Goal: Task Accomplishment & Management: Manage account settings

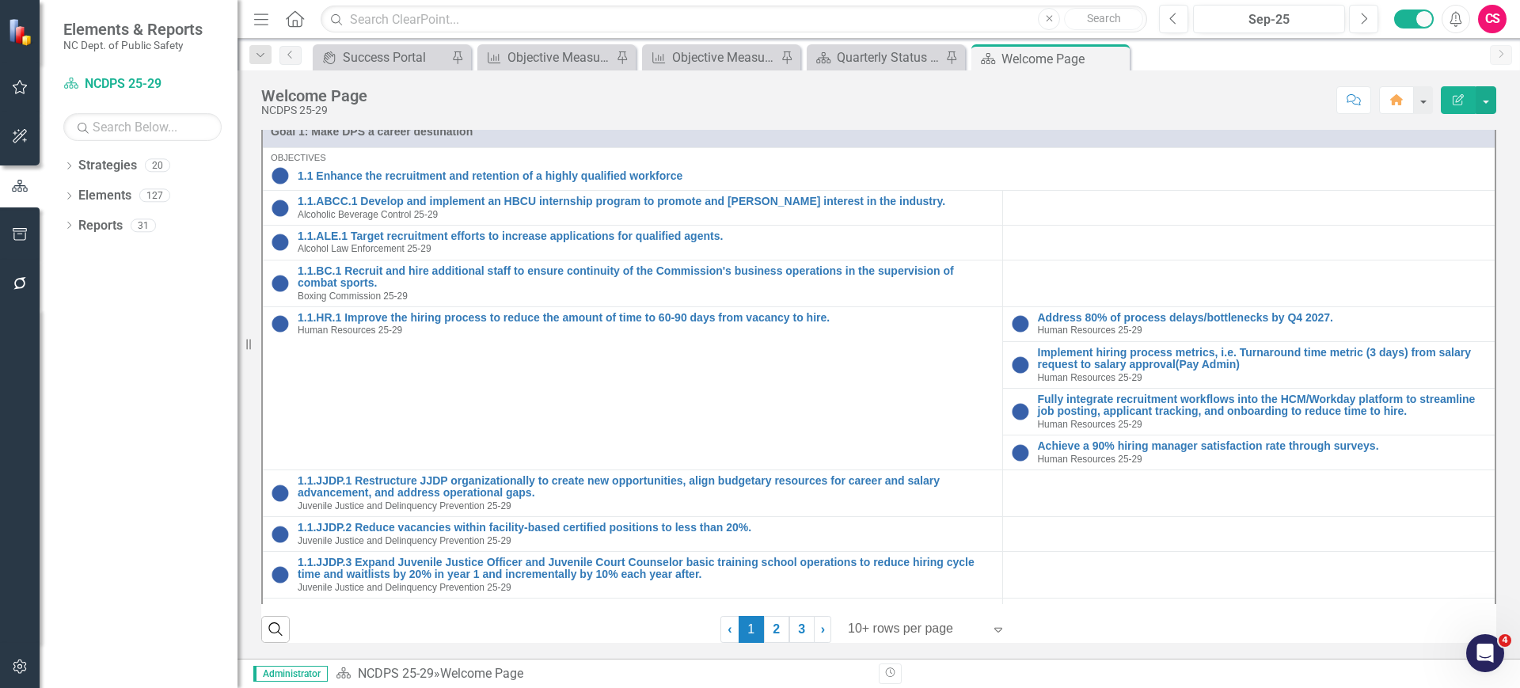
scroll to position [757, 0]
click at [69, 194] on icon "Dropdown" at bounding box center [68, 197] width 11 height 9
click at [98, 257] on icon "Performance Measure" at bounding box center [94, 255] width 16 height 13
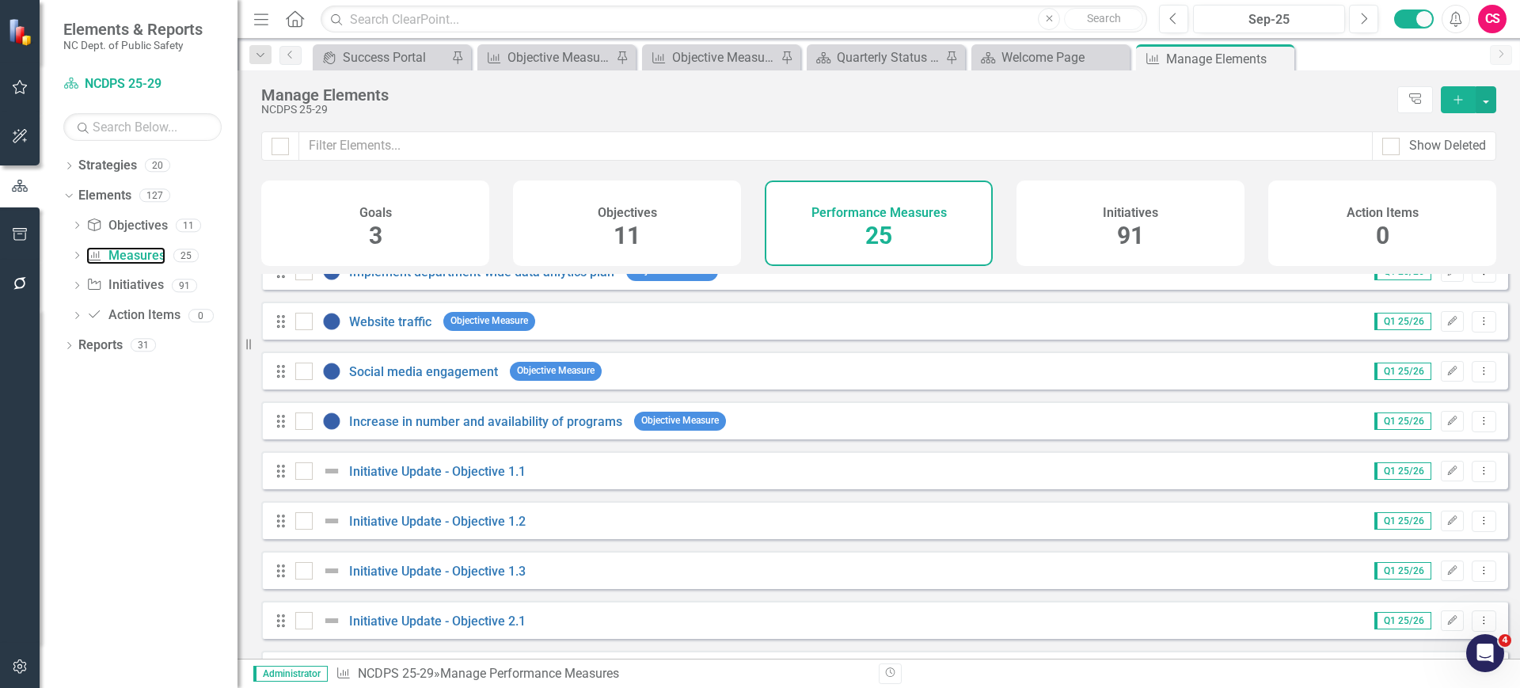
scroll to position [315, 0]
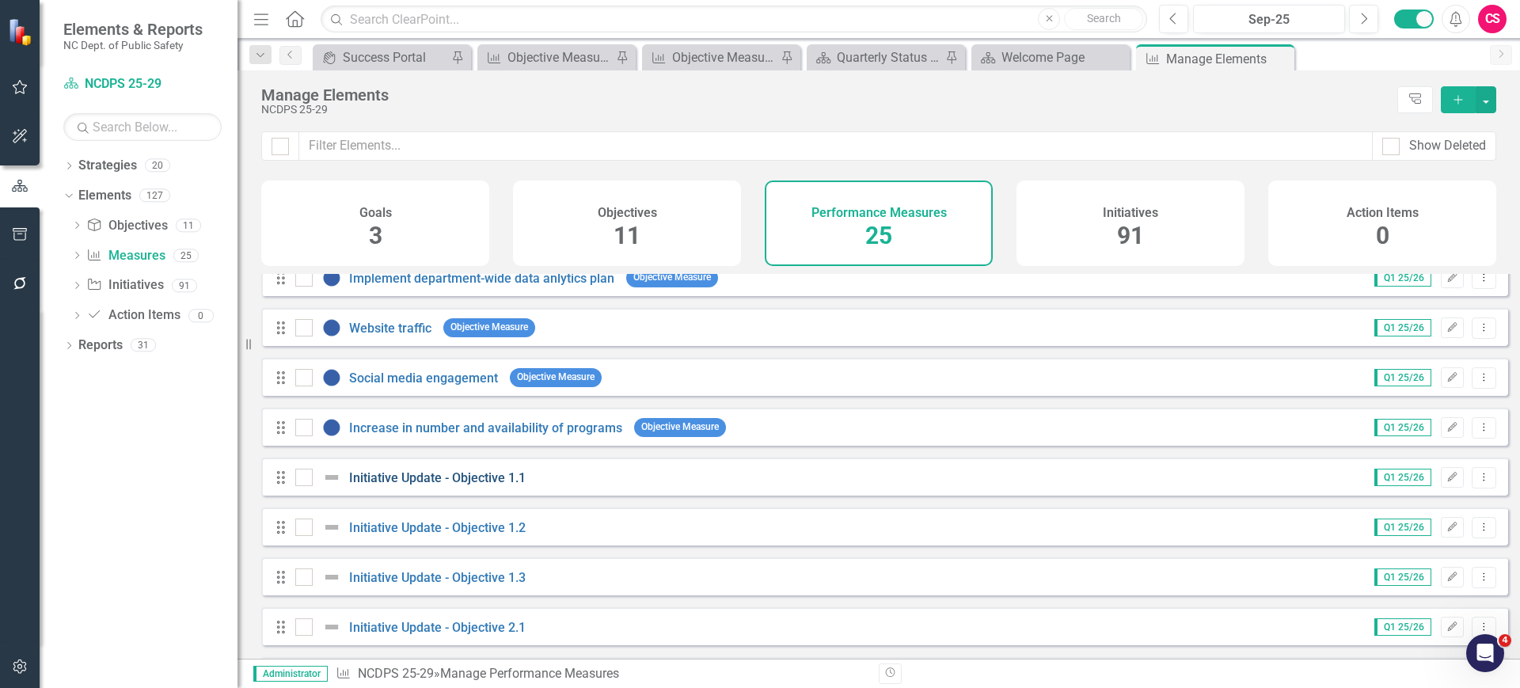
click at [472, 483] on link "Initiative Update - Objective 1.1" at bounding box center [437, 477] width 177 height 15
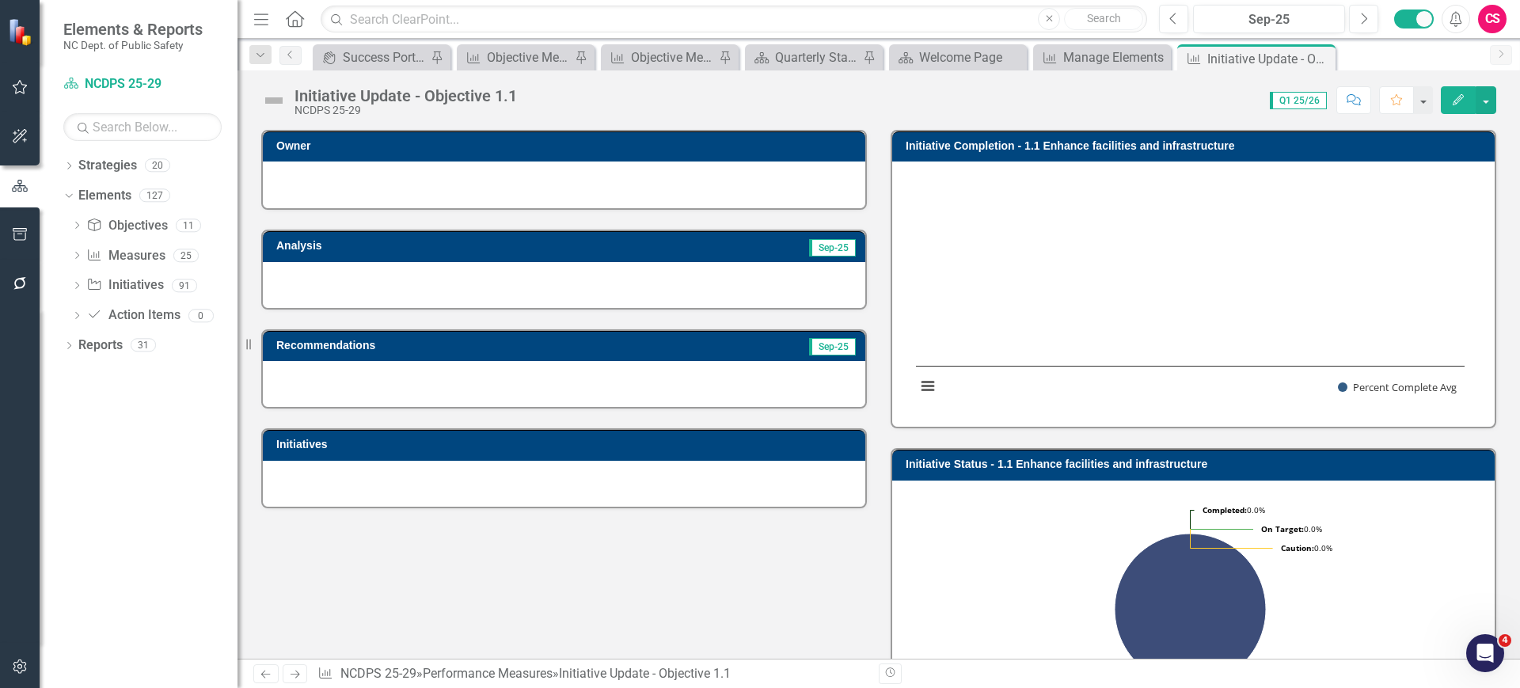
click at [297, 678] on icon "Next" at bounding box center [294, 674] width 13 height 10
click at [144, 75] on link "Strategy NCDPS 25-29" at bounding box center [142, 84] width 158 height 18
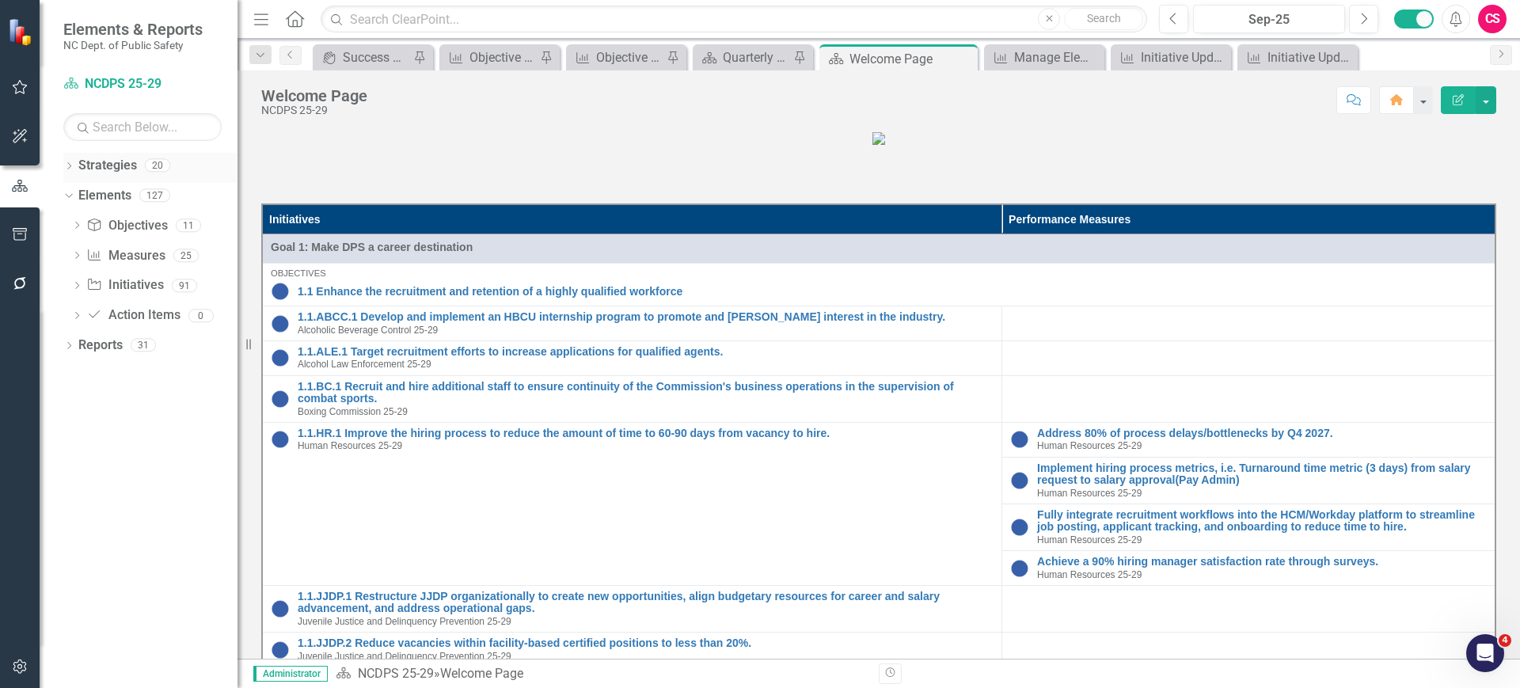
click at [65, 168] on icon "Dropdown" at bounding box center [68, 167] width 11 height 9
click at [124, 349] on link "Performance Measure Measures" at bounding box center [125, 345] width 78 height 18
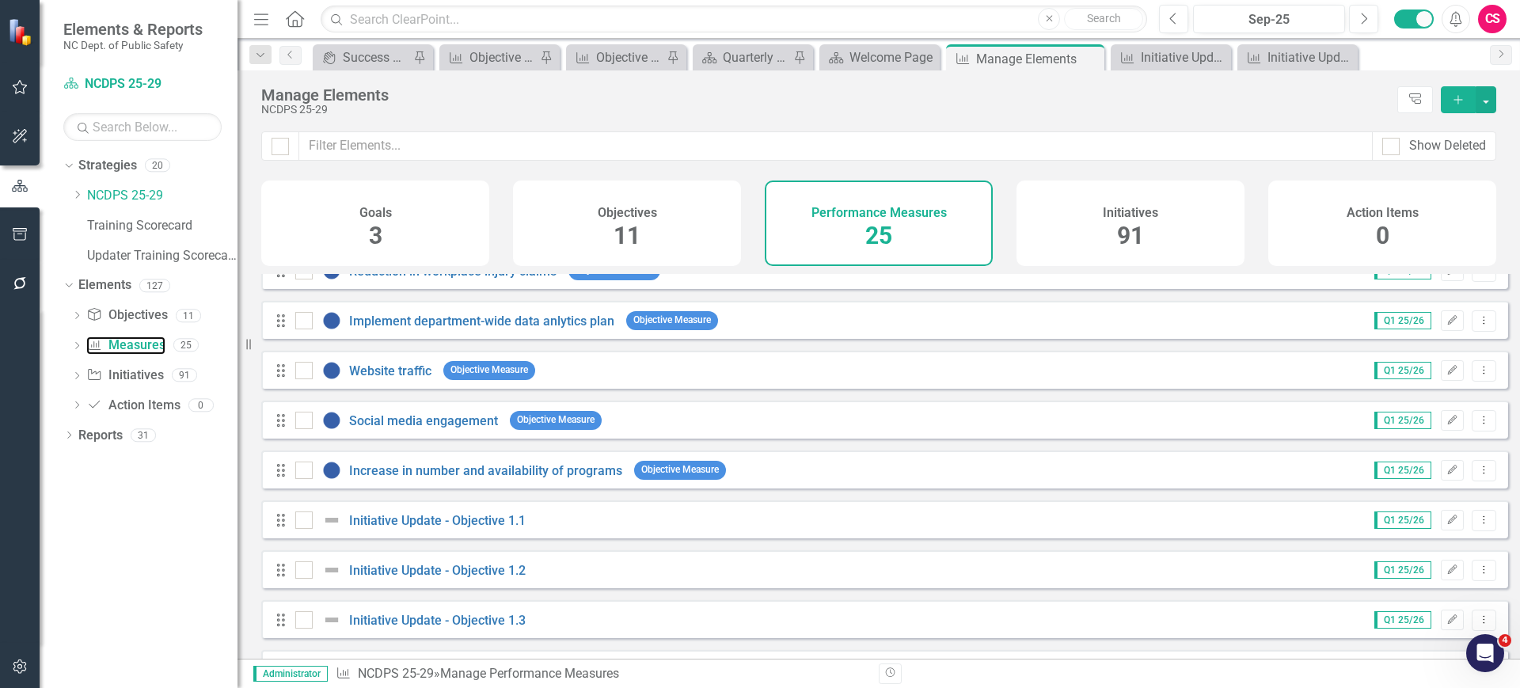
scroll to position [273, 0]
click at [486, 527] on link "Initiative Update - Objective 1.1" at bounding box center [437, 519] width 177 height 15
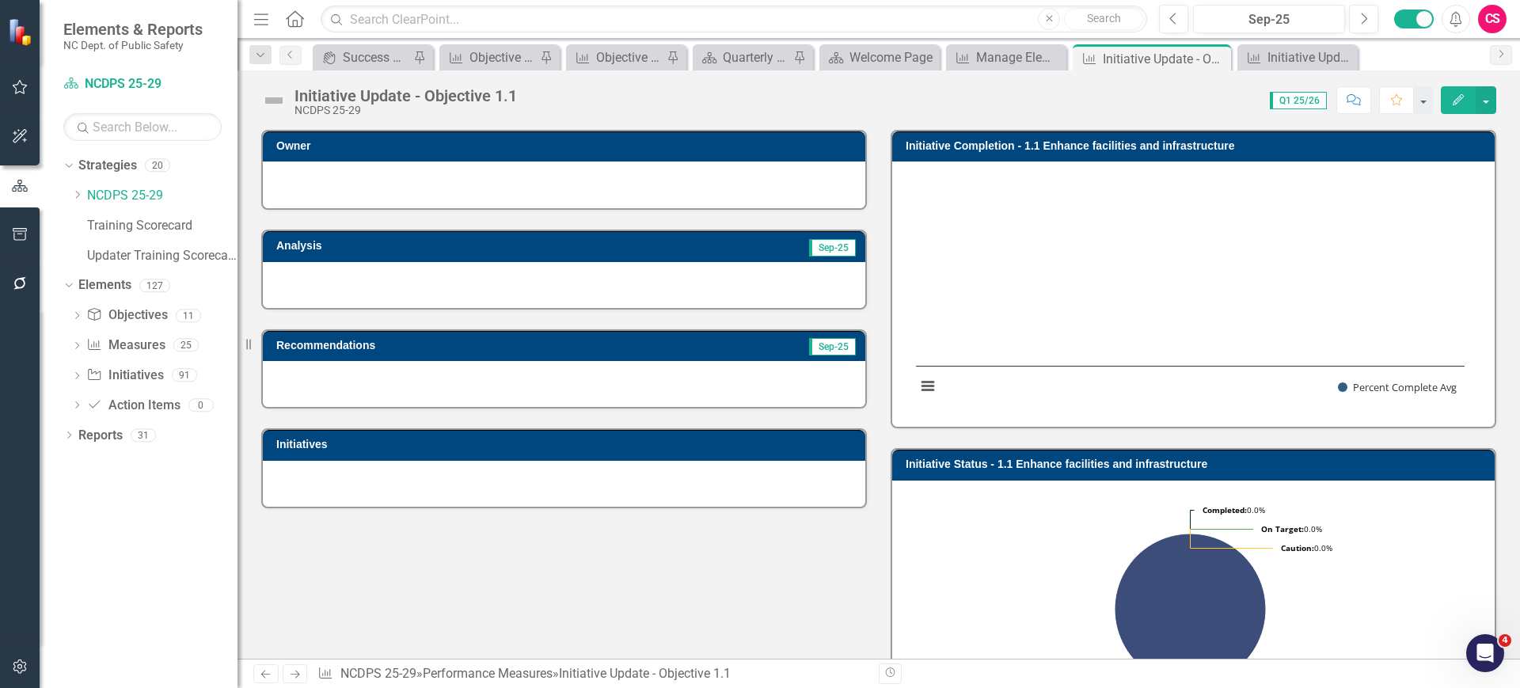
click at [375, 99] on div "Initiative Update - Objective 1.1" at bounding box center [405, 95] width 222 height 17
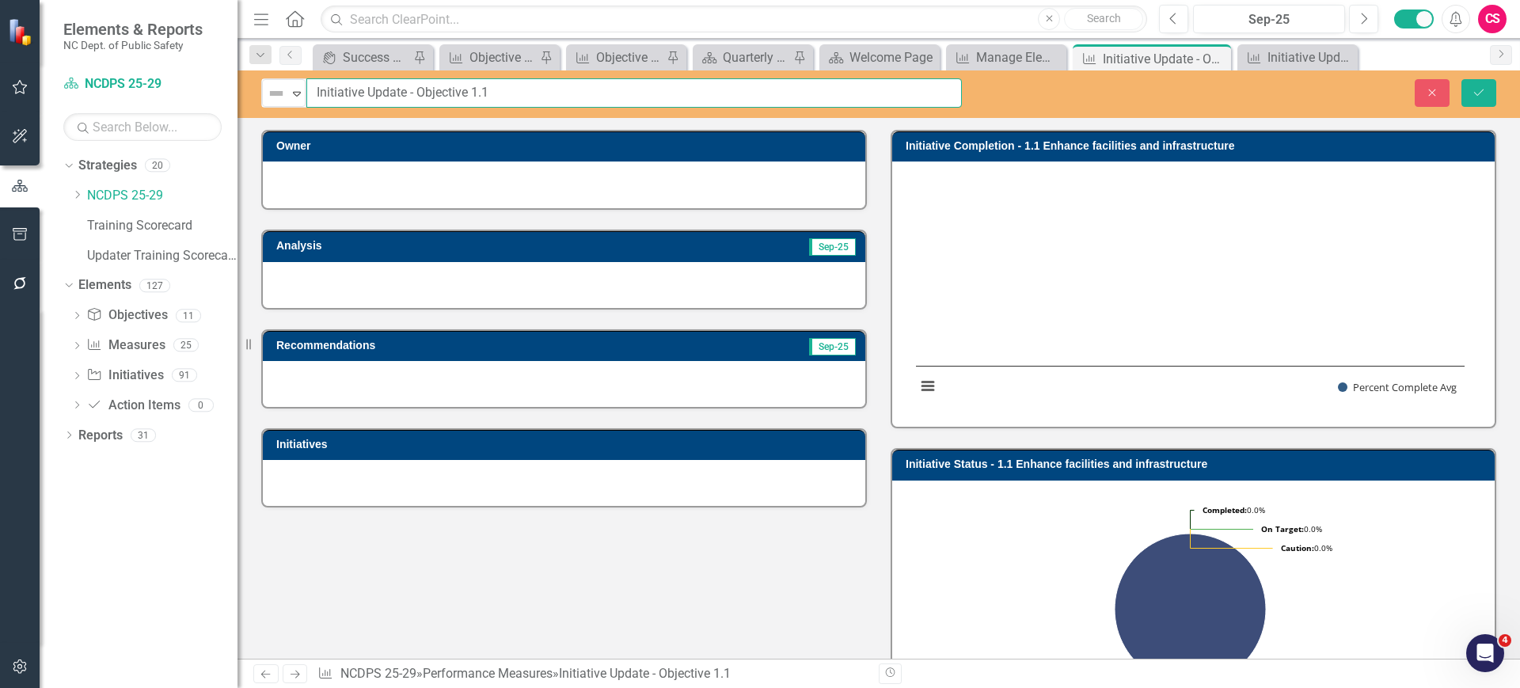
click at [427, 94] on input "Initiative Update - Objective 1.1" at bounding box center [633, 92] width 655 height 29
drag, startPoint x: 408, startPoint y: 95, endPoint x: 260, endPoint y: 78, distance: 149.8
click at [260, 78] on div "Not Defined Expand Initiative Update - Objective 1.1" at bounding box center [611, 92] width 724 height 29
click at [1083, 244] on rect "Interactive chart" at bounding box center [1190, 291] width 564 height 237
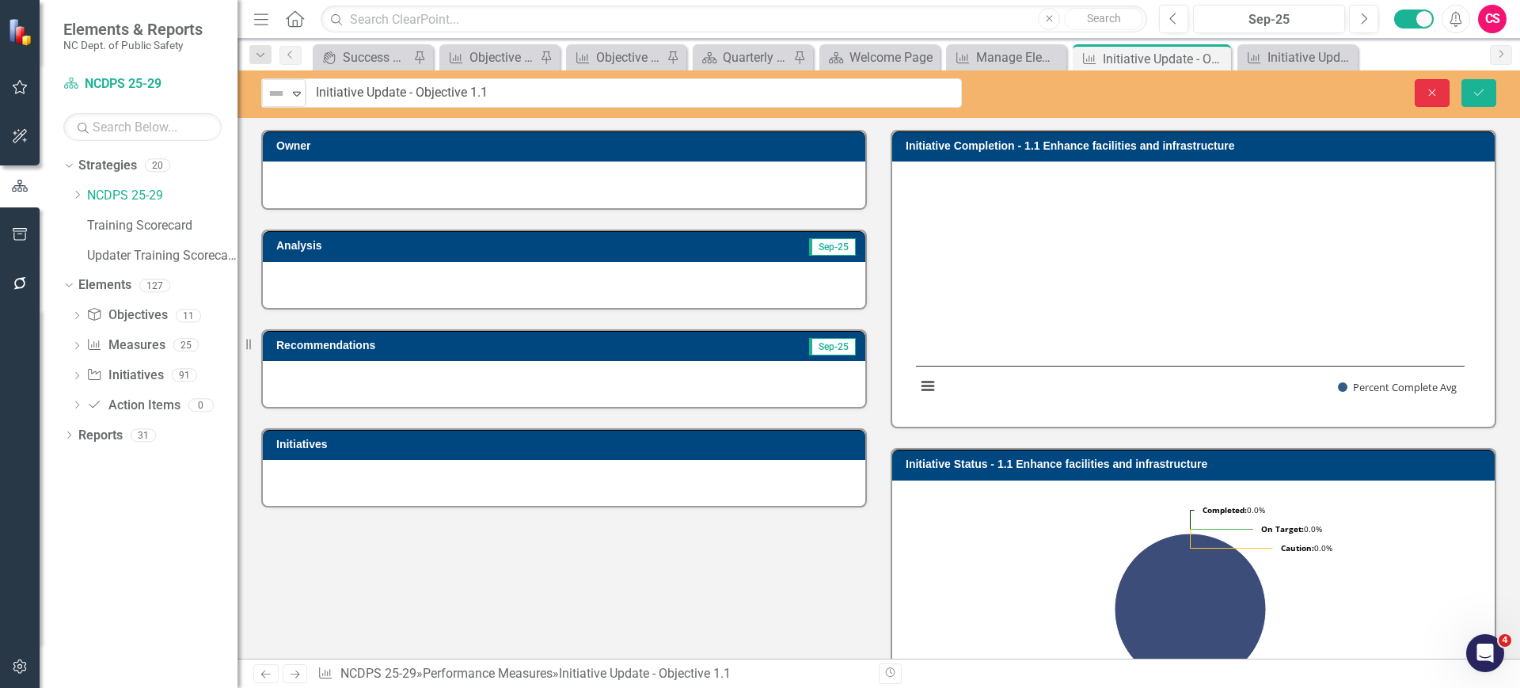
click at [1432, 101] on button "Close" at bounding box center [1432, 93] width 35 height 28
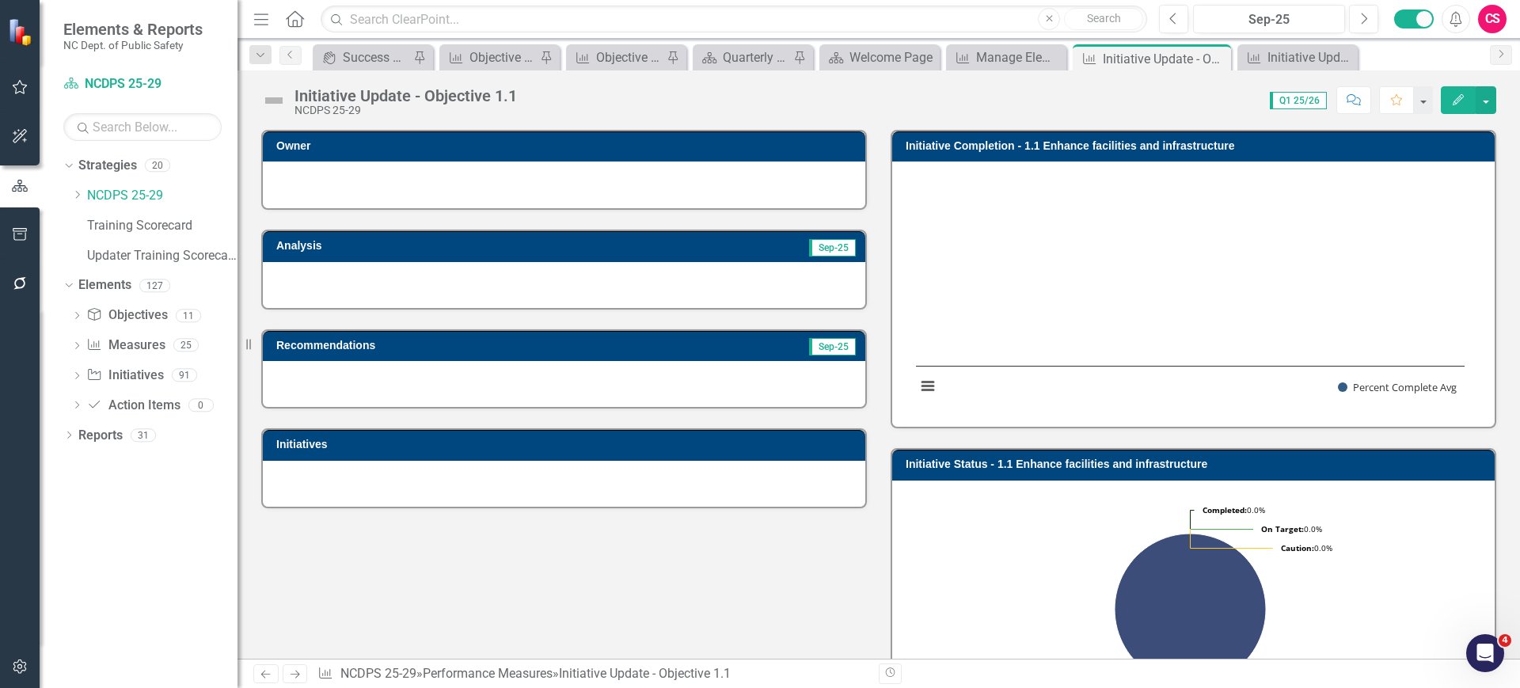
click at [1124, 238] on rect "Interactive chart" at bounding box center [1190, 291] width 564 height 237
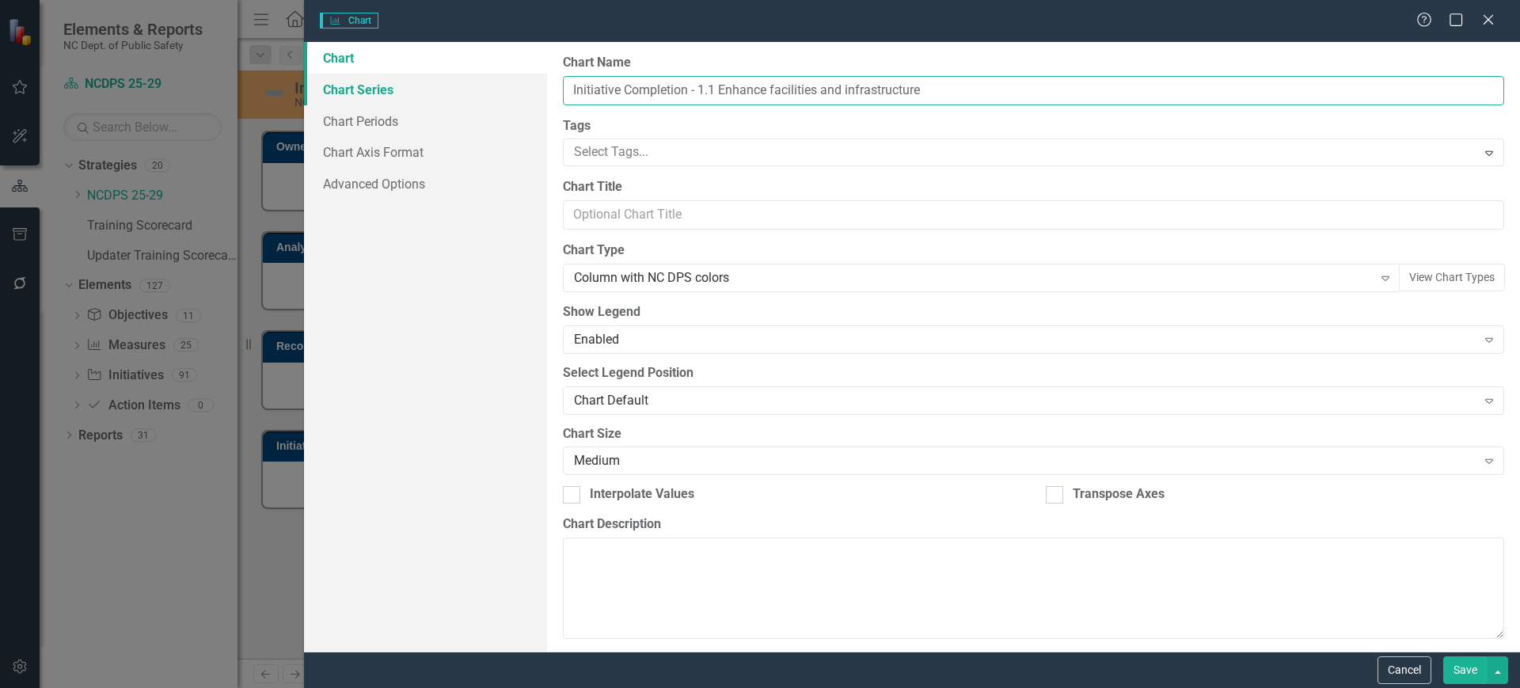
click at [537, 87] on div "Chart Chart Series Chart Periods Chart Axis Format Advanced Options From this p…" at bounding box center [912, 347] width 1216 height 610
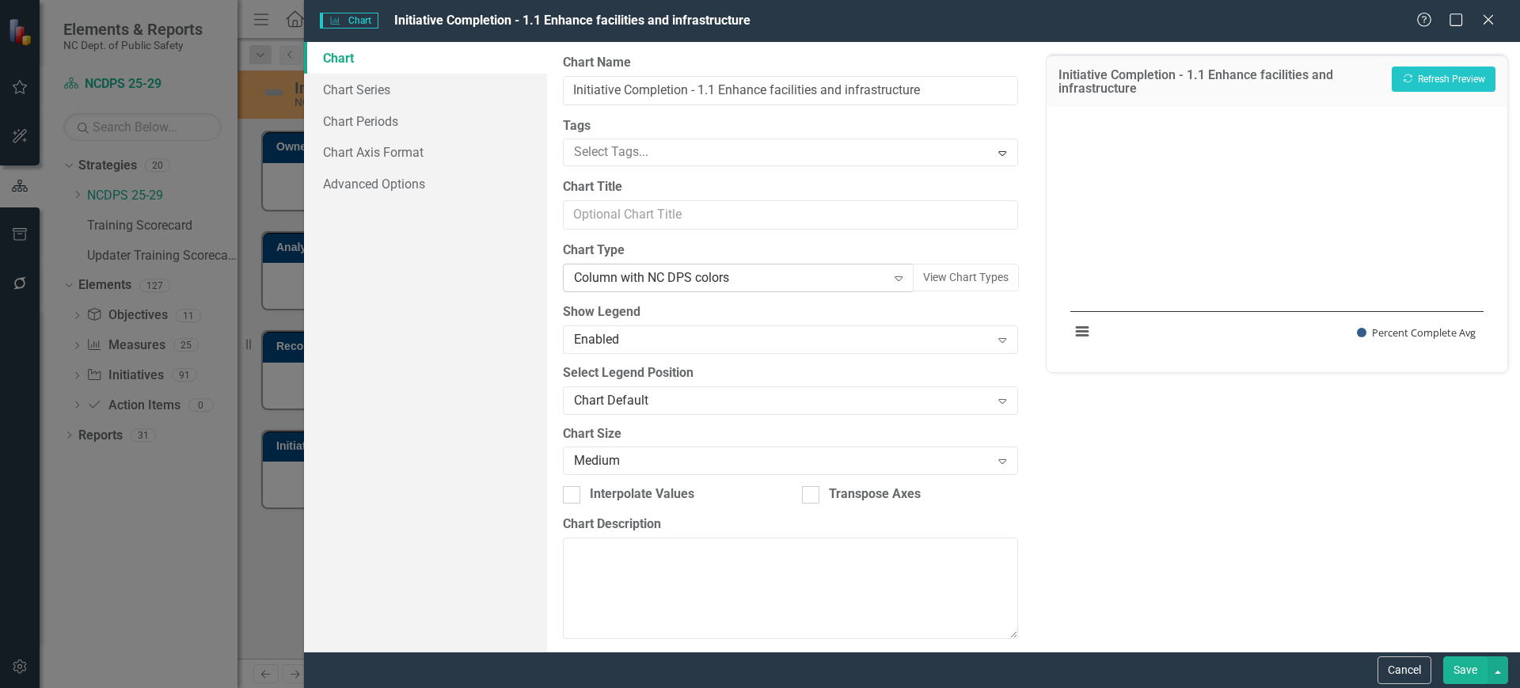
click at [741, 271] on div "Column with NC DPS colors" at bounding box center [730, 278] width 312 height 18
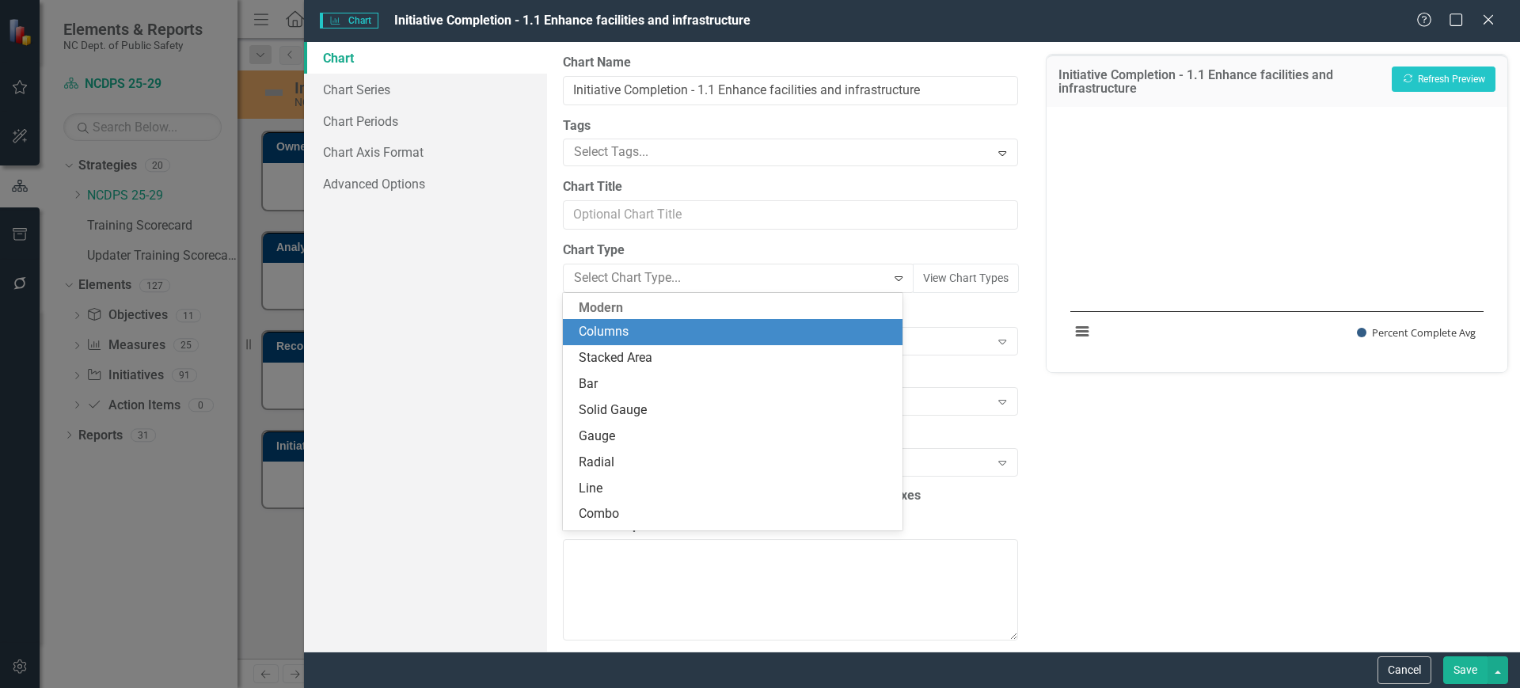
click at [682, 326] on div "Columns" at bounding box center [735, 332] width 313 height 18
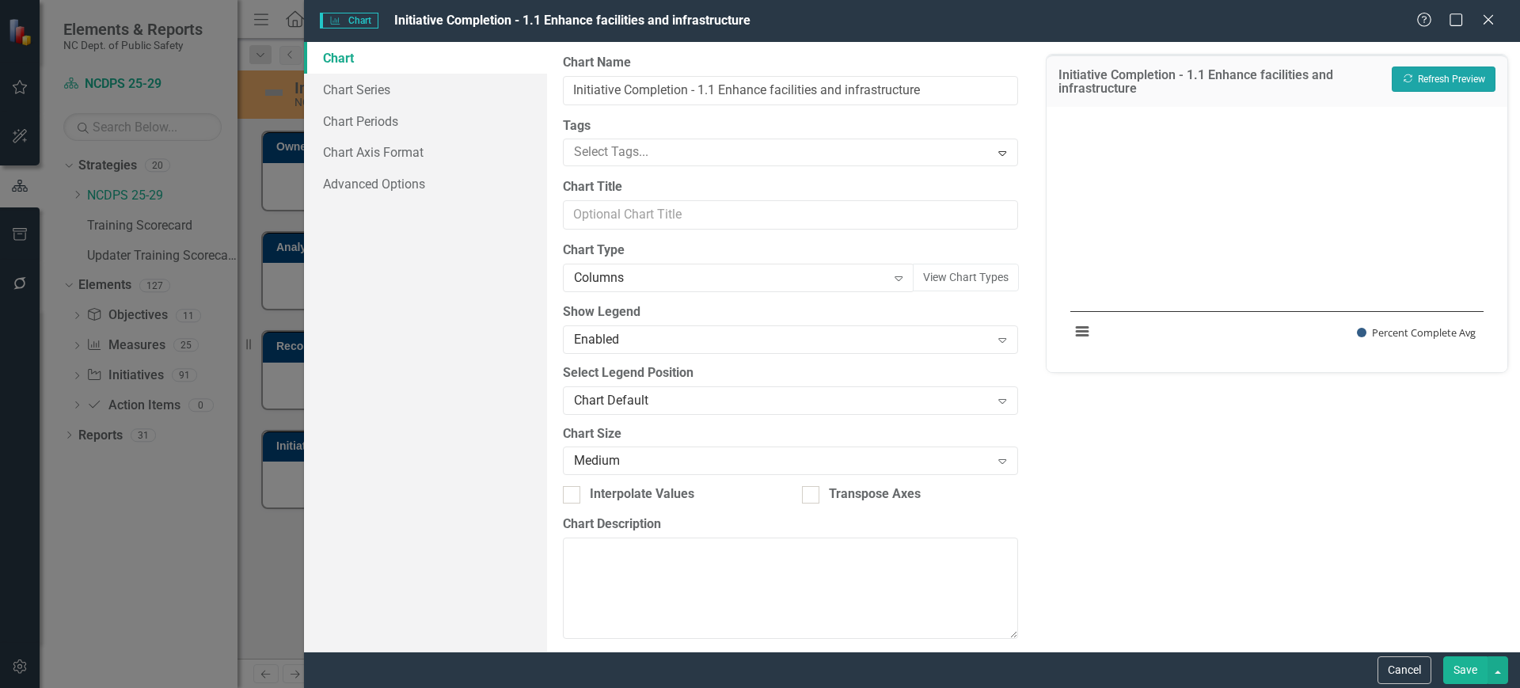
click at [1454, 79] on button "Recalculate Refresh Preview" at bounding box center [1444, 78] width 104 height 25
click at [794, 266] on div "Columns Expand" at bounding box center [738, 278] width 351 height 28
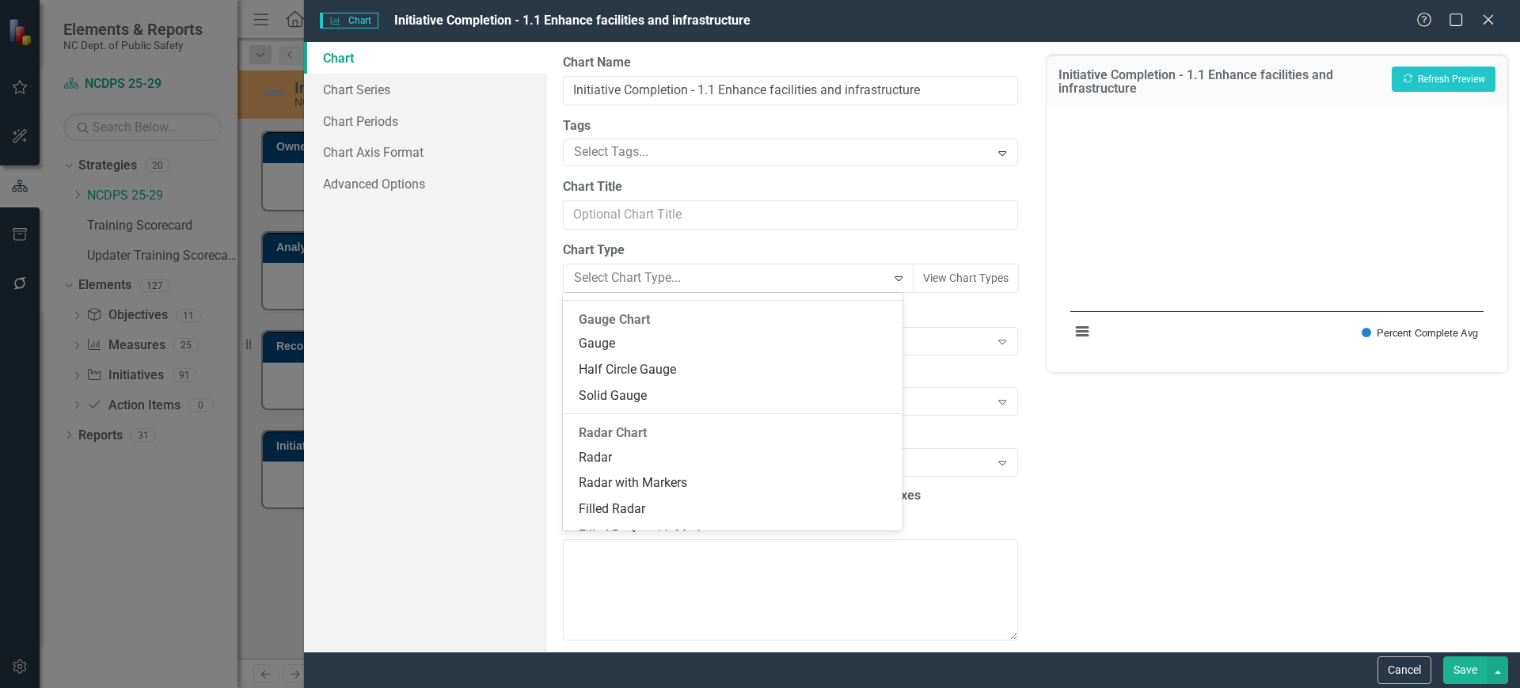
scroll to position [1095, 0]
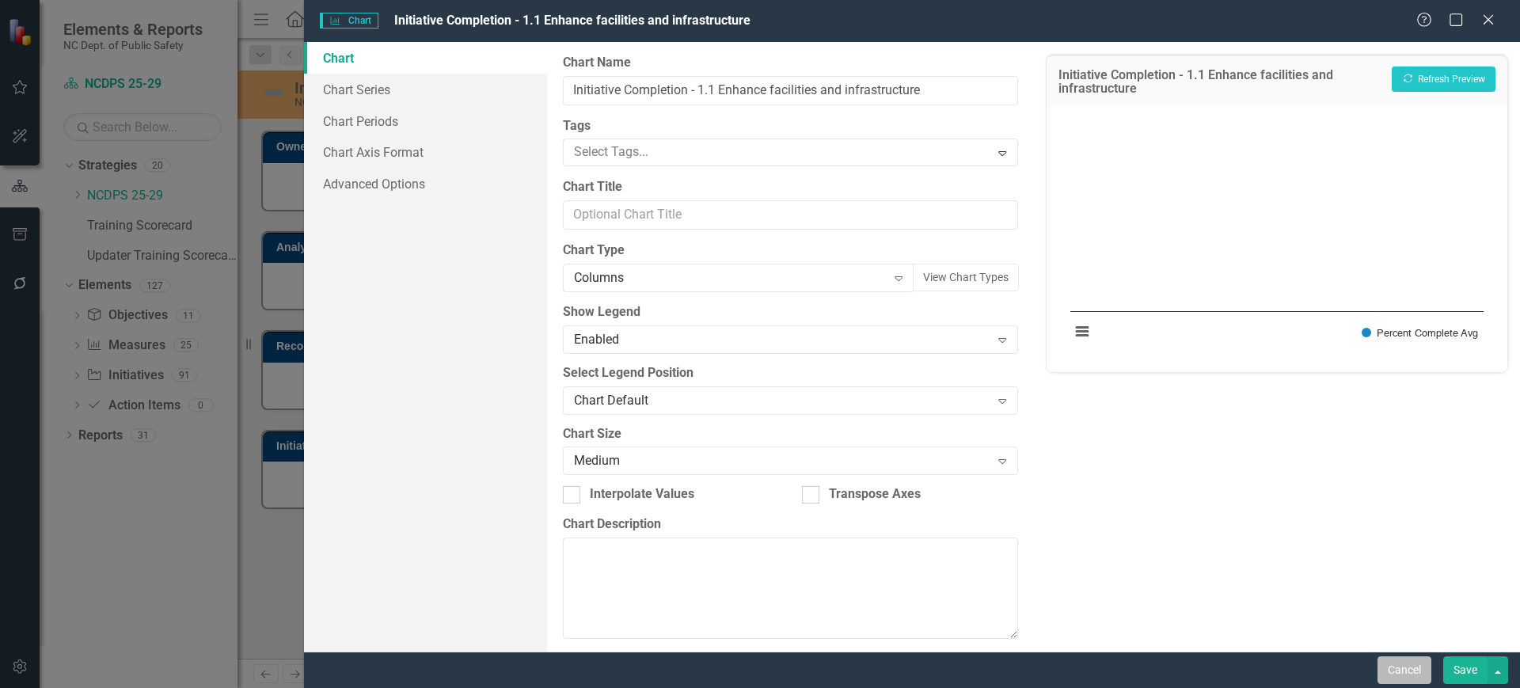
click at [1394, 662] on button "Cancel" at bounding box center [1404, 670] width 54 height 28
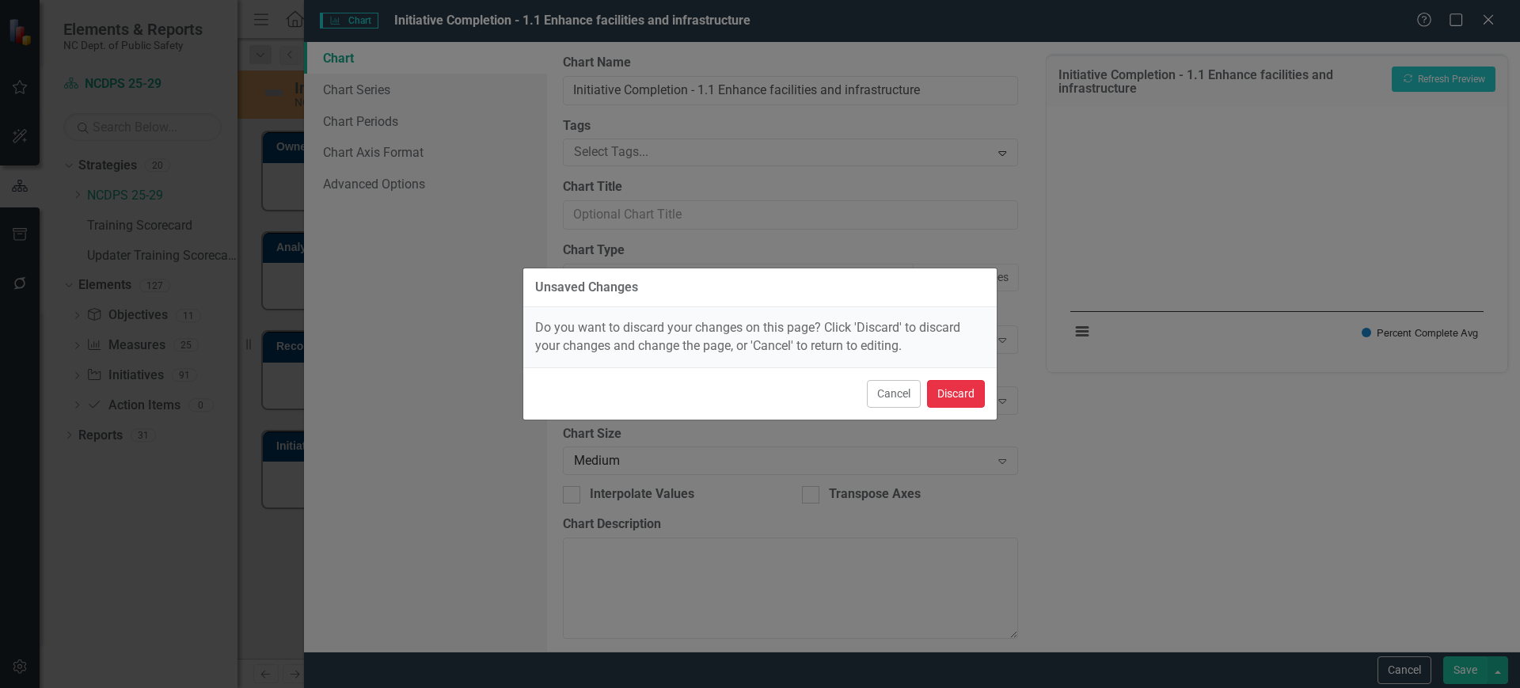
click at [954, 395] on button "Discard" at bounding box center [956, 394] width 58 height 28
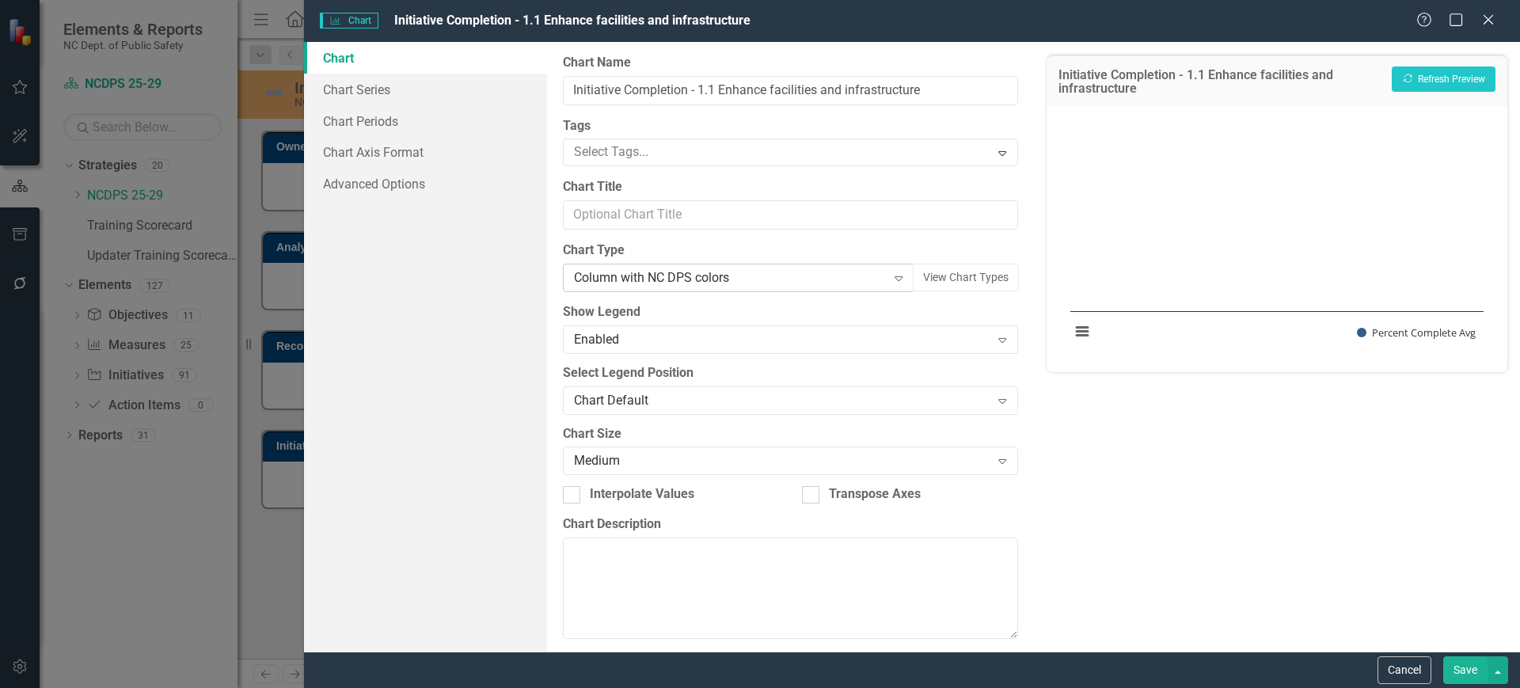
click at [697, 288] on div "Column with NC DPS colors Expand" at bounding box center [738, 278] width 351 height 28
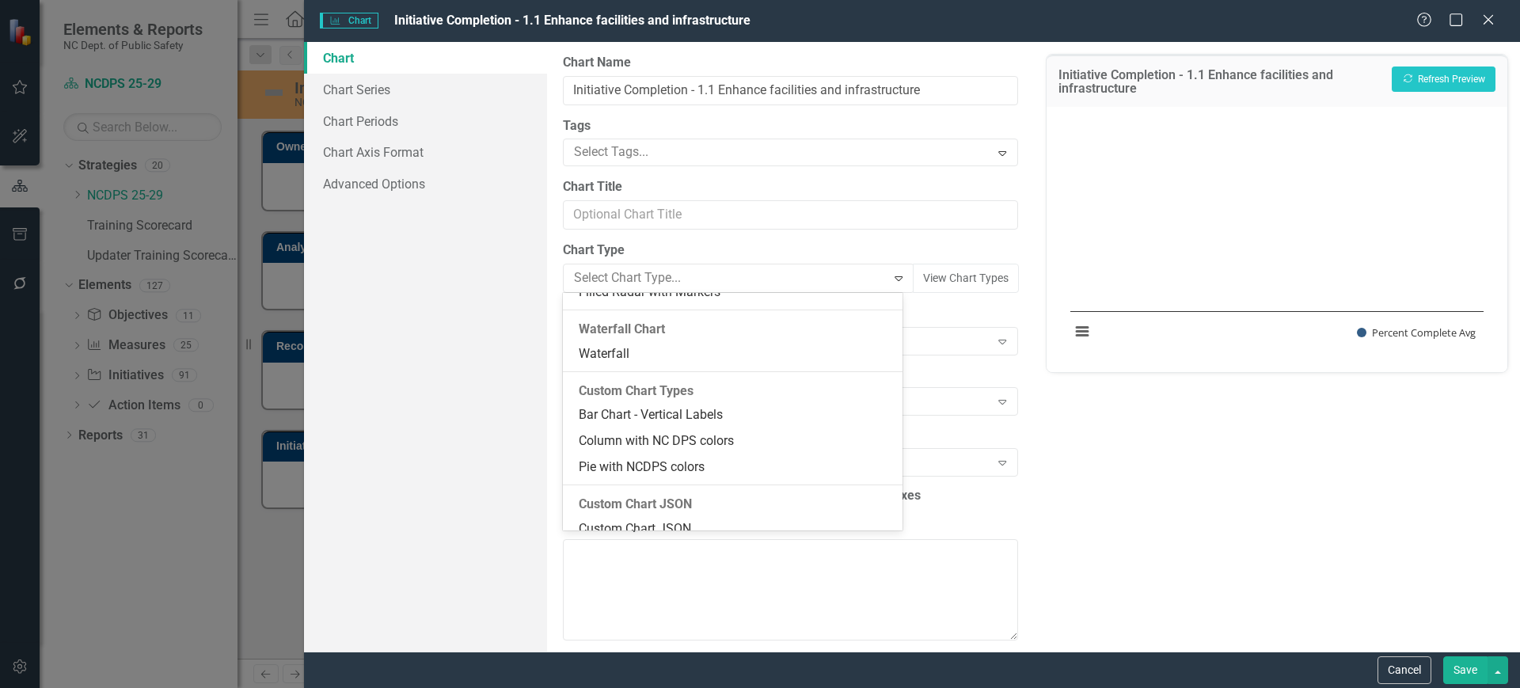
scroll to position [1349, 0]
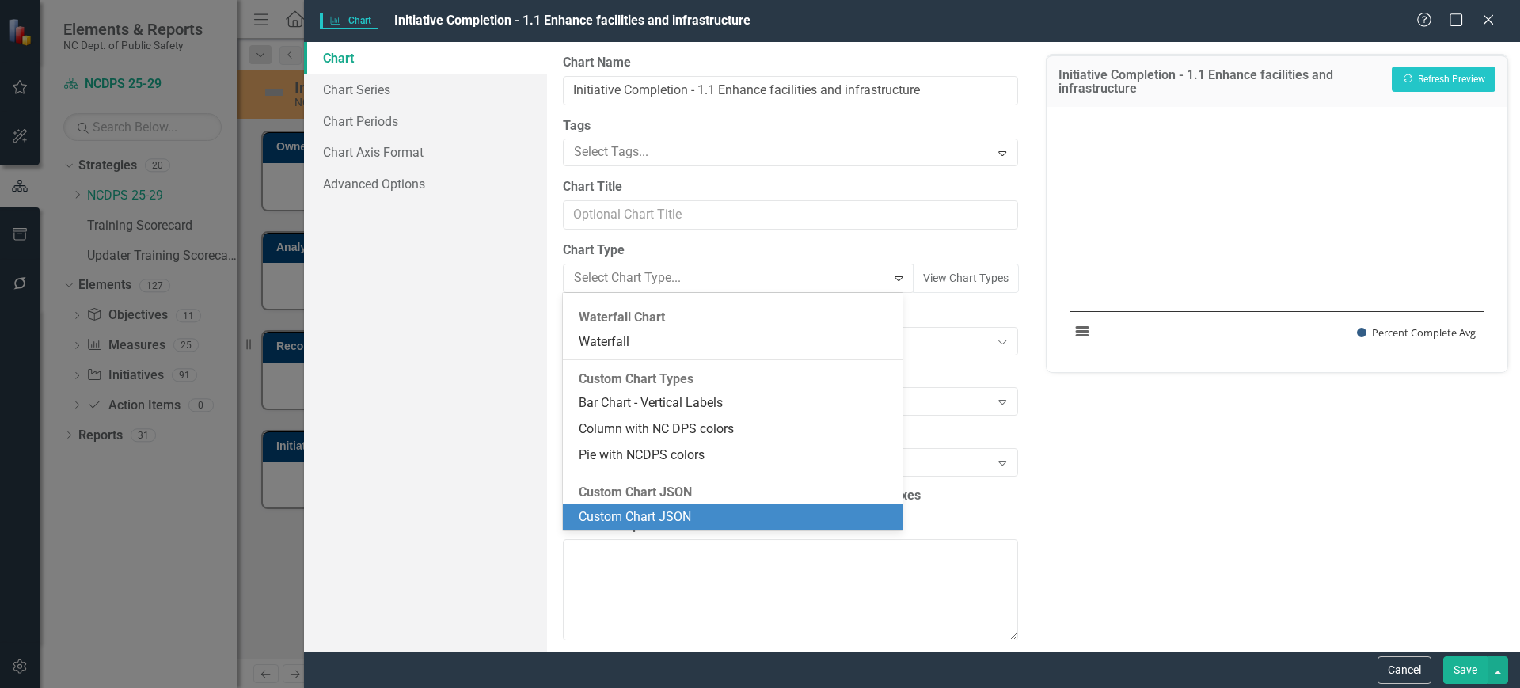
click at [656, 521] on div "Custom Chart JSON" at bounding box center [735, 517] width 313 height 18
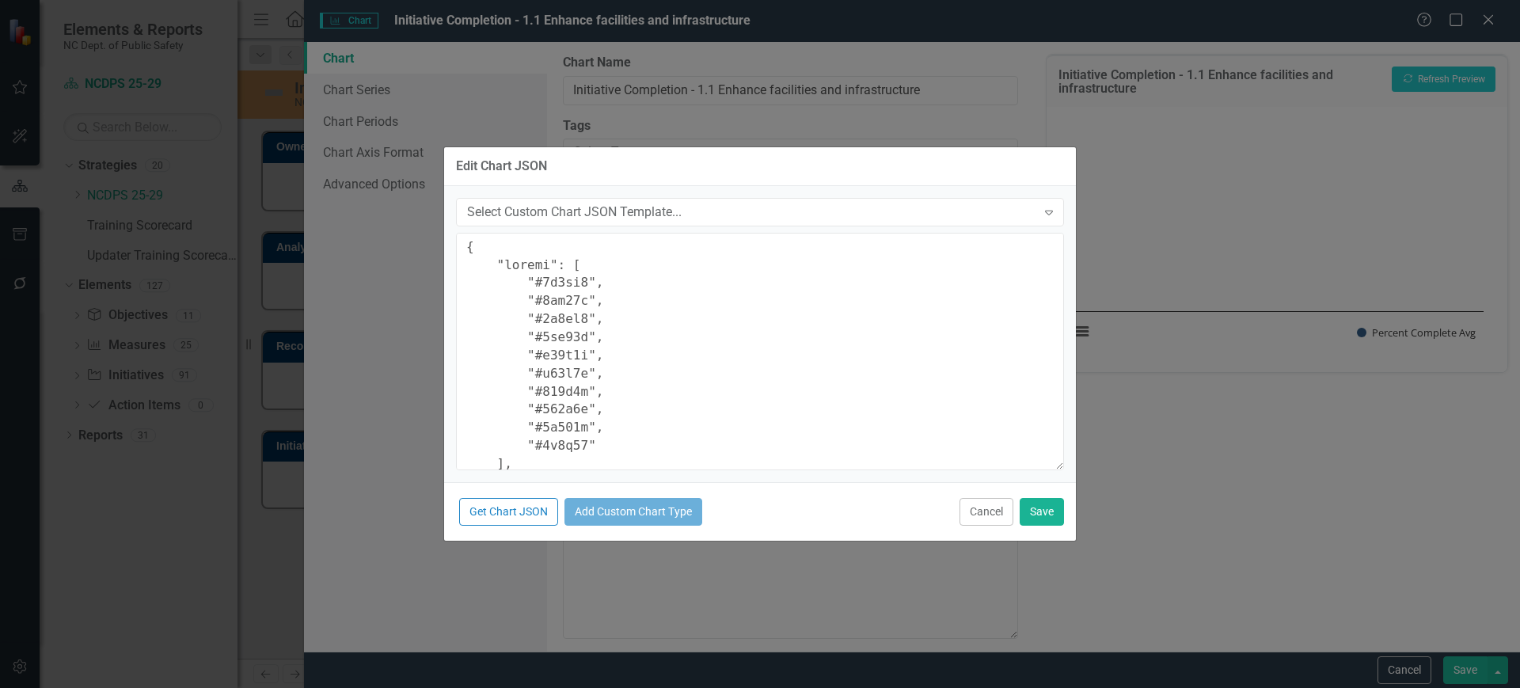
type textarea "{ "colors": [ "#6b8eb2", "#6bb28e", "#8e6bb2", "#8eb26b", "#b26b8e", "#b28e6b",…"
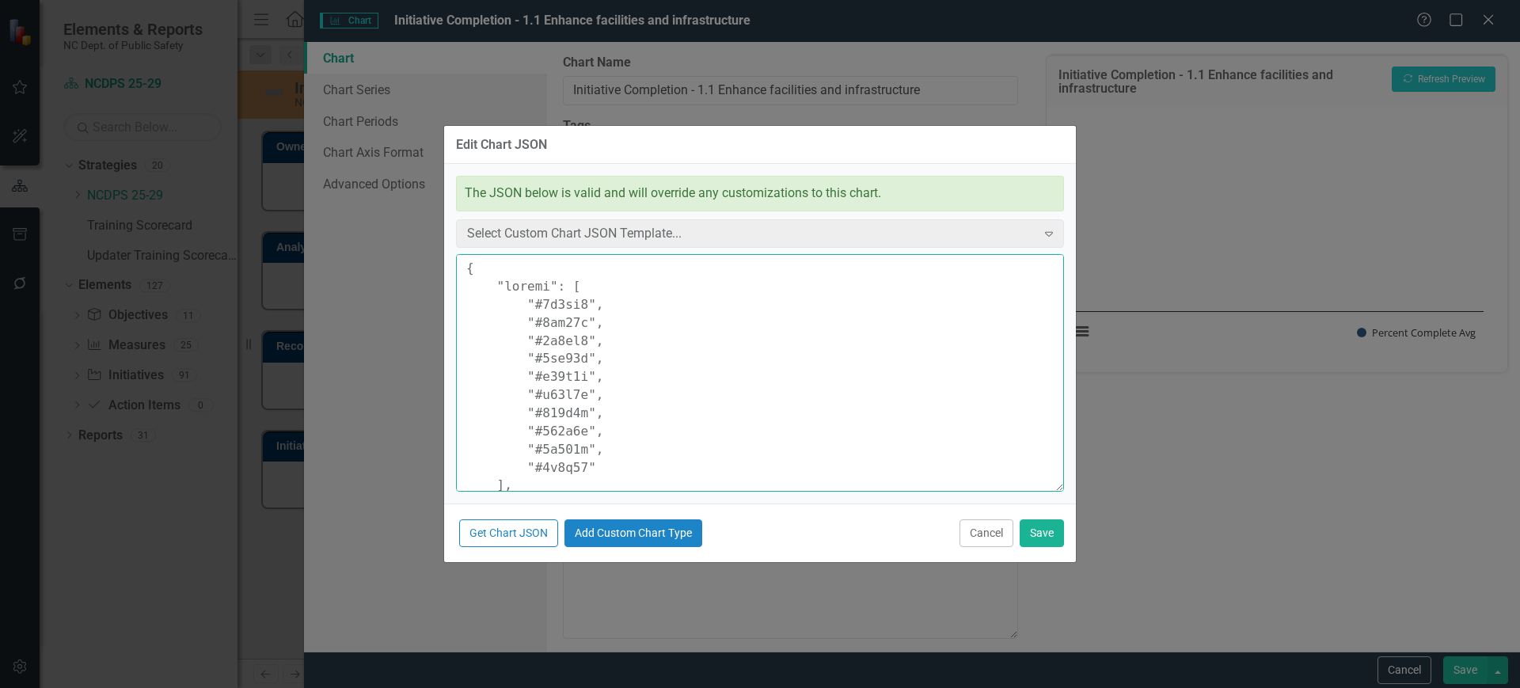
click at [795, 348] on textarea at bounding box center [760, 372] width 608 height 237
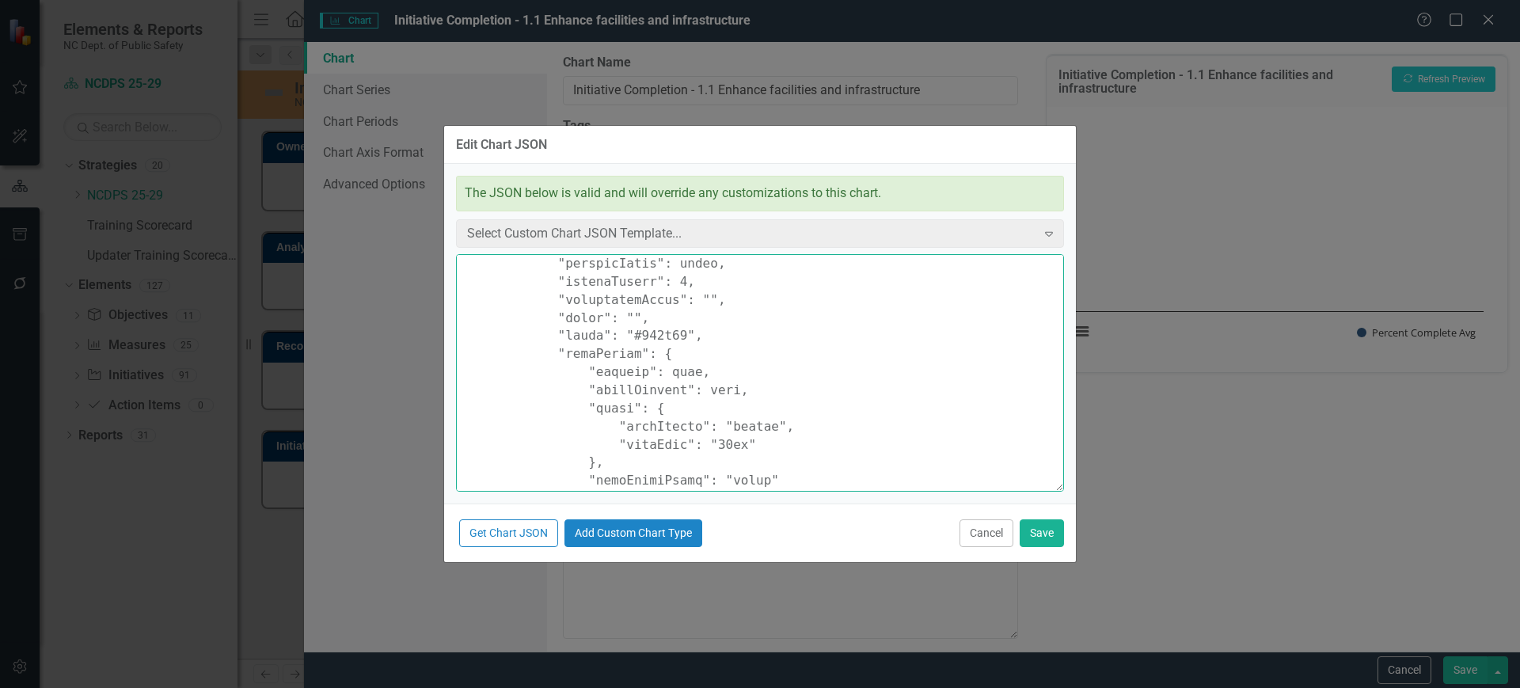
scroll to position [571, 0]
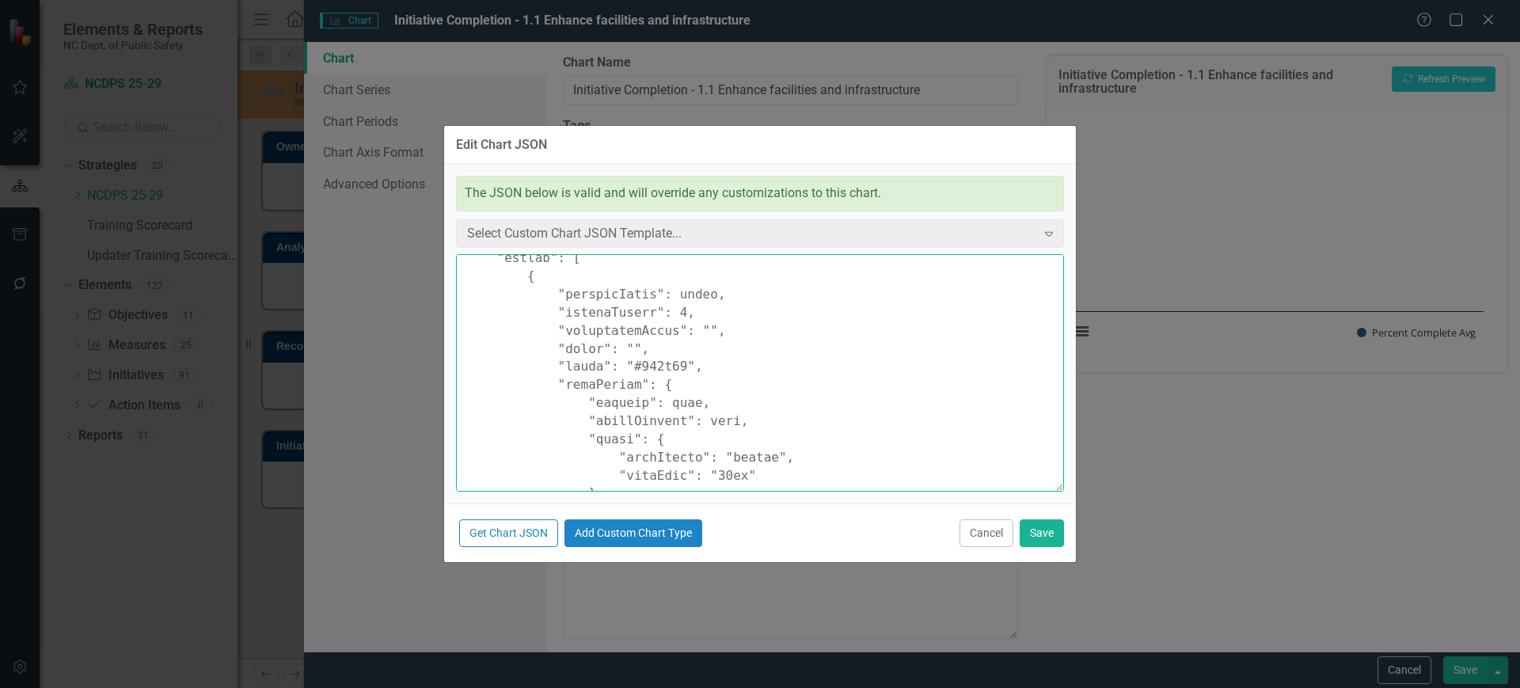
click at [637, 366] on textarea at bounding box center [760, 372] width 608 height 237
click at [990, 539] on button "Cancel" at bounding box center [986, 533] width 54 height 28
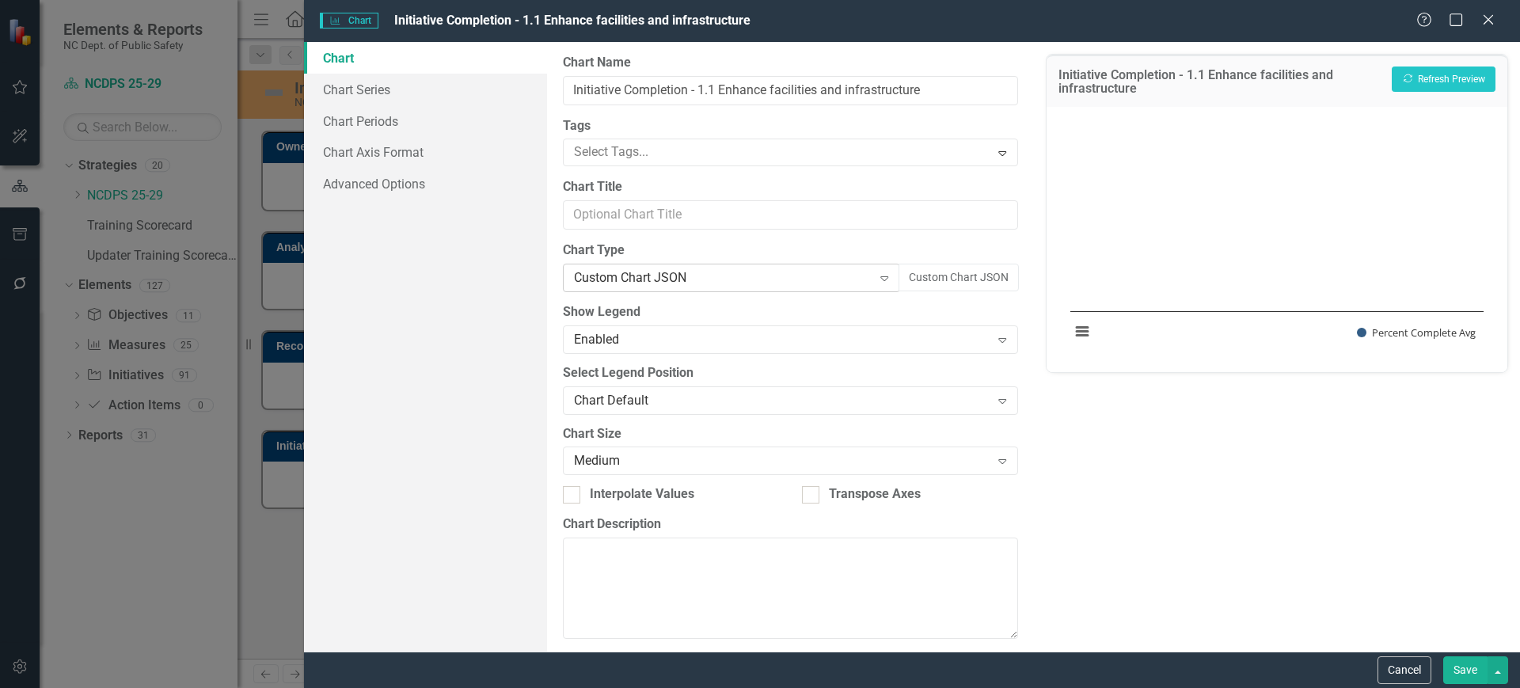
click at [680, 283] on div "Custom Chart JSON" at bounding box center [723, 278] width 298 height 18
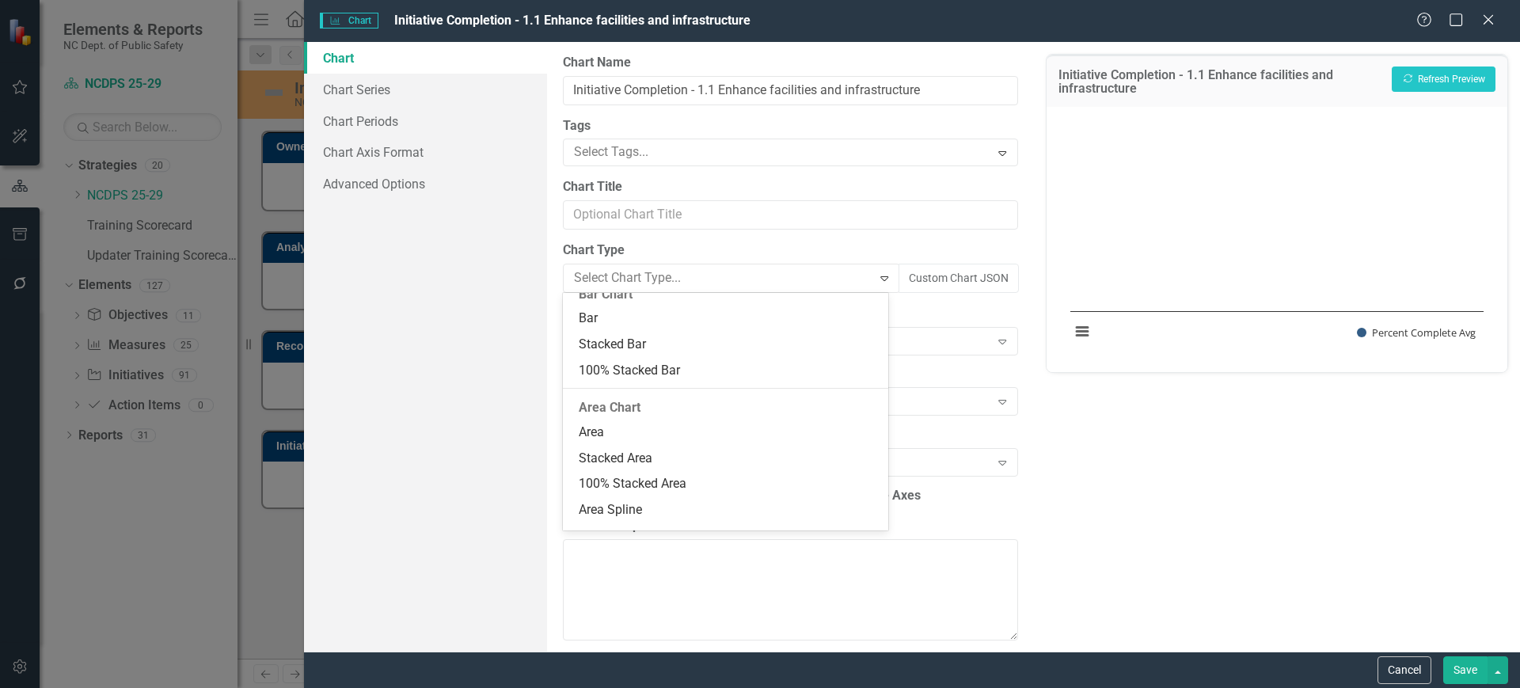
scroll to position [0, 0]
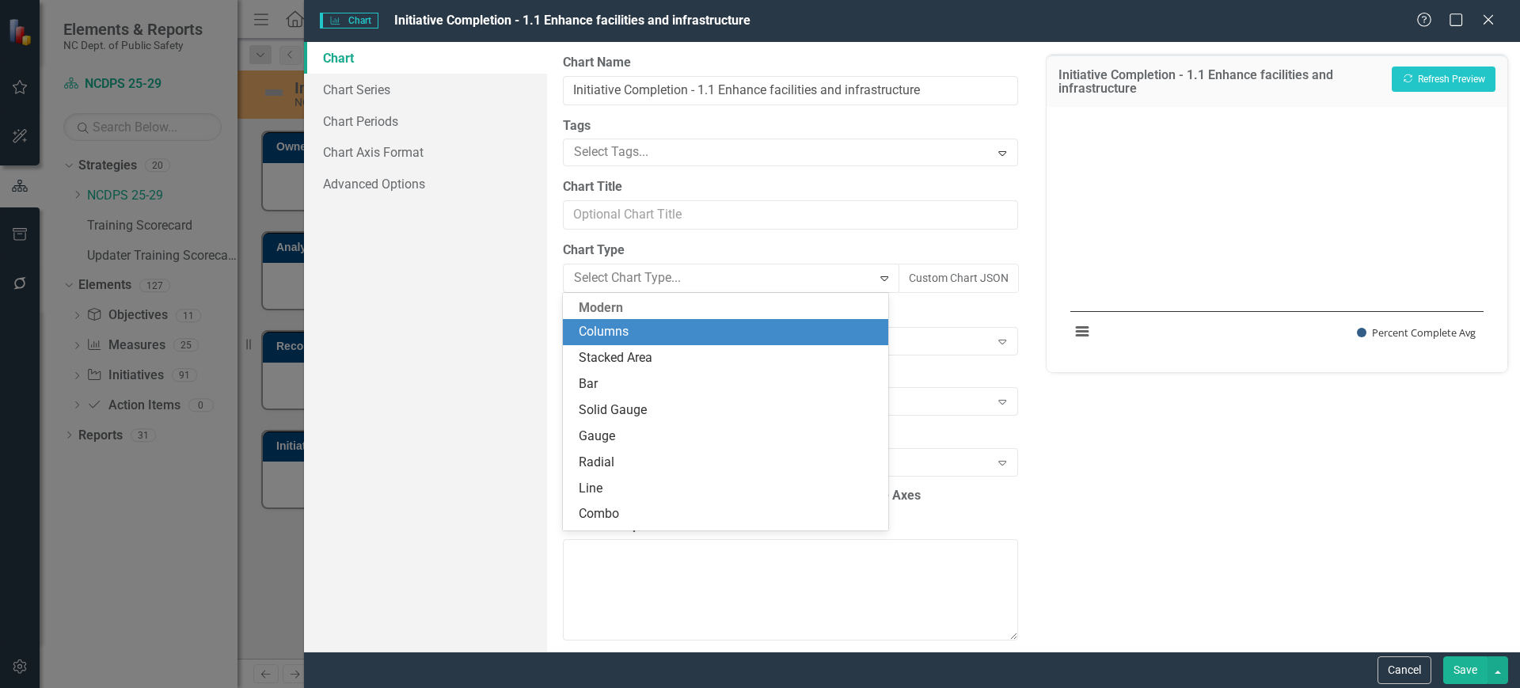
click at [665, 332] on div "Columns" at bounding box center [729, 332] width 300 height 18
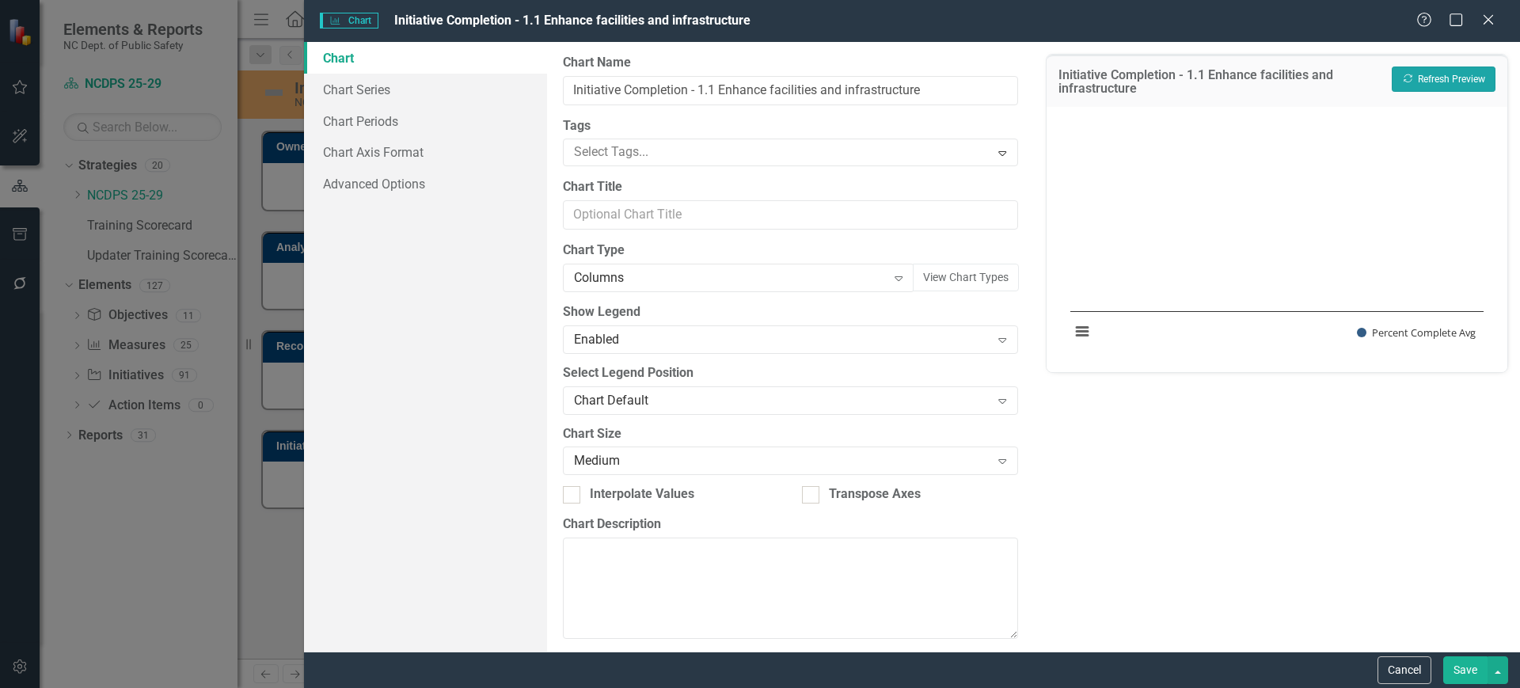
click at [1419, 89] on button "Recalculate Refresh Preview" at bounding box center [1444, 78] width 104 height 25
click at [424, 94] on link "Chart Series" at bounding box center [425, 90] width 243 height 32
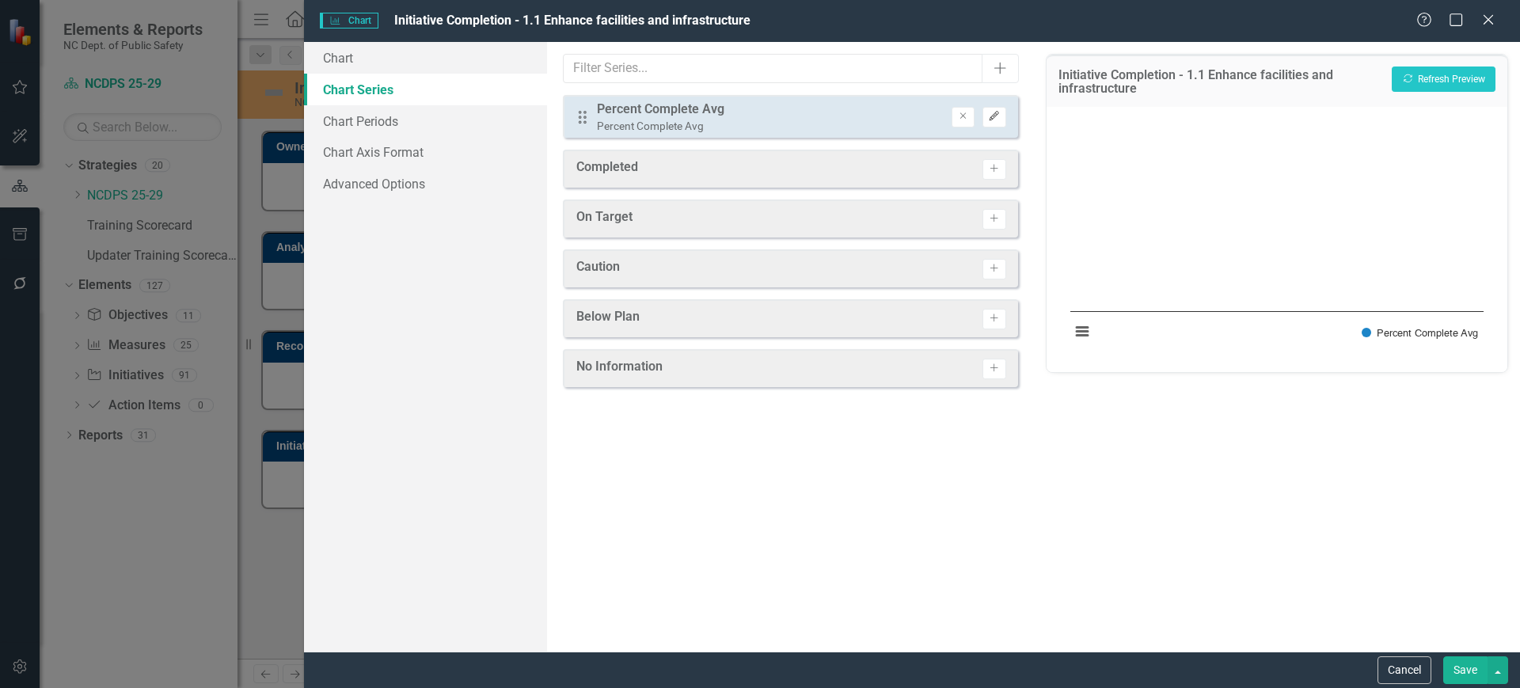
click at [995, 122] on button "Edit" at bounding box center [993, 117] width 23 height 21
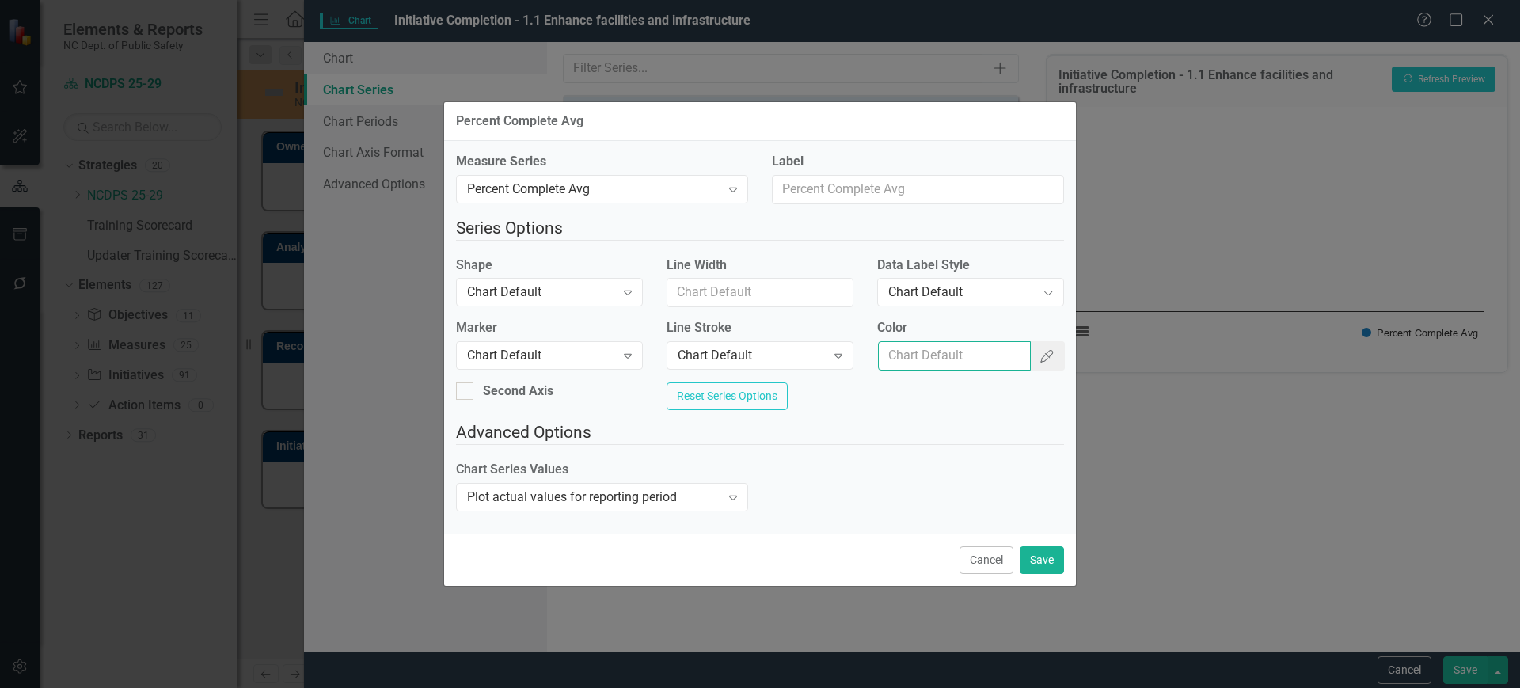
click at [928, 360] on input "Color" at bounding box center [955, 355] width 154 height 29
paste input "335d86"
click at [884, 353] on input "335d86" at bounding box center [955, 355] width 154 height 29
type input "#335d86"
click at [1057, 560] on button "Save" at bounding box center [1042, 560] width 44 height 28
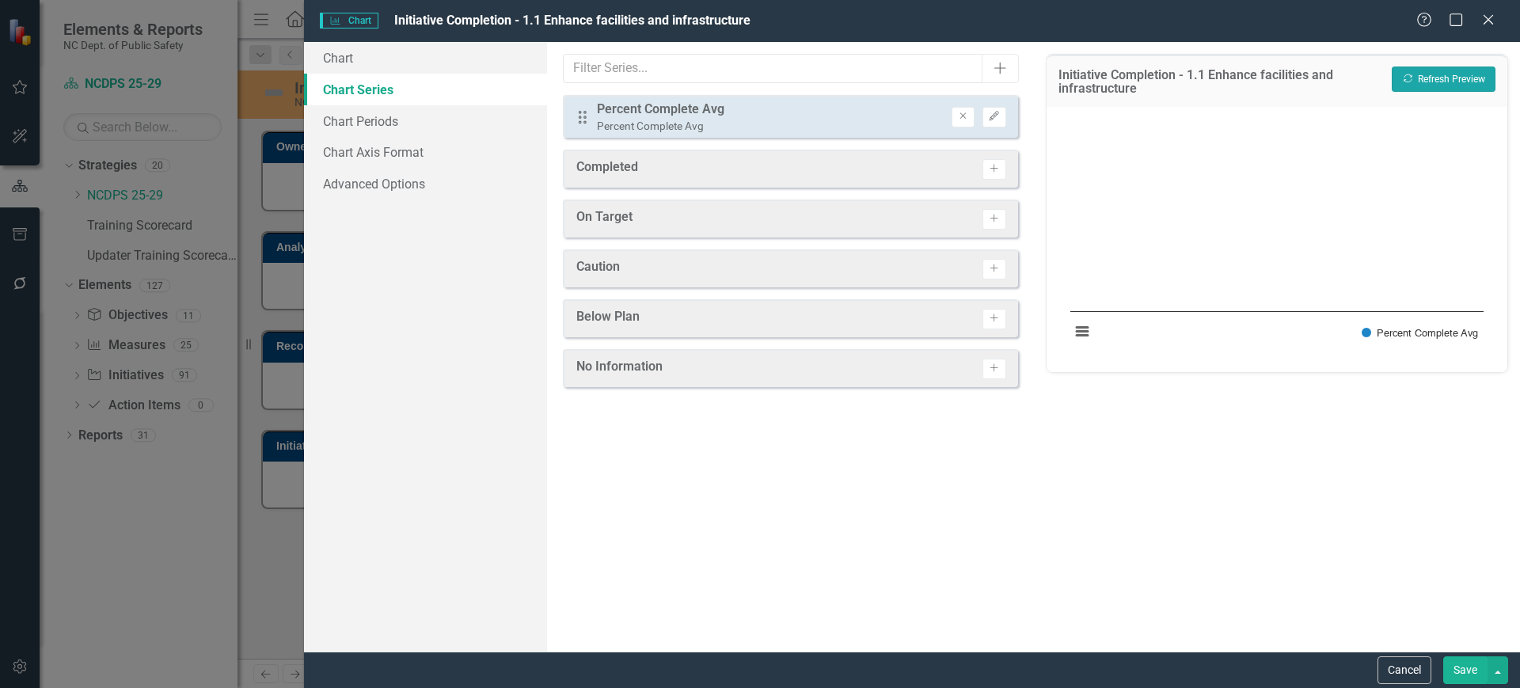
click at [1429, 85] on button "Recalculate Refresh Preview" at bounding box center [1444, 78] width 104 height 25
click at [399, 64] on link "Chart" at bounding box center [425, 58] width 243 height 32
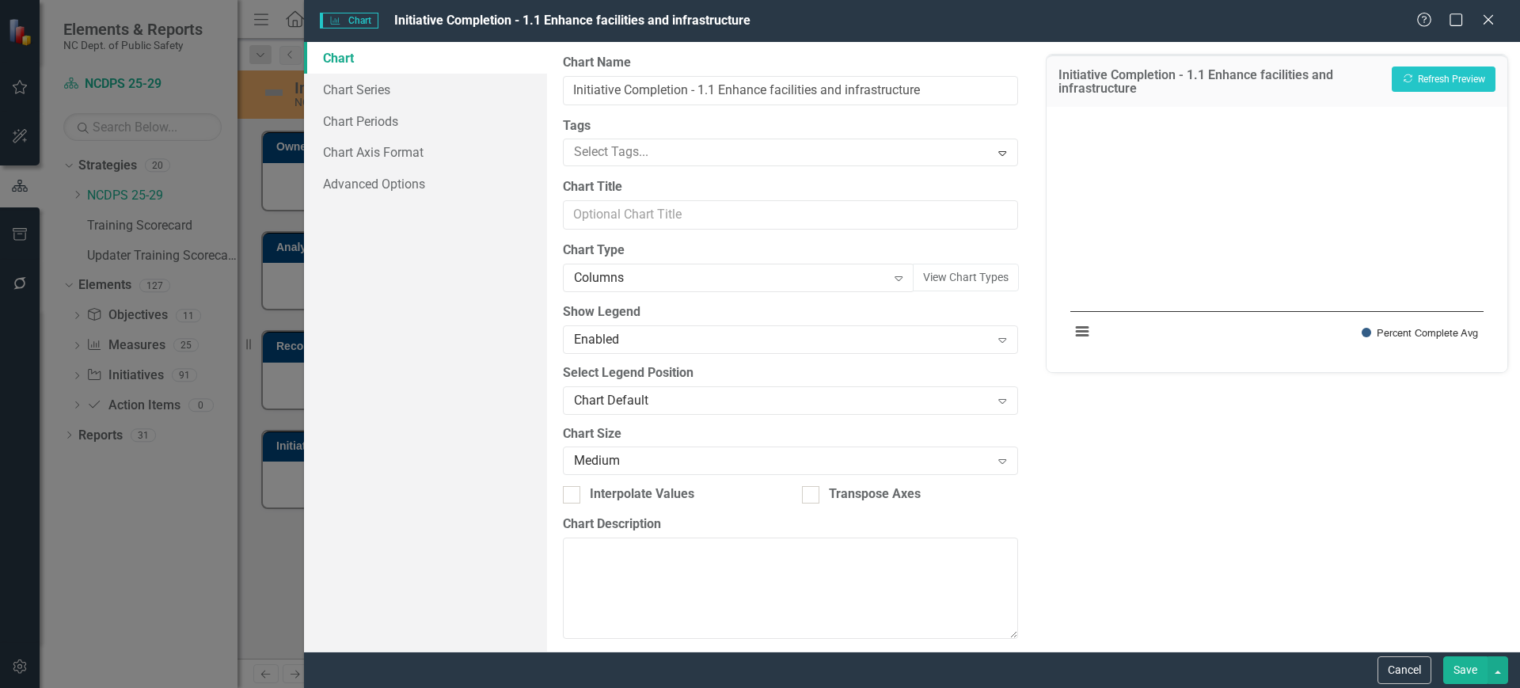
click at [868, 293] on div "From this page, you can define the name, type, and size of the chart. You can a…" at bounding box center [790, 347] width 486 height 610
click at [865, 275] on div "Columns" at bounding box center [730, 278] width 312 height 18
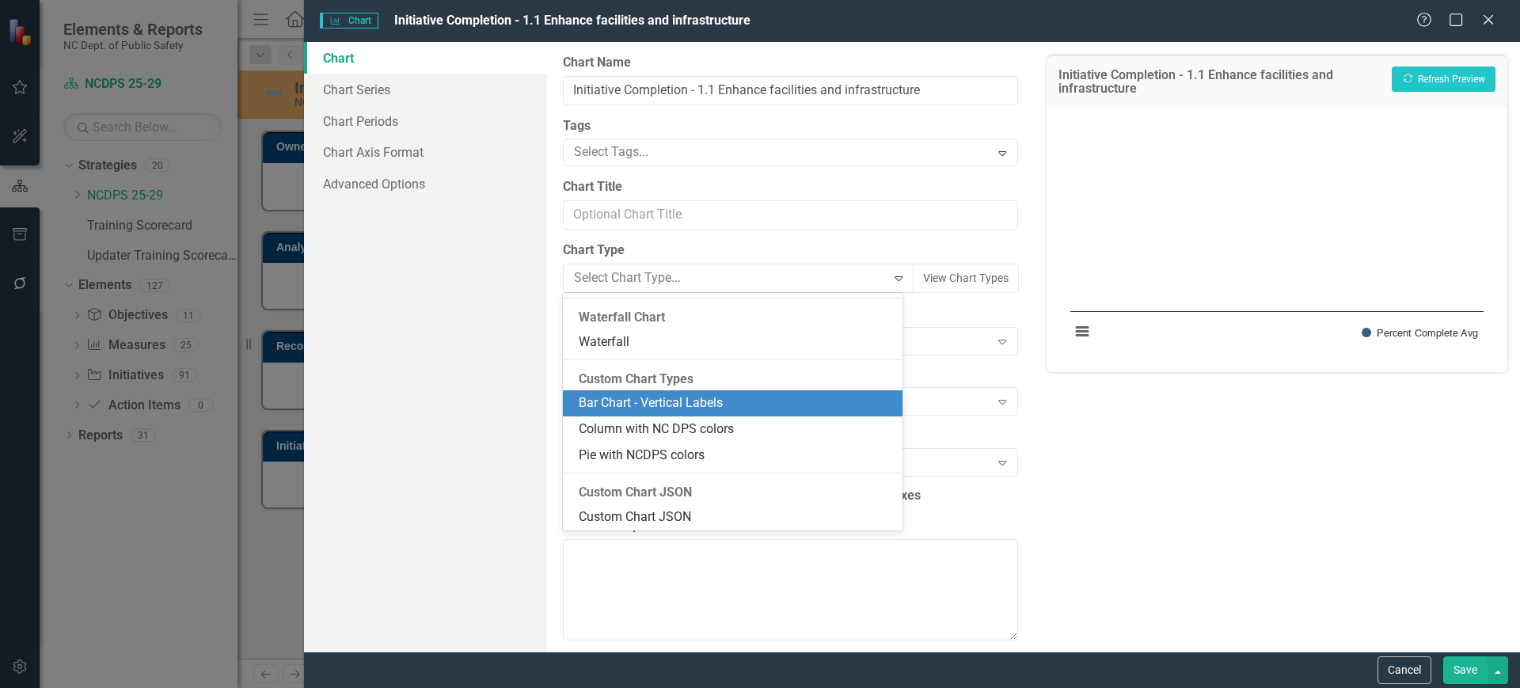
scroll to position [1349, 0]
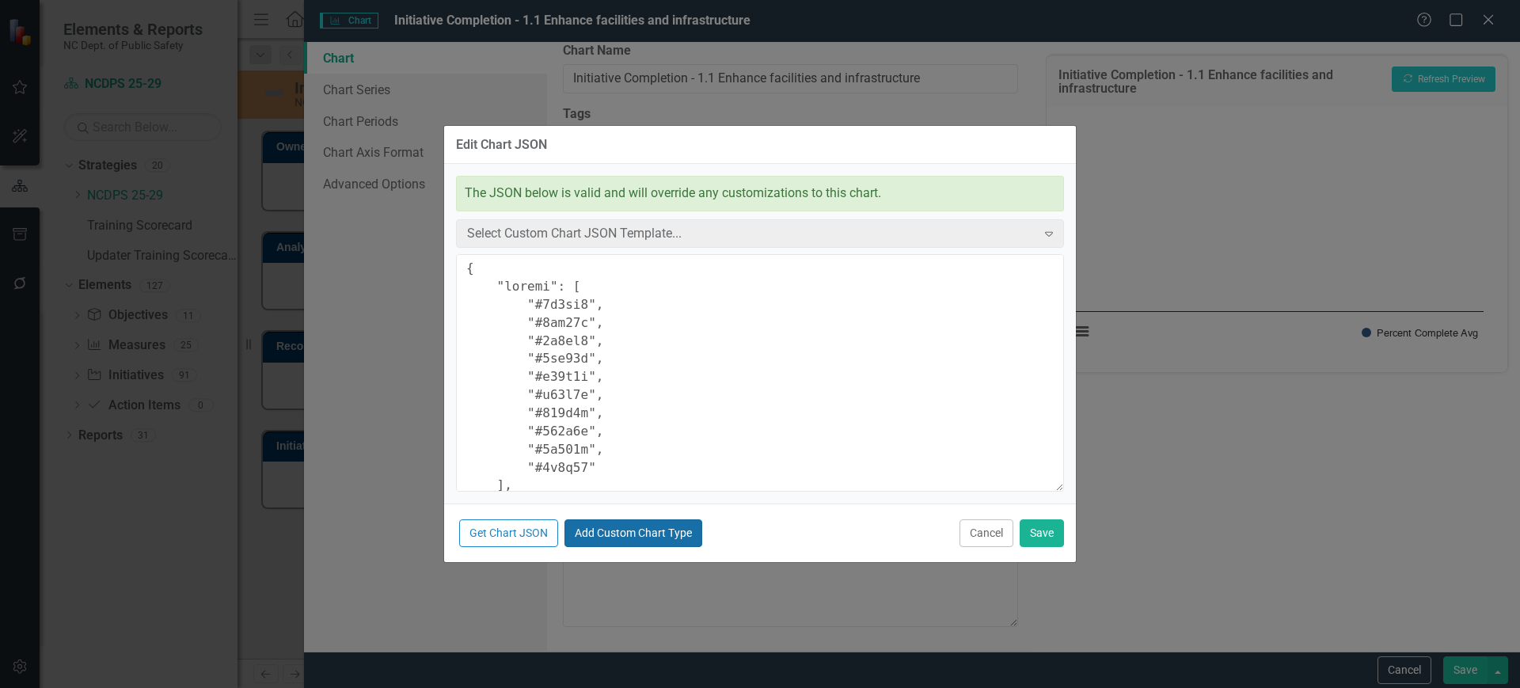
click at [611, 541] on button "Add Custom Chart Type" at bounding box center [633, 533] width 138 height 28
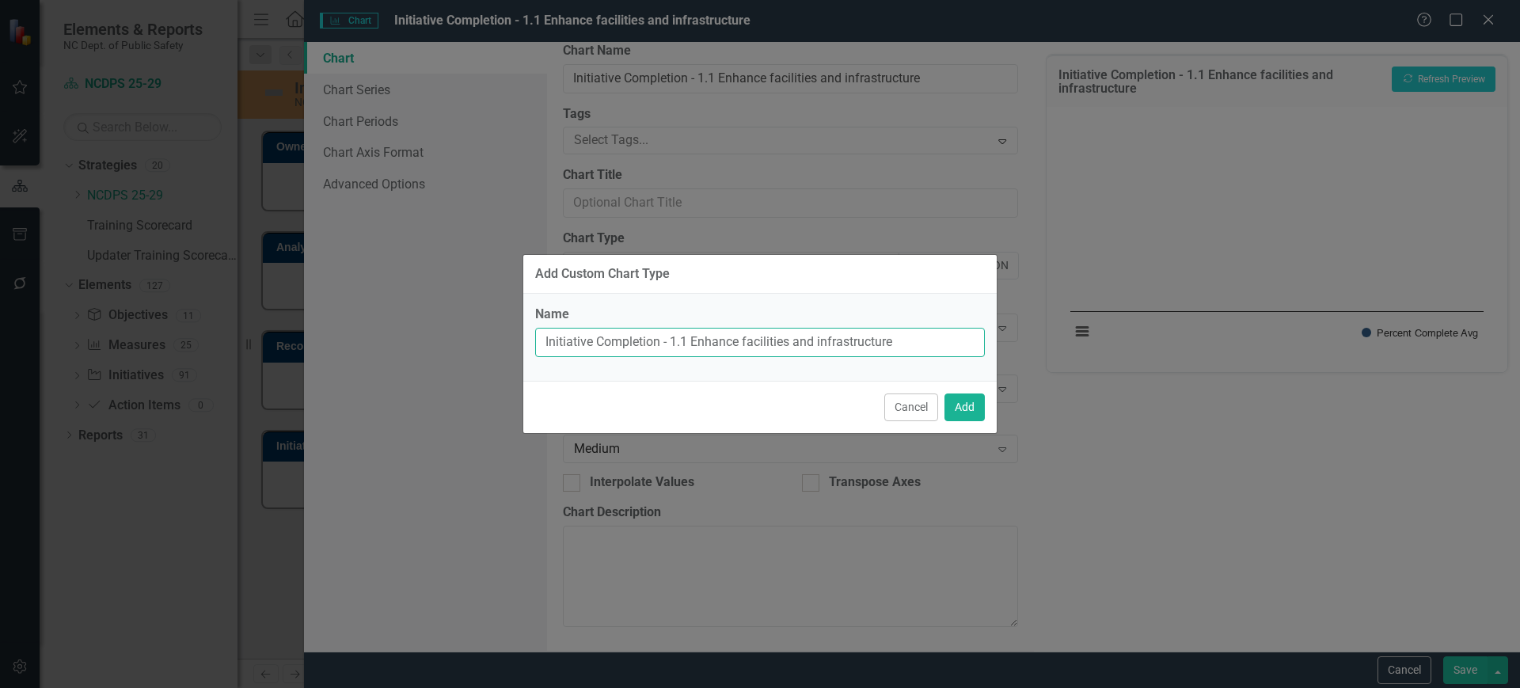
click at [748, 342] on input "Initiative Completion - 1.1 Enhance facilities and infrastructure" at bounding box center [760, 342] width 450 height 29
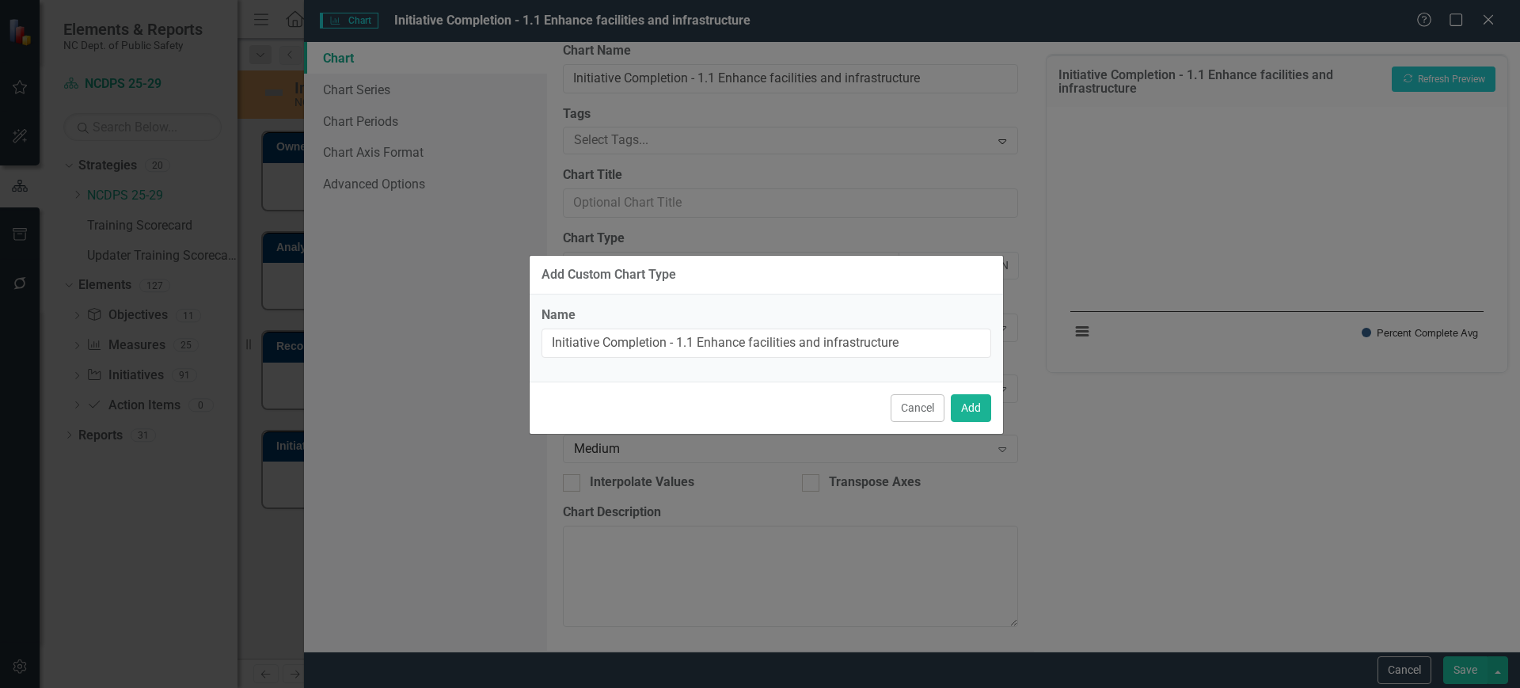
drag, startPoint x: 637, startPoint y: 359, endPoint x: 674, endPoint y: 323, distance: 50.9
click at [674, 323] on div "Add Custom Chart Type Name Initiative Completion - 1.1 Enhance facilities and i…" at bounding box center [766, 344] width 475 height 179
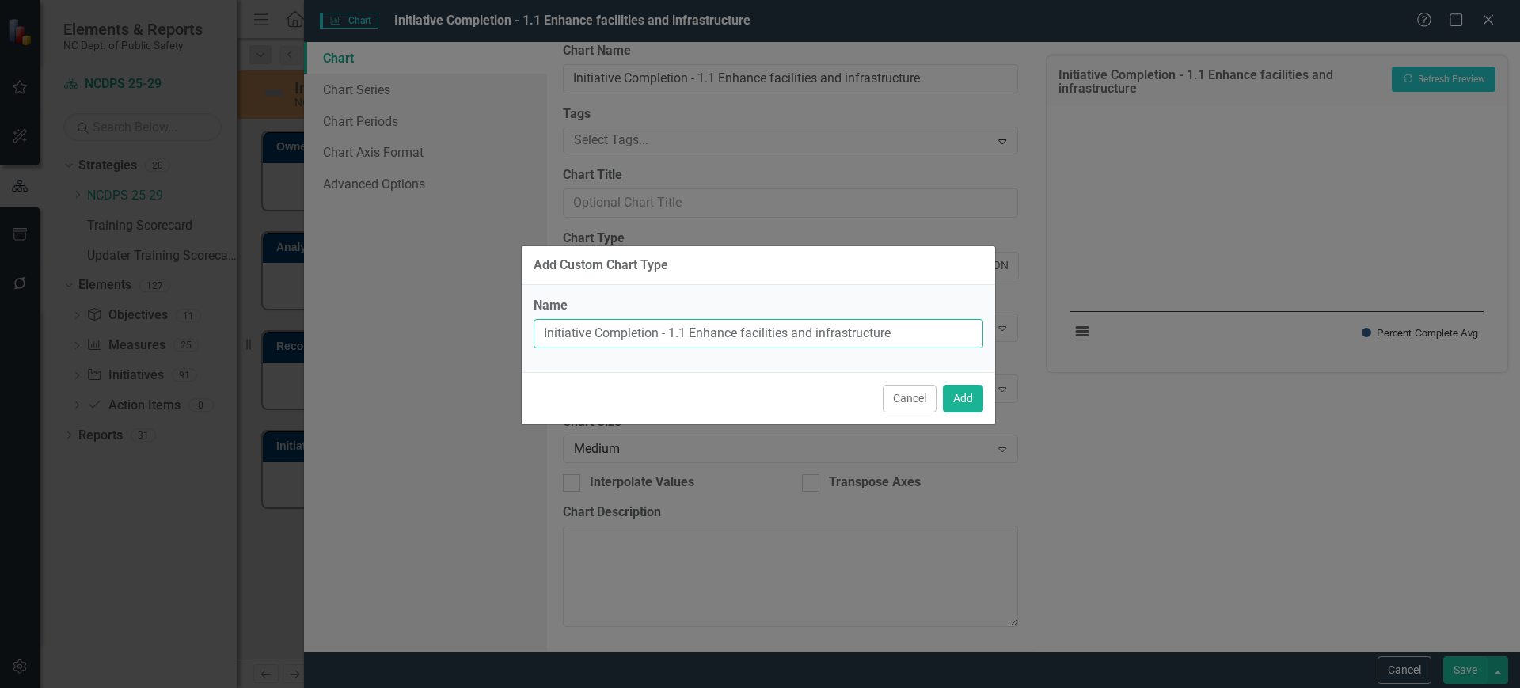
click at [659, 334] on input "Initiative Completion - 1.1 Enhance facilities and infrastructure" at bounding box center [759, 333] width 450 height 29
type input "NC DOT - Updated Bar Chart"
click at [961, 396] on button "Add" at bounding box center [963, 399] width 40 height 28
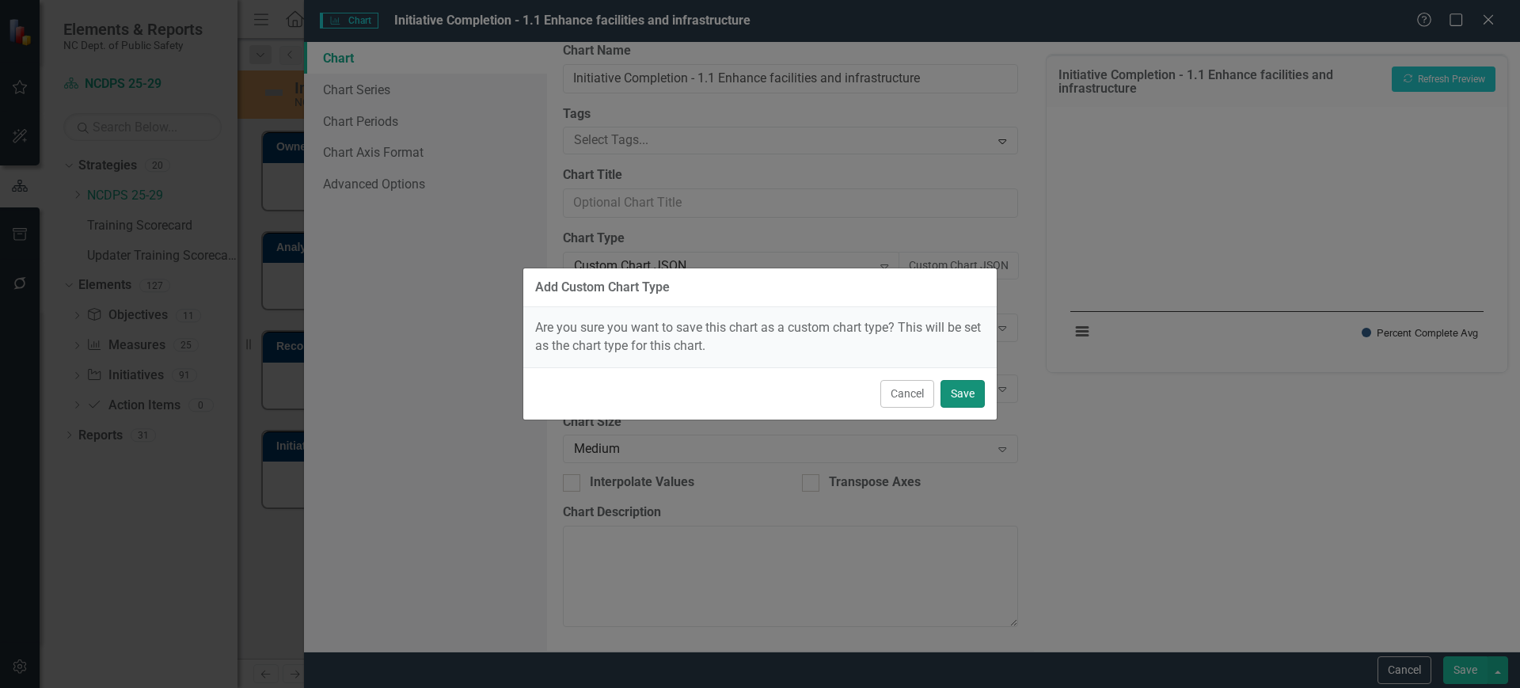
click at [961, 396] on button "Save" at bounding box center [962, 394] width 44 height 28
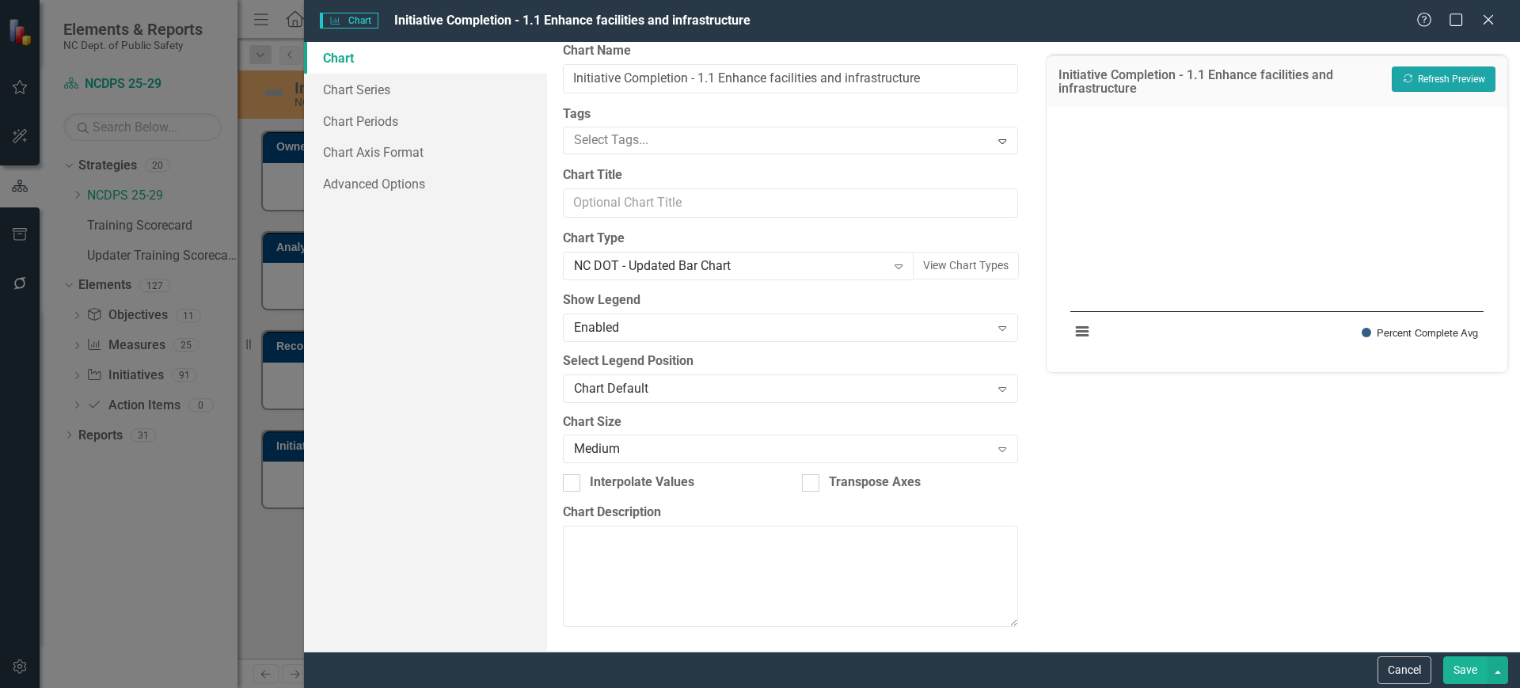
click at [1450, 69] on button "Recalculate Refresh Preview" at bounding box center [1444, 78] width 104 height 25
click at [760, 277] on div "NC DOT - Updated Bar Chart Expand" at bounding box center [738, 266] width 351 height 28
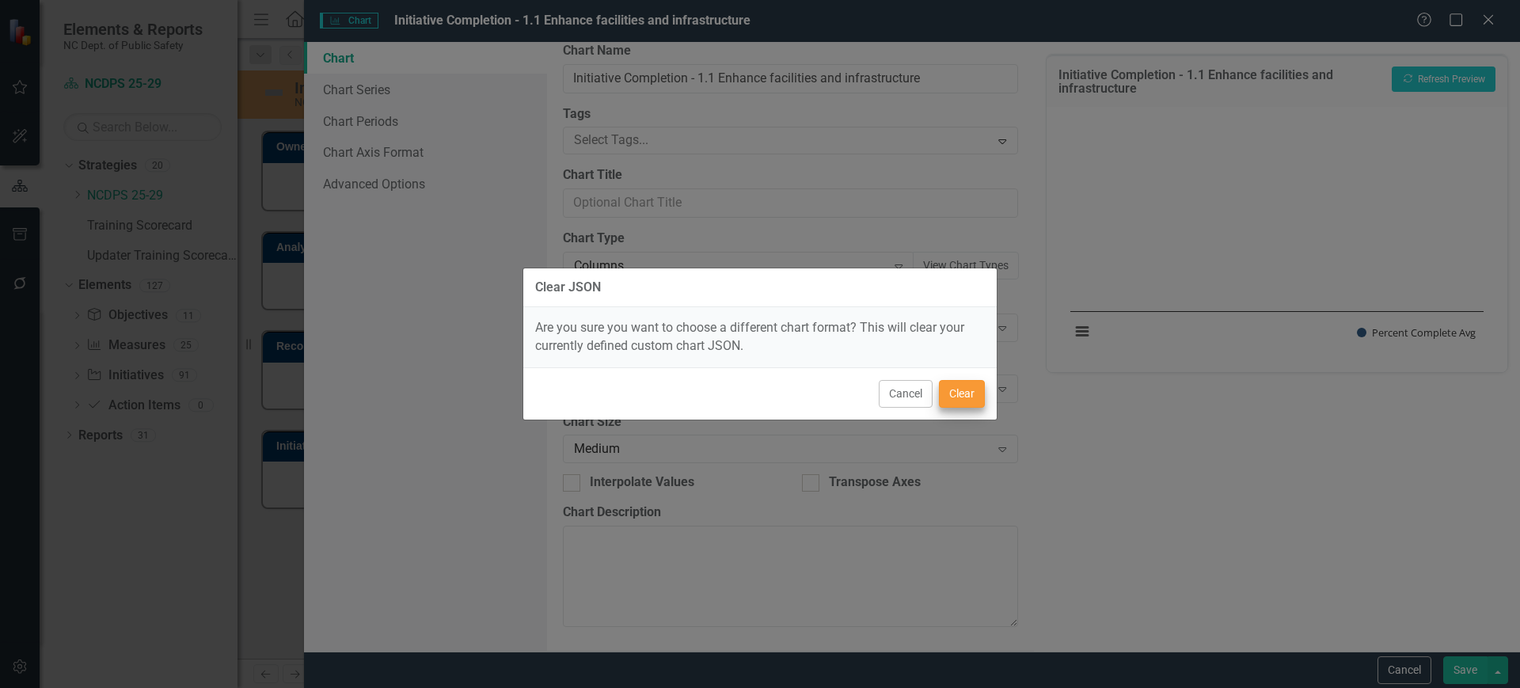
drag, startPoint x: 949, startPoint y: 412, endPoint x: 963, endPoint y: 389, distance: 26.6
click at [963, 389] on div "Cancel Clear" at bounding box center [759, 393] width 473 height 52
click at [963, 389] on button "Clear" at bounding box center [962, 394] width 46 height 28
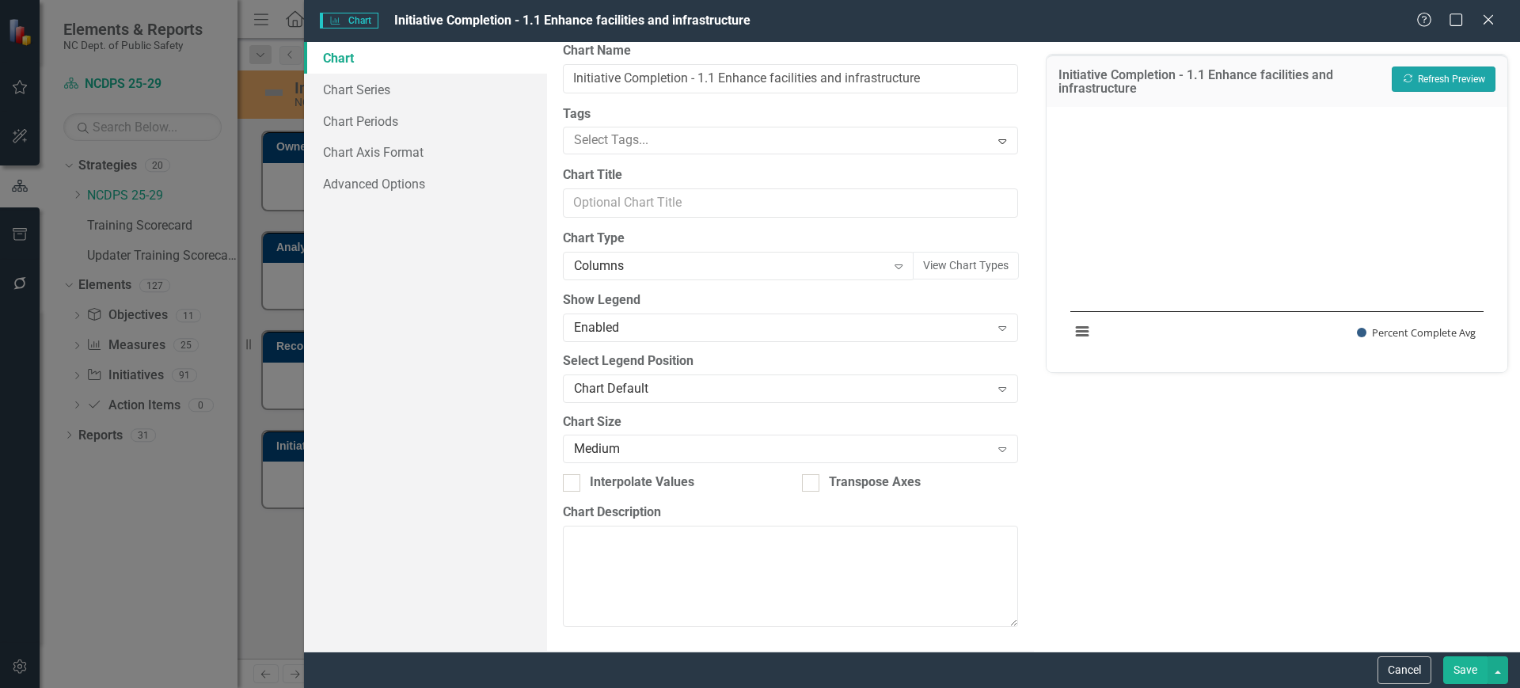
click at [1443, 79] on button "Recalculate Refresh Preview" at bounding box center [1444, 78] width 104 height 25
click at [823, 254] on div "Columns Expand" at bounding box center [738, 266] width 351 height 28
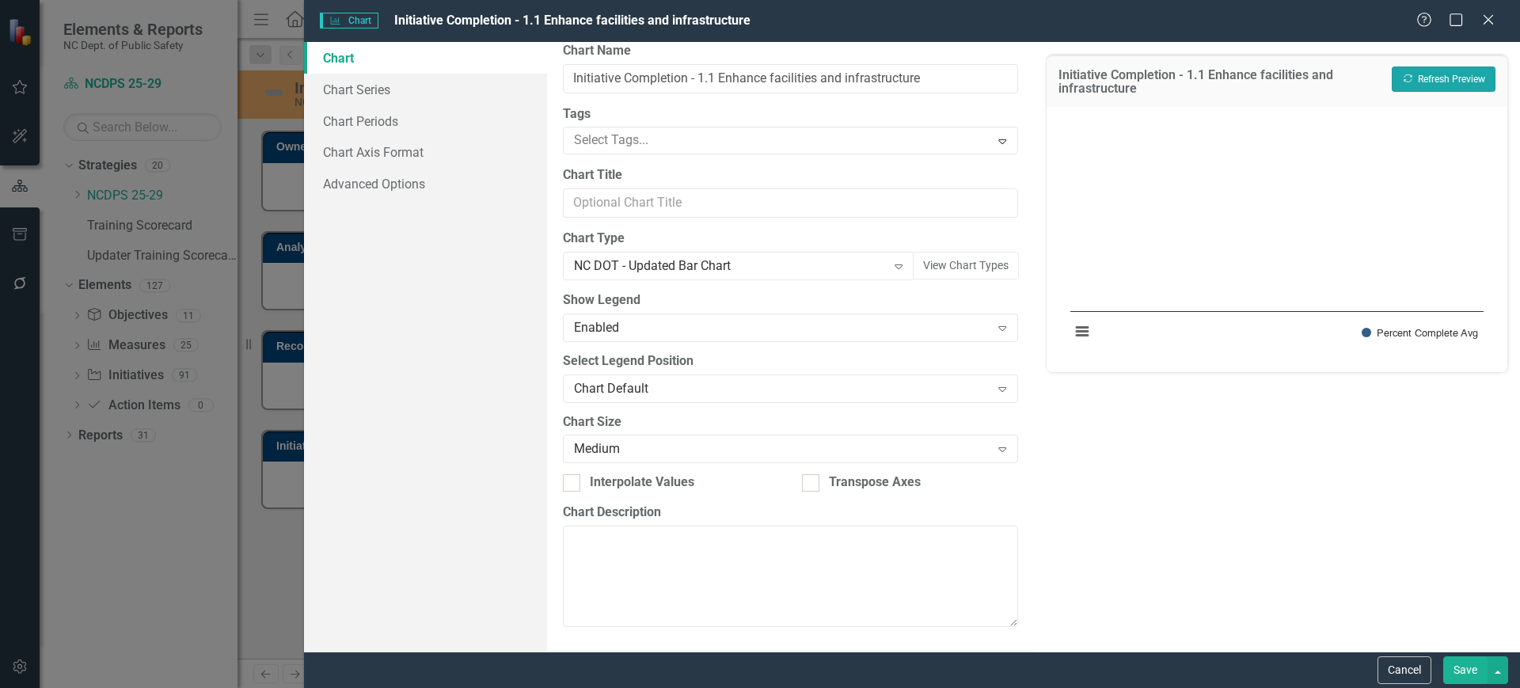
click at [1447, 90] on button "Recalculate Refresh Preview" at bounding box center [1444, 78] width 104 height 25
click at [762, 260] on div "NC DOT - Updated Bar Chart" at bounding box center [730, 266] width 312 height 18
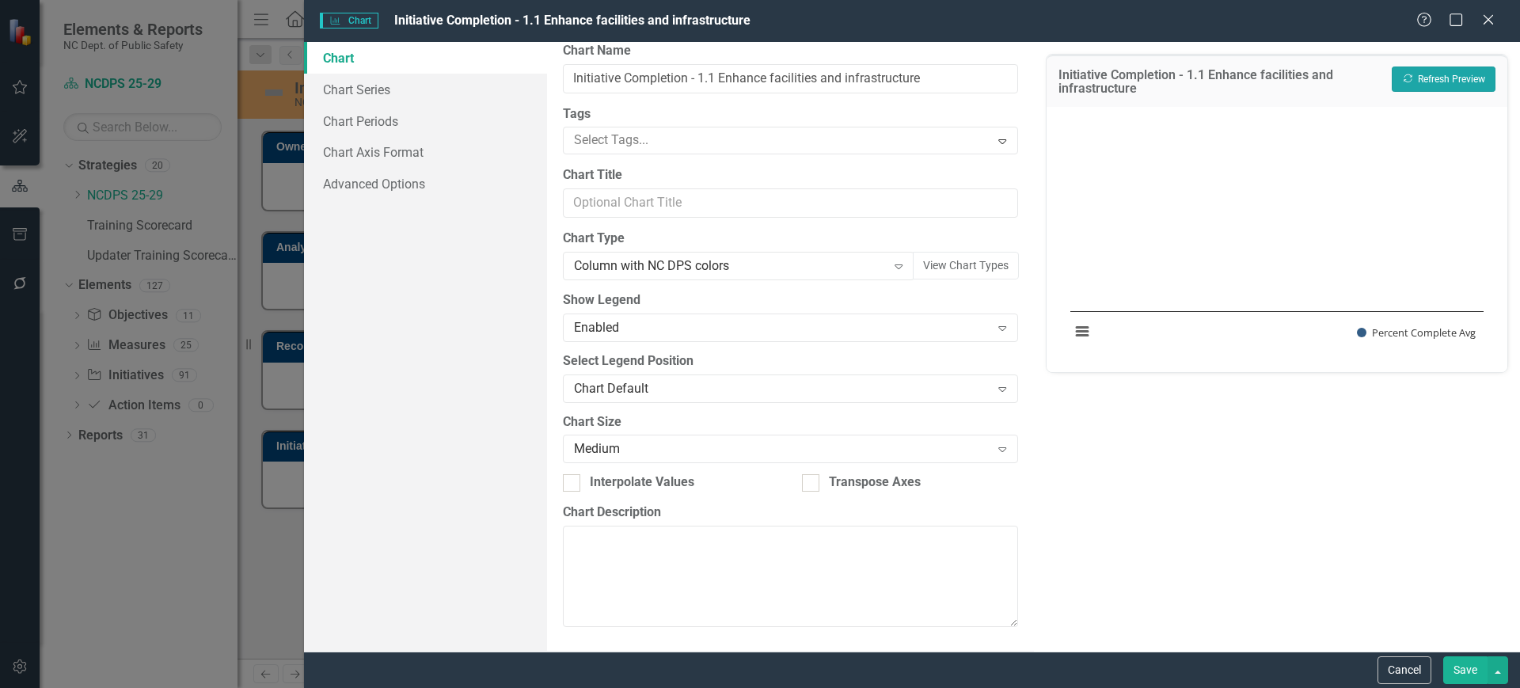
click at [1429, 77] on button "Recalculate Refresh Preview" at bounding box center [1444, 78] width 104 height 25
click at [739, 262] on div "Column with NC DPS colors" at bounding box center [730, 266] width 312 height 18
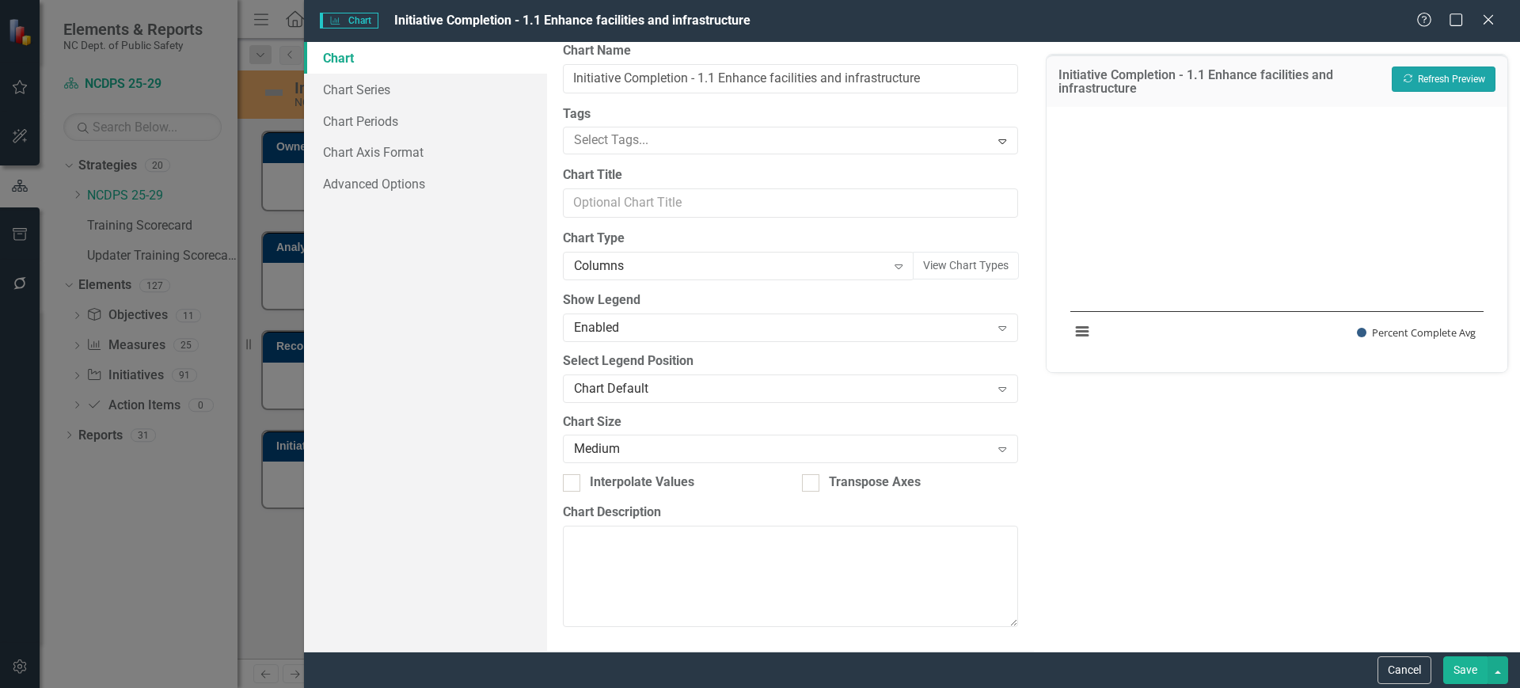
click at [1460, 74] on button "Recalculate Refresh Preview" at bounding box center [1444, 78] width 104 height 25
click at [1396, 657] on button "Cancel" at bounding box center [1404, 670] width 54 height 28
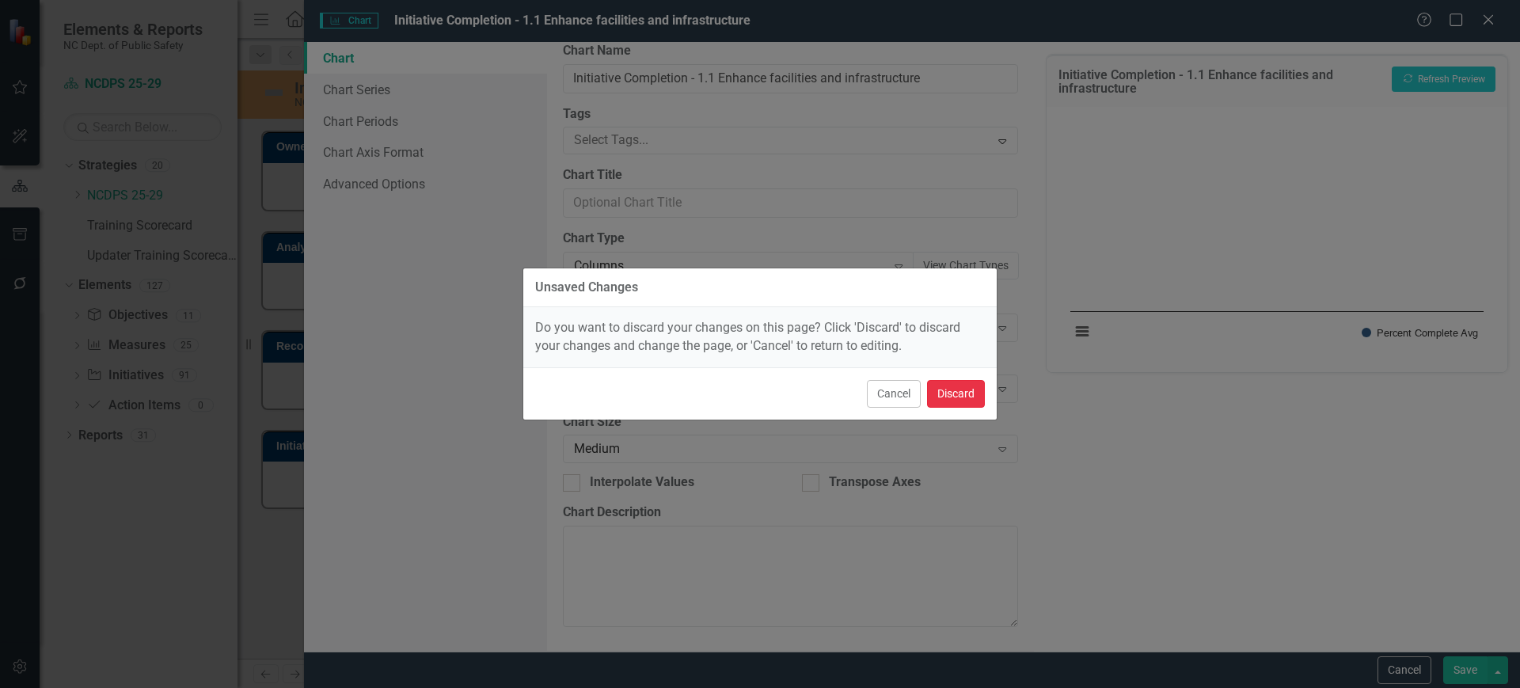
click at [950, 385] on button "Discard" at bounding box center [956, 394] width 58 height 28
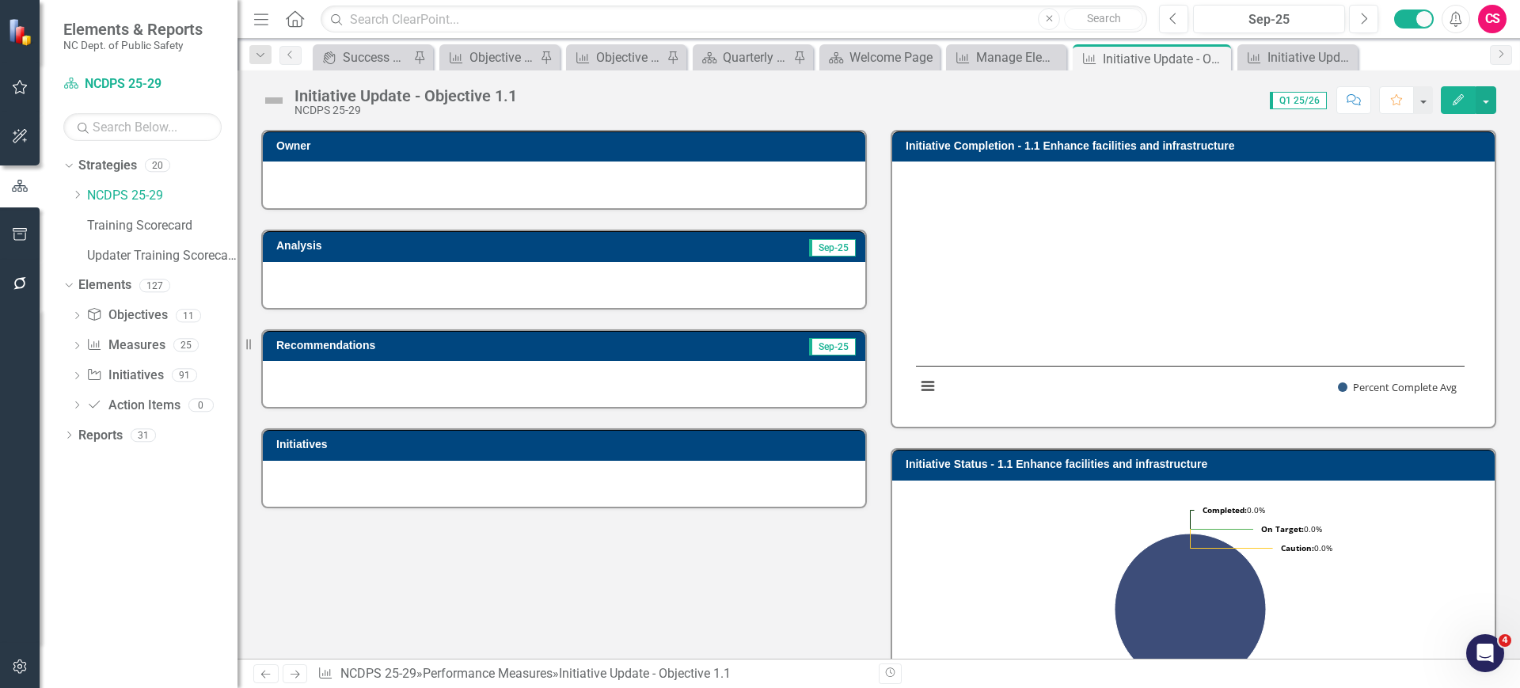
scroll to position [0, 0]
click at [78, 196] on icon at bounding box center [78, 195] width 4 height 8
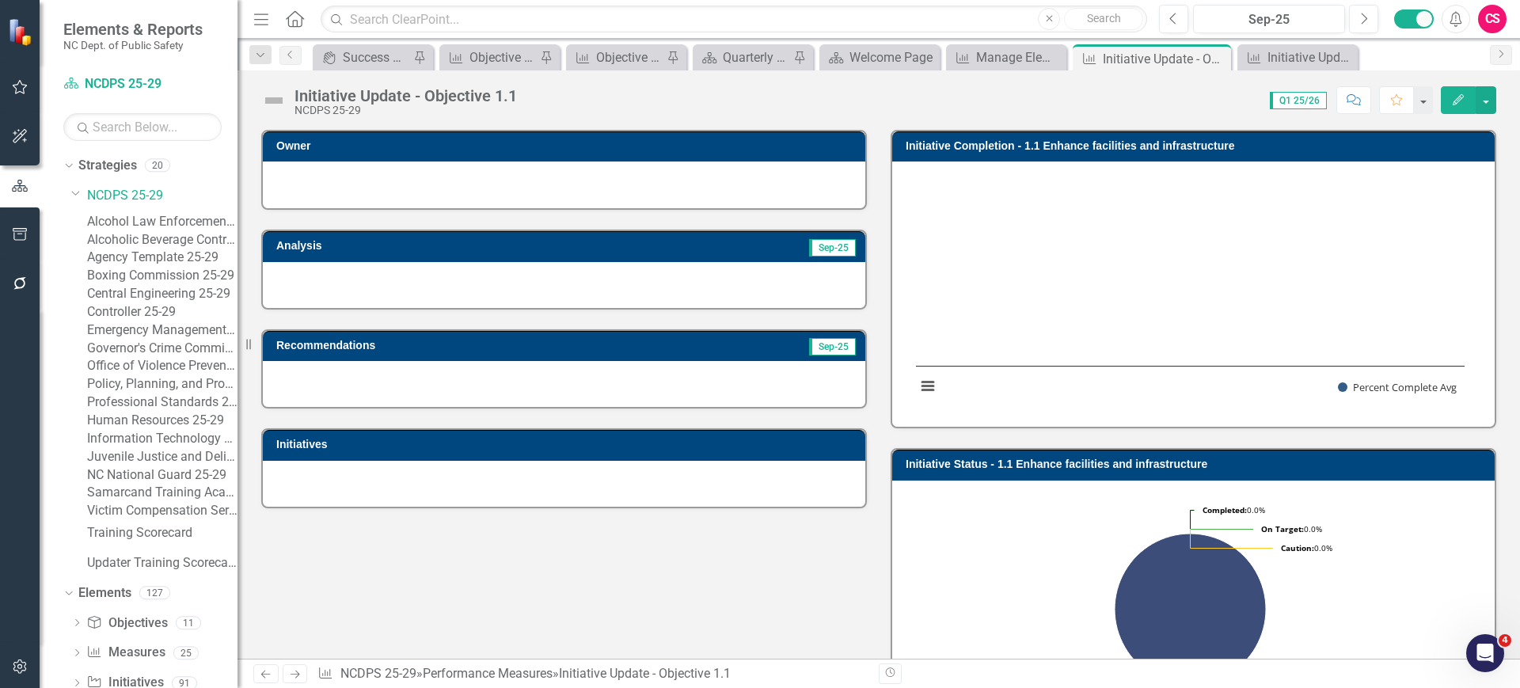
click at [1123, 218] on rect "Interactive chart" at bounding box center [1190, 291] width 564 height 237
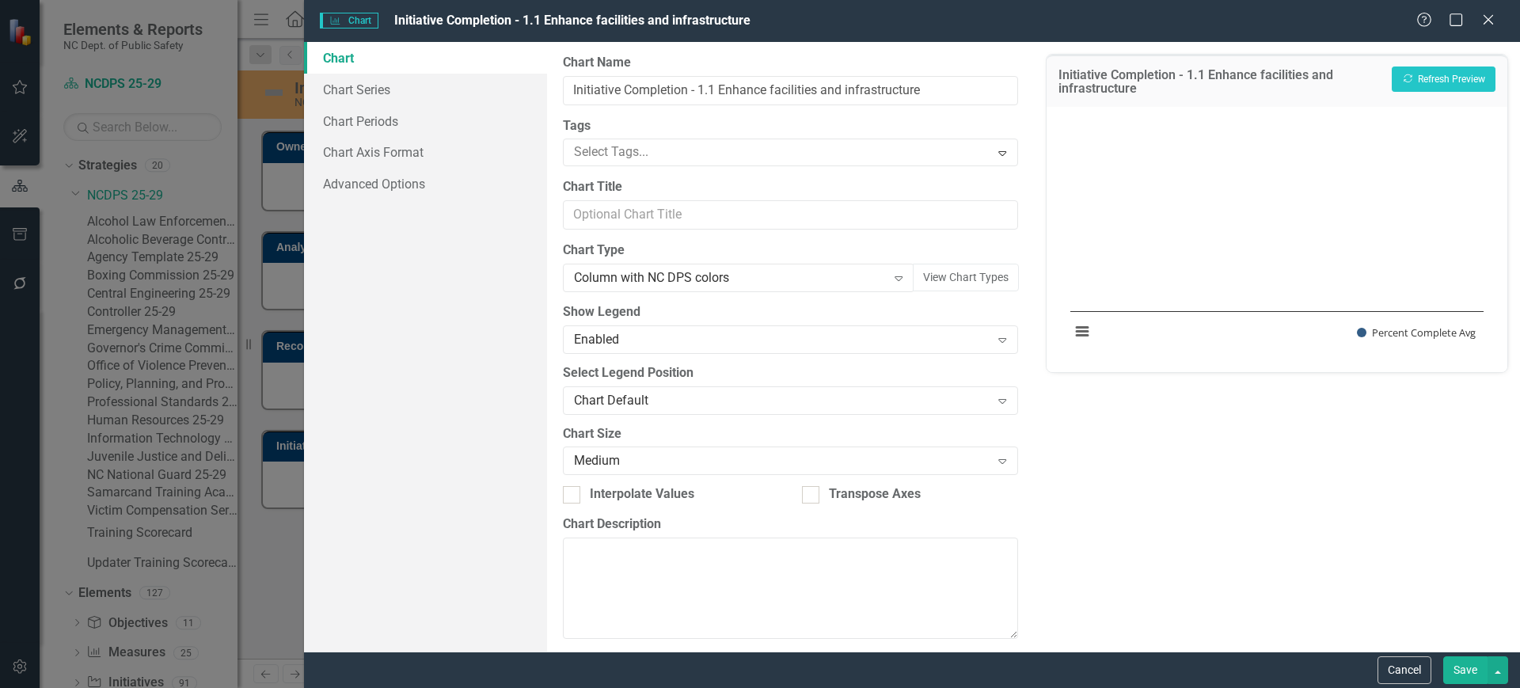
click at [697, 279] on div "Column with NC DPS colors" at bounding box center [730, 278] width 312 height 18
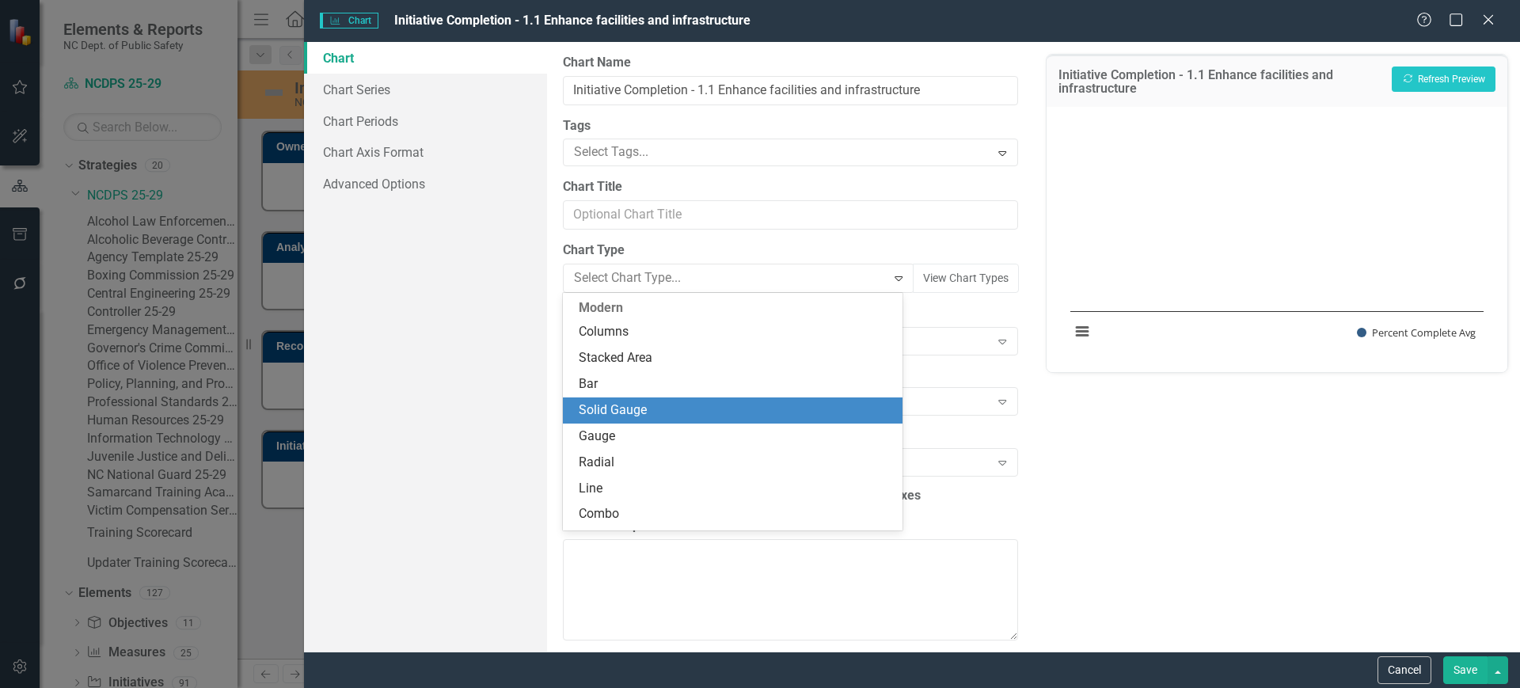
scroll to position [1, 0]
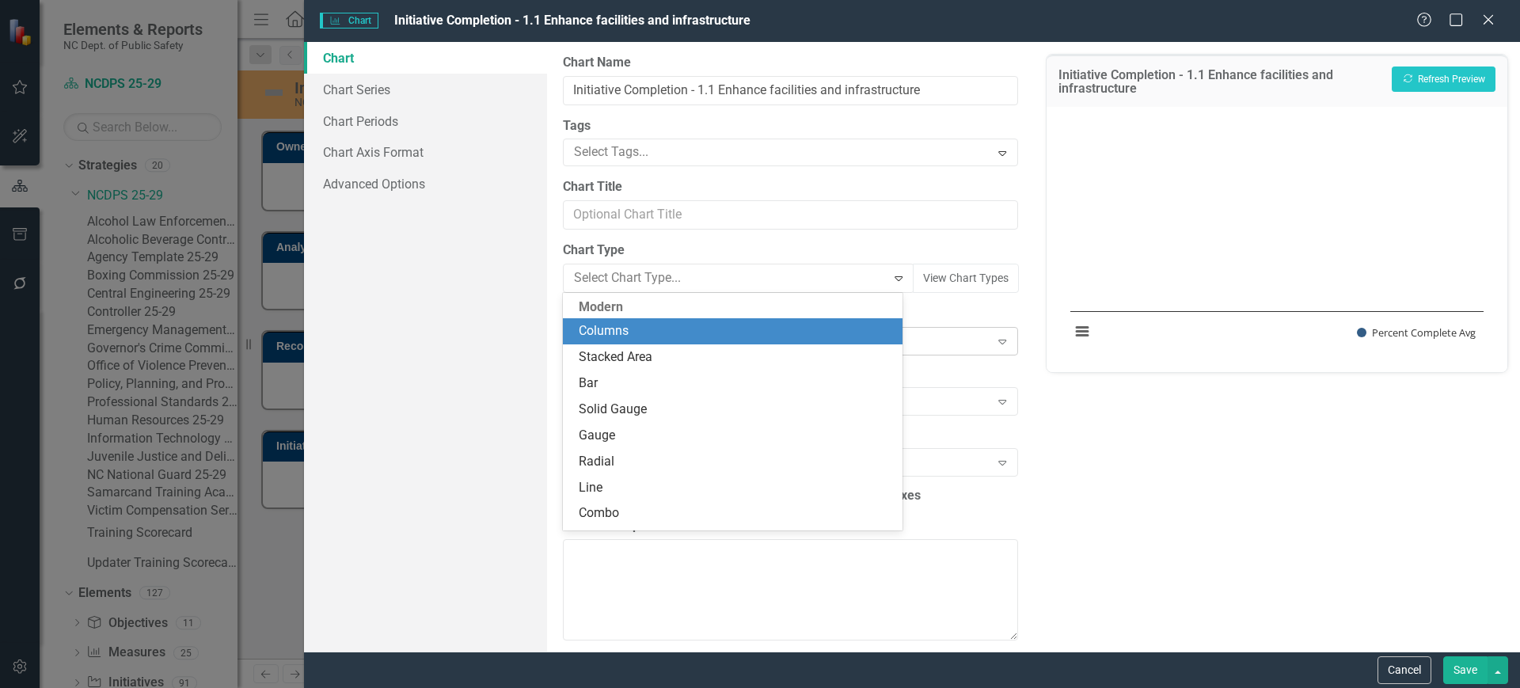
click at [621, 325] on div "Columns" at bounding box center [735, 331] width 313 height 18
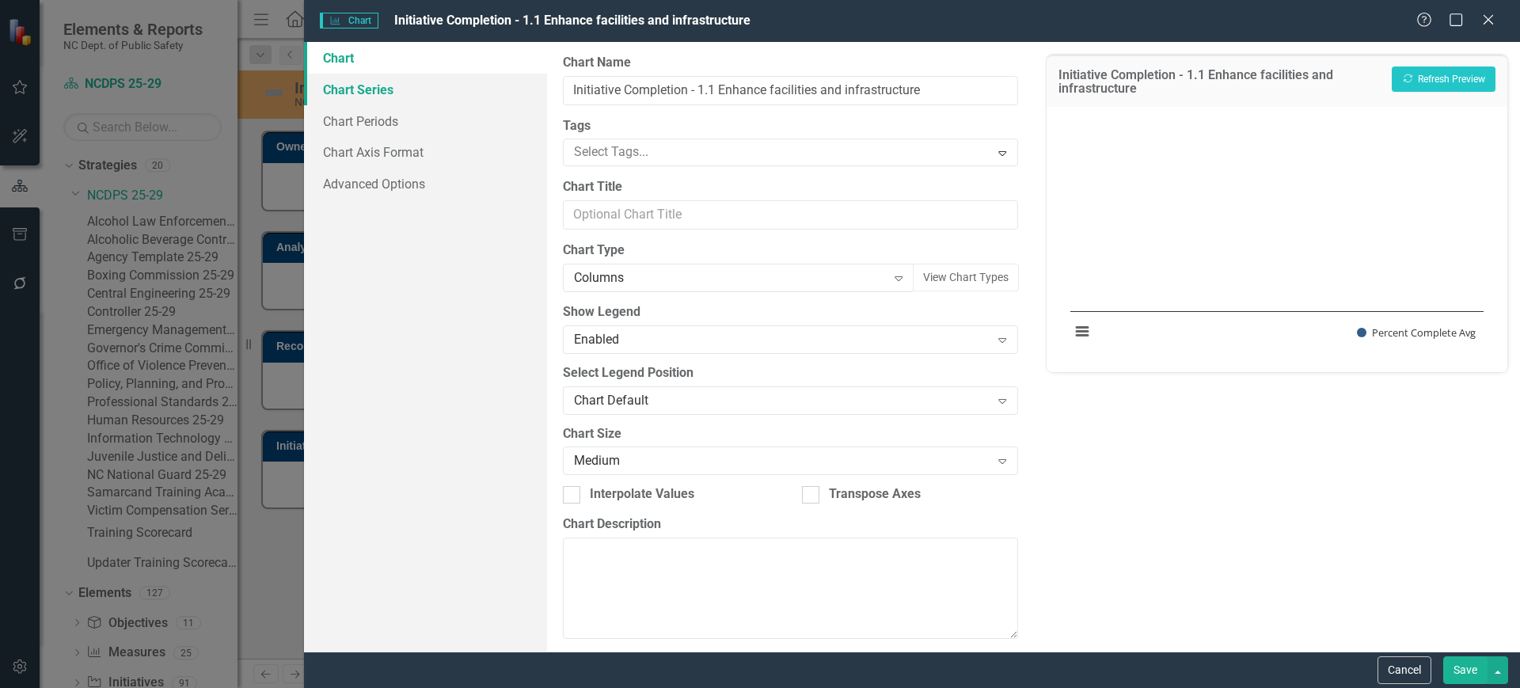
click at [401, 82] on link "Chart Series" at bounding box center [425, 90] width 243 height 32
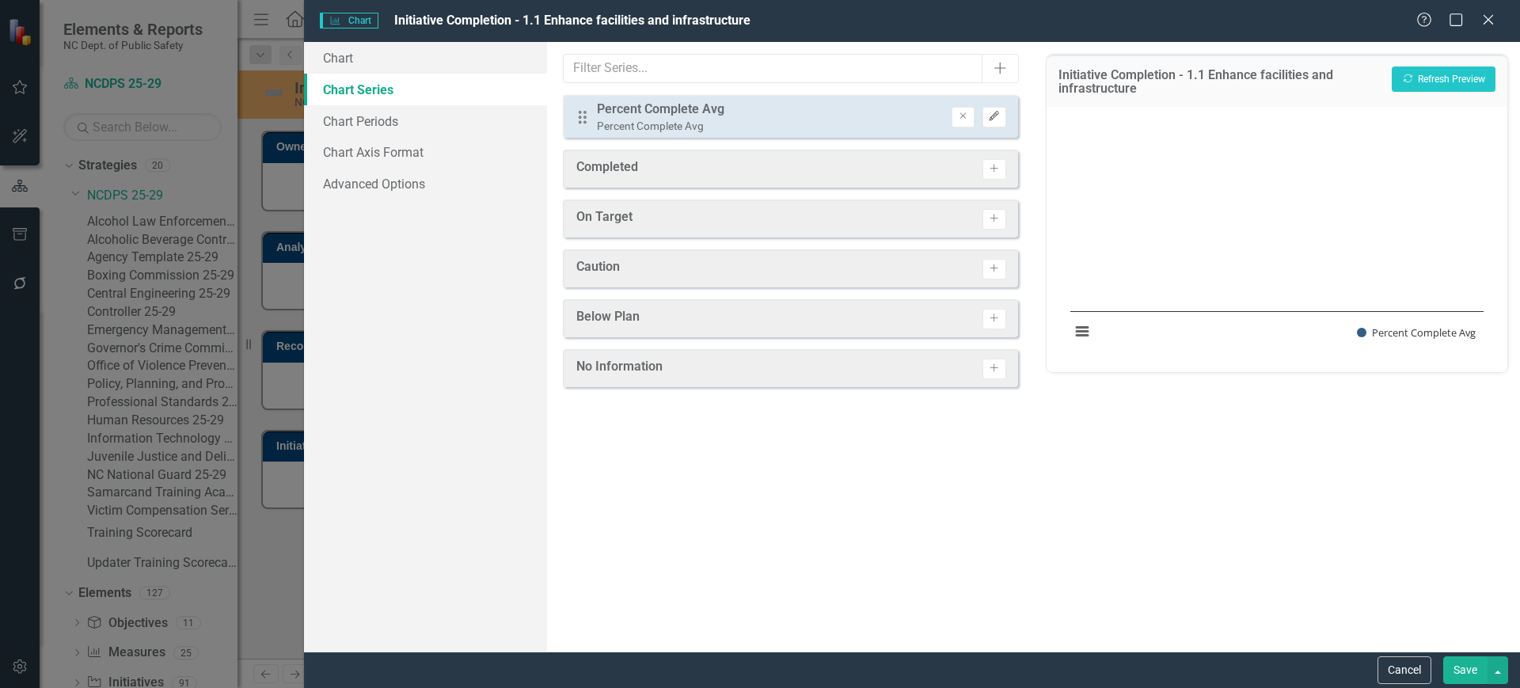
click at [995, 117] on icon "Edit" at bounding box center [994, 116] width 12 height 9
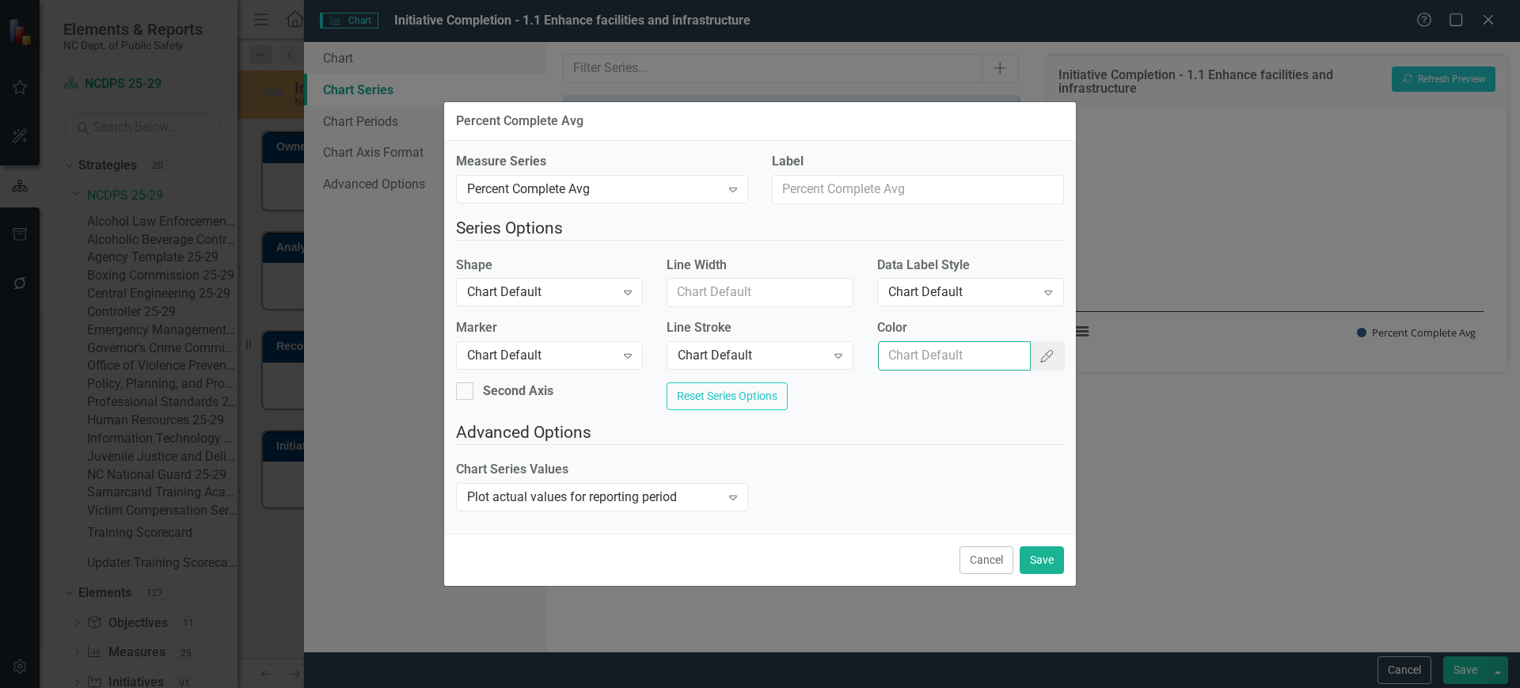
click at [930, 351] on input "Color" at bounding box center [955, 355] width 154 height 29
paste input "335d86"
type input "#335d86"
click at [1053, 564] on button "Save" at bounding box center [1042, 560] width 44 height 28
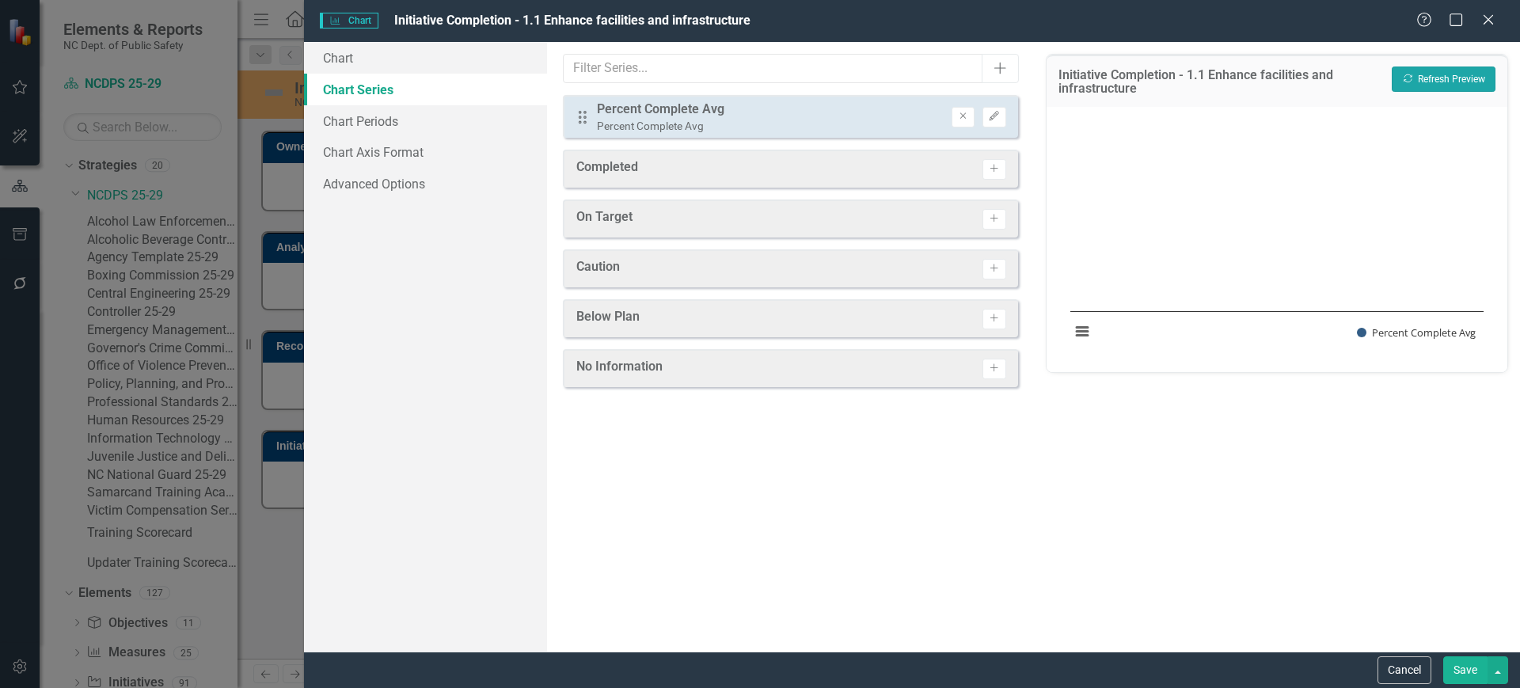
click at [1416, 77] on button "Recalculate Refresh Preview" at bounding box center [1444, 78] width 104 height 25
click at [1455, 666] on button "Save" at bounding box center [1465, 670] width 44 height 28
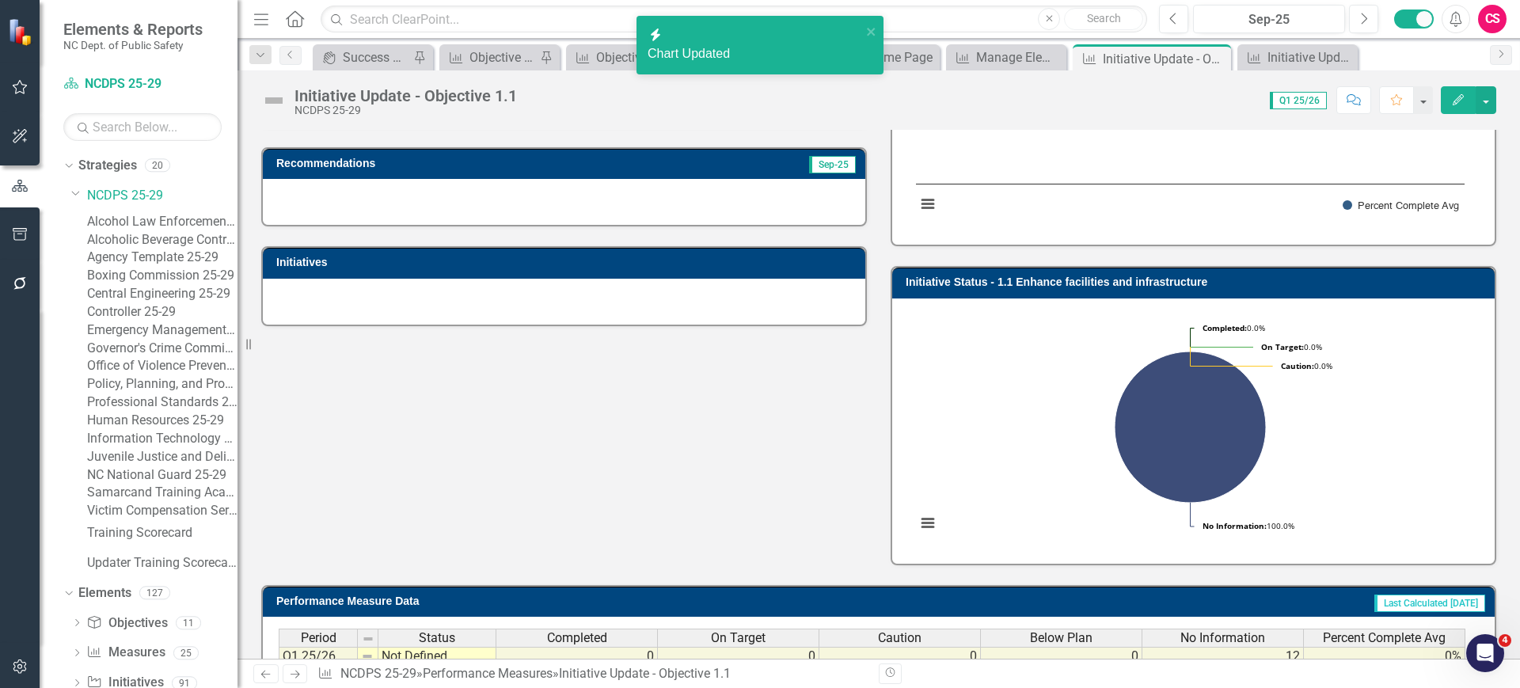
scroll to position [0, 0]
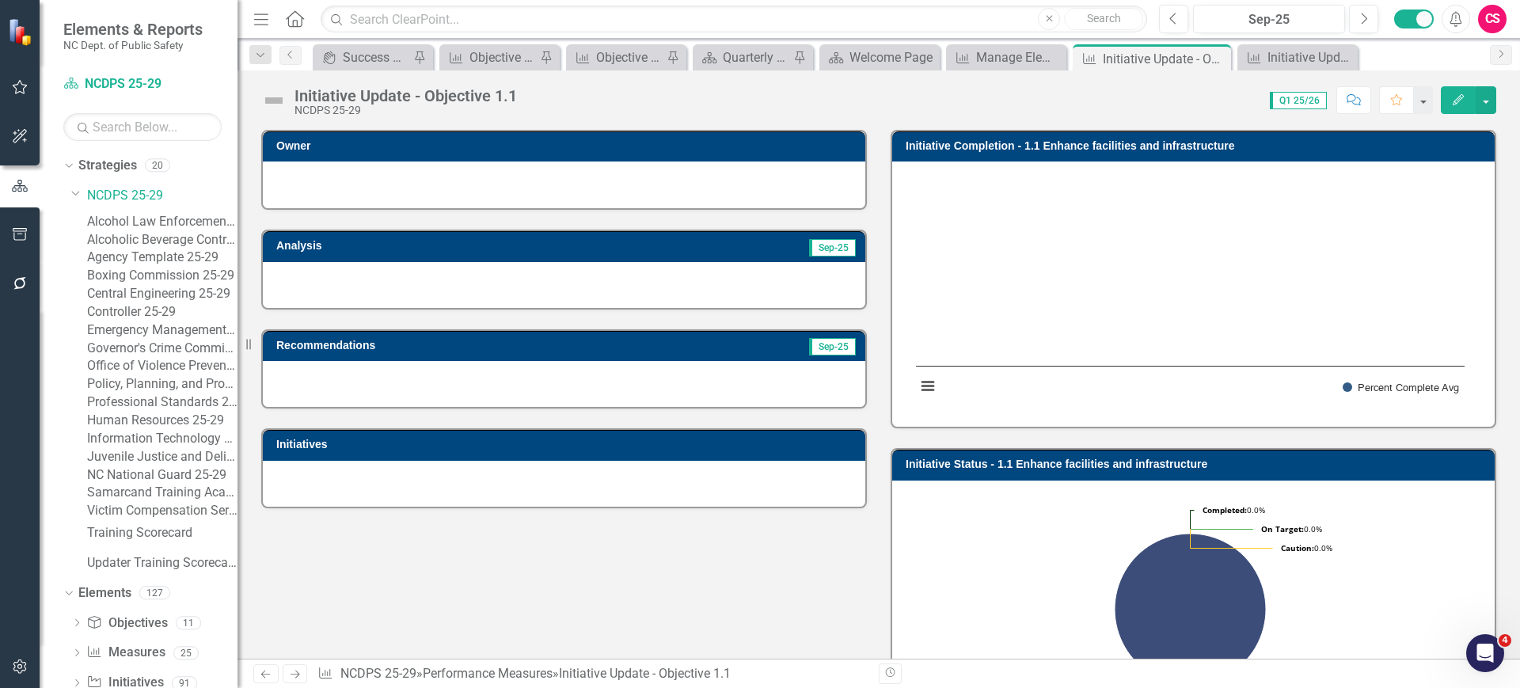
click at [1021, 359] on rect "Interactive chart" at bounding box center [1190, 291] width 564 height 237
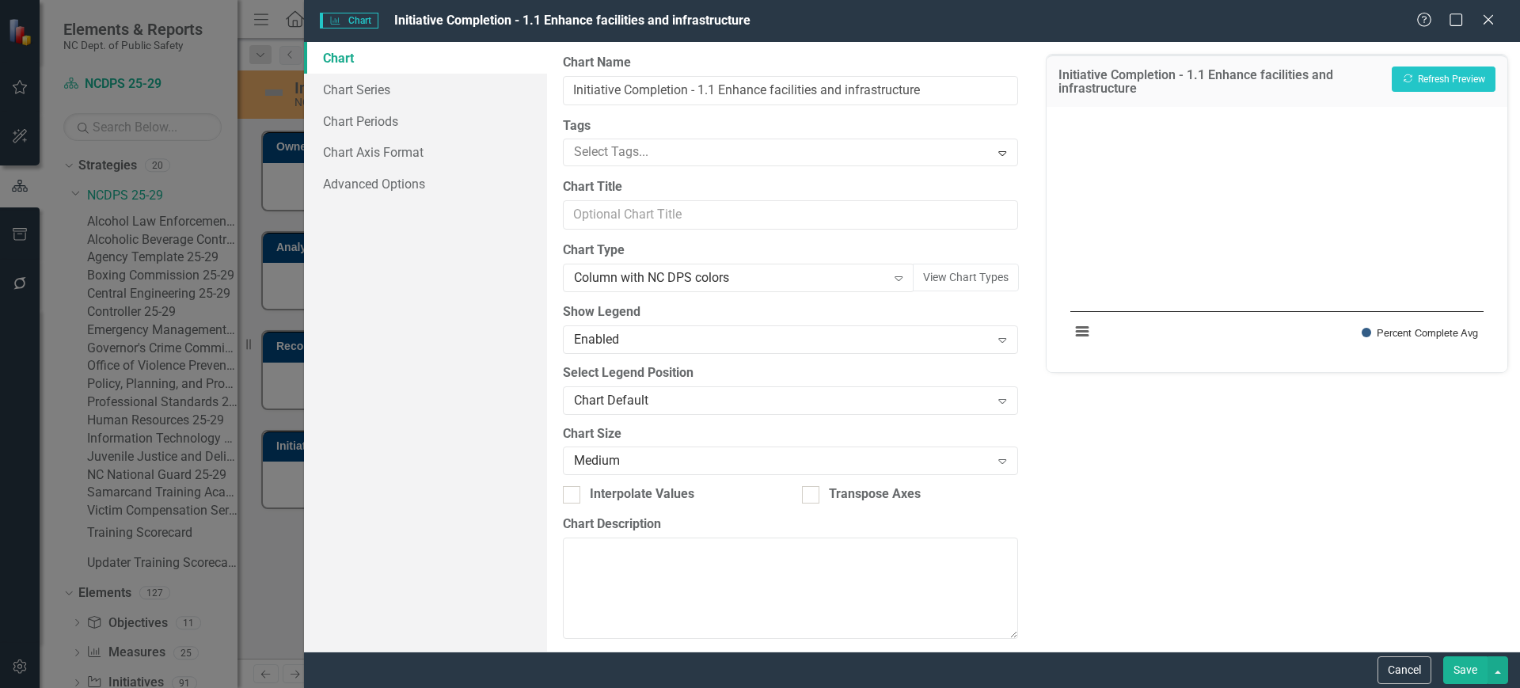
click at [688, 287] on div "Charts Chart Initiative Completion - 1.1 Enhance facilities and infrastructure …" at bounding box center [760, 344] width 1520 height 688
click at [688, 287] on div "Columns Expand" at bounding box center [738, 278] width 351 height 28
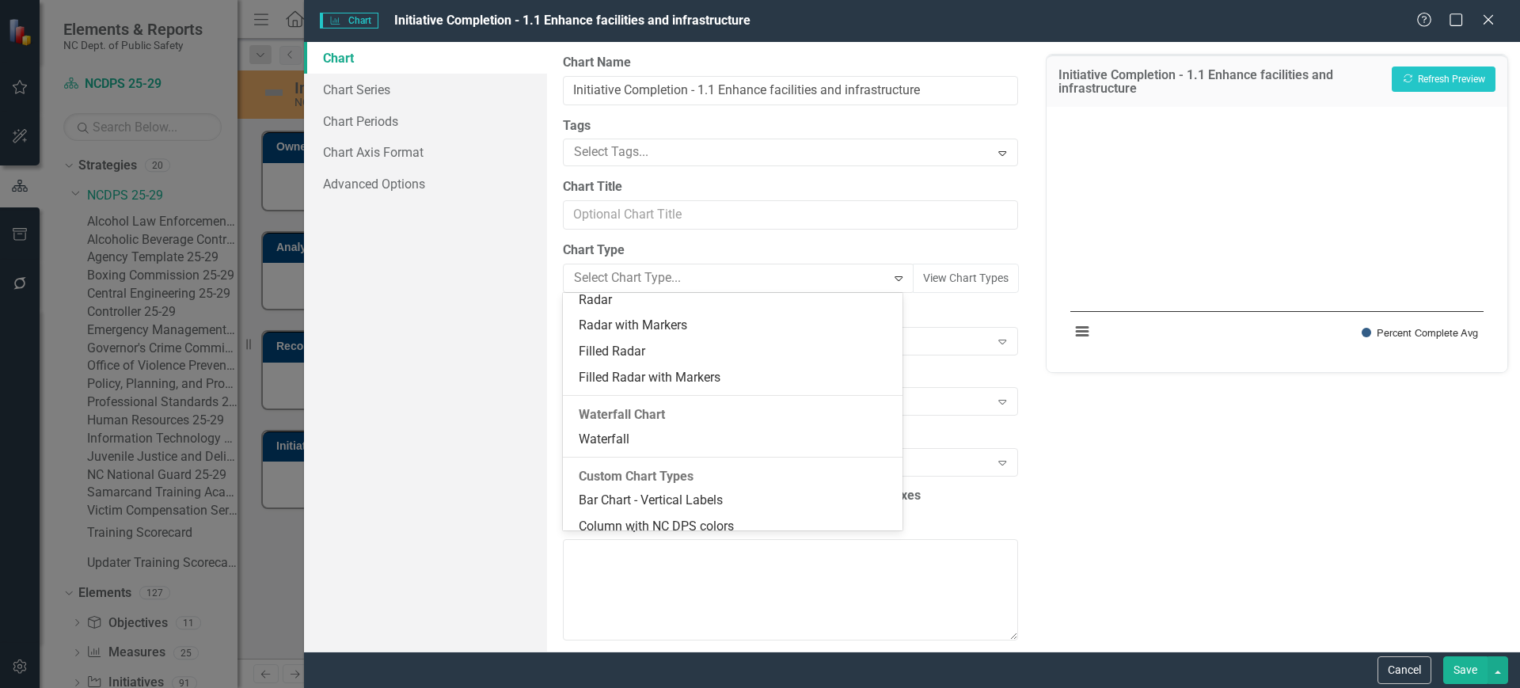
scroll to position [1374, 0]
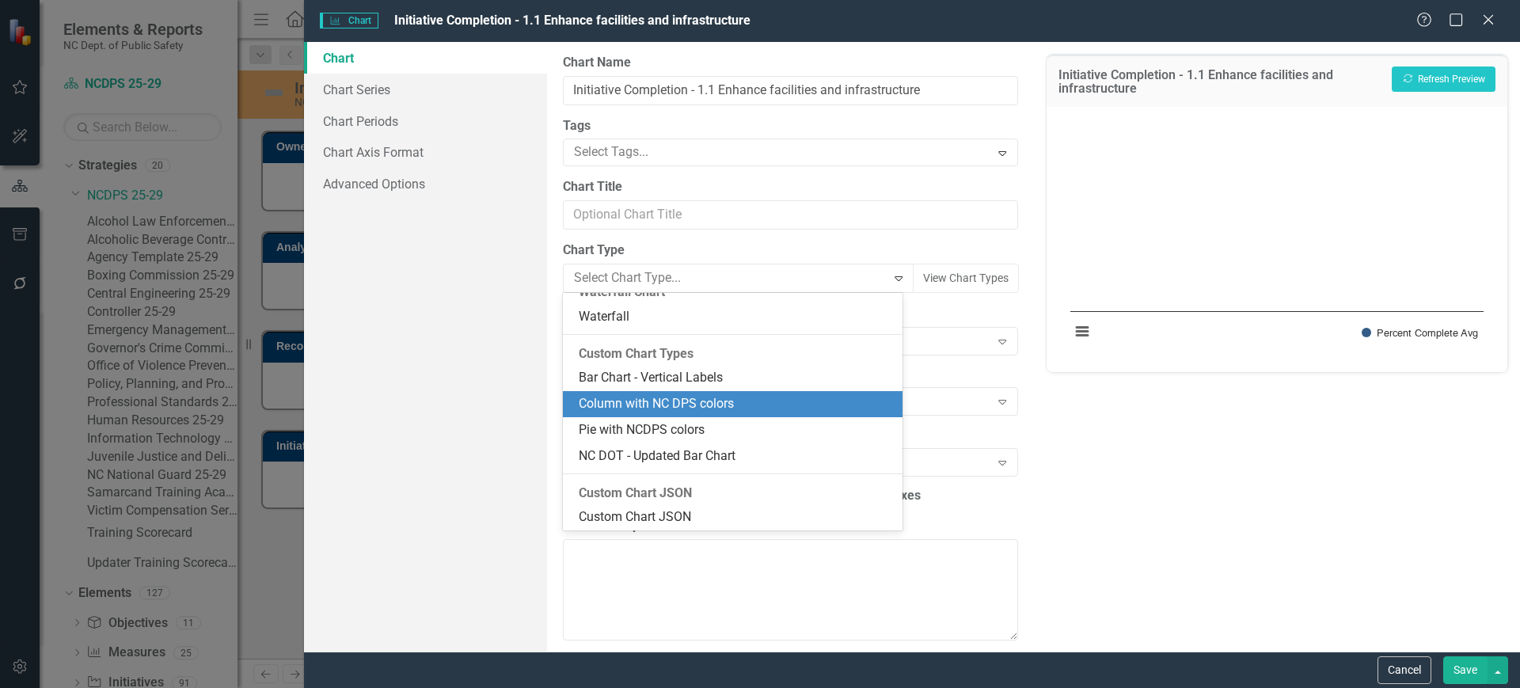
click at [720, 409] on div "Column with NC DPS colors" at bounding box center [735, 404] width 313 height 18
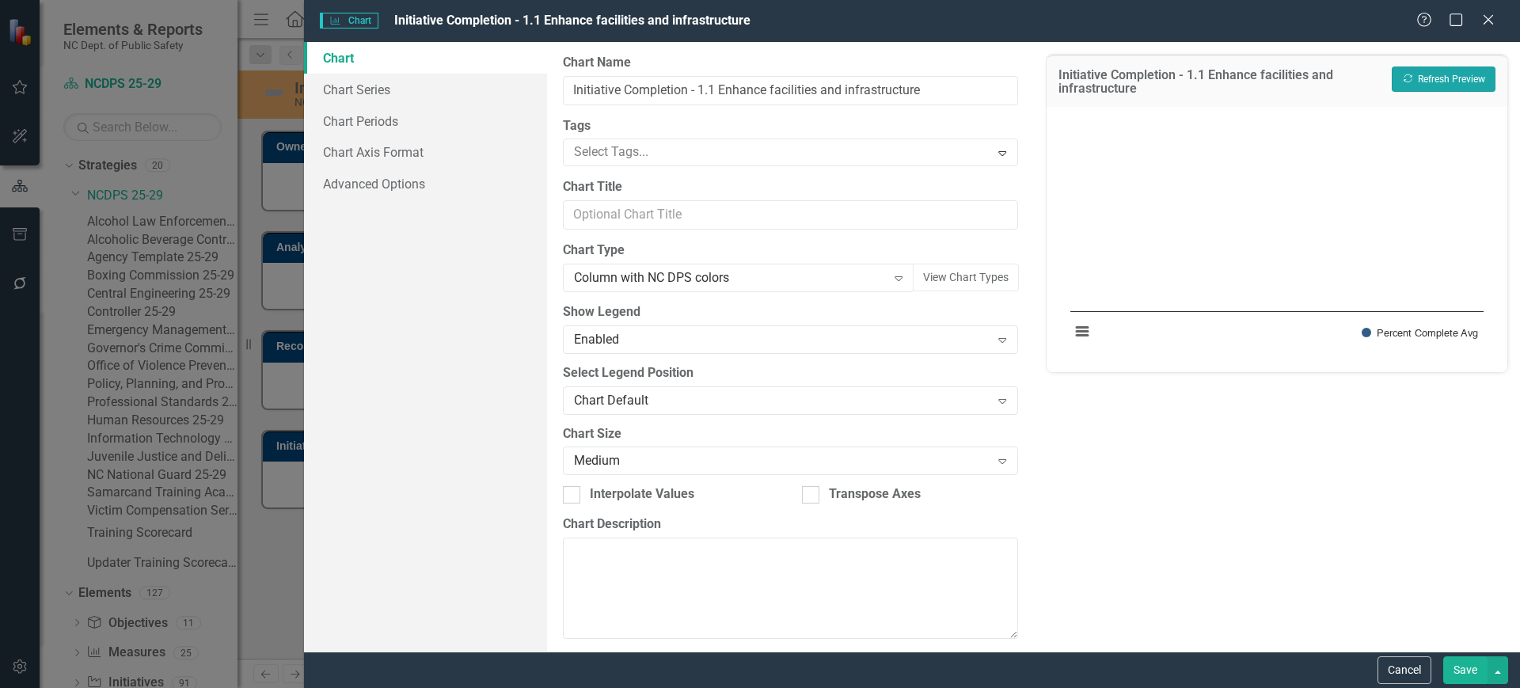
click at [1449, 82] on button "Recalculate Refresh Preview" at bounding box center [1444, 78] width 104 height 25
click at [1396, 659] on button "Cancel" at bounding box center [1404, 670] width 54 height 28
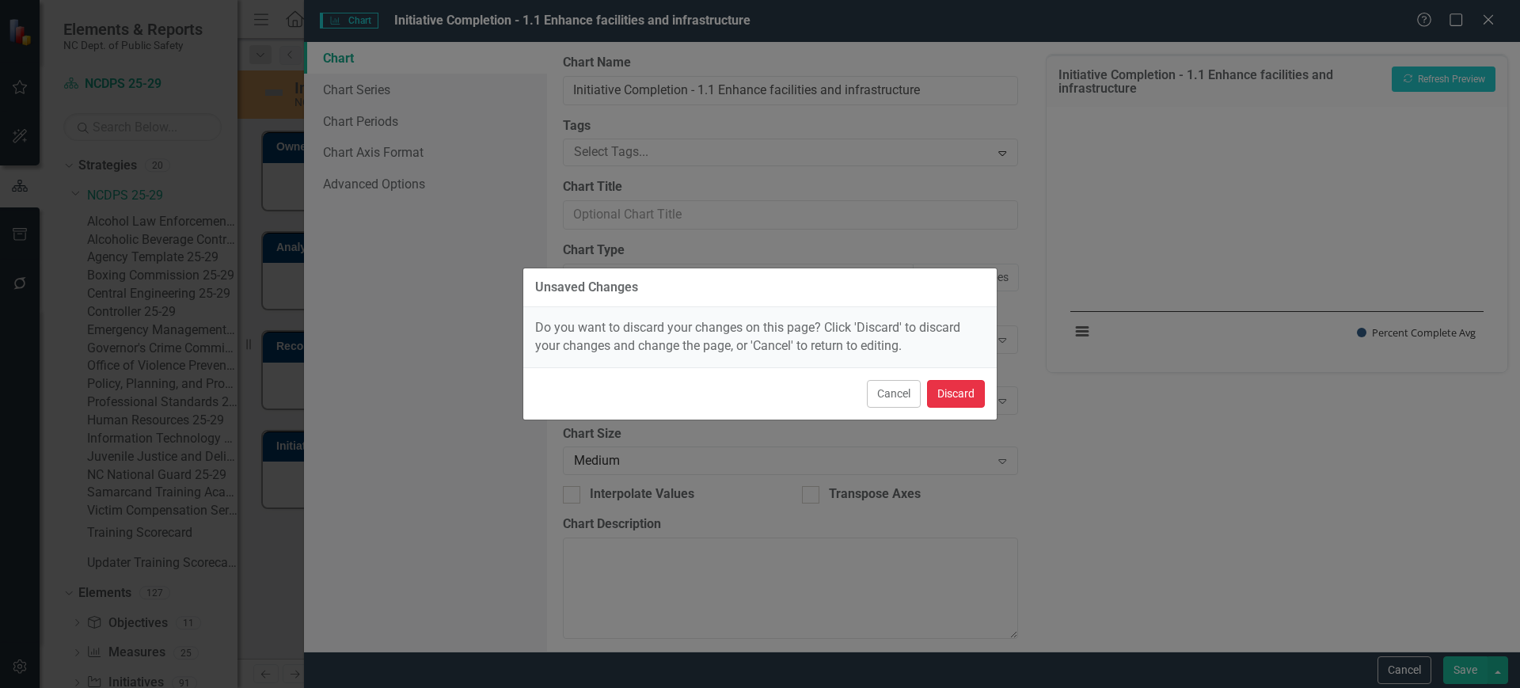
click at [981, 387] on button "Discard" at bounding box center [956, 394] width 58 height 28
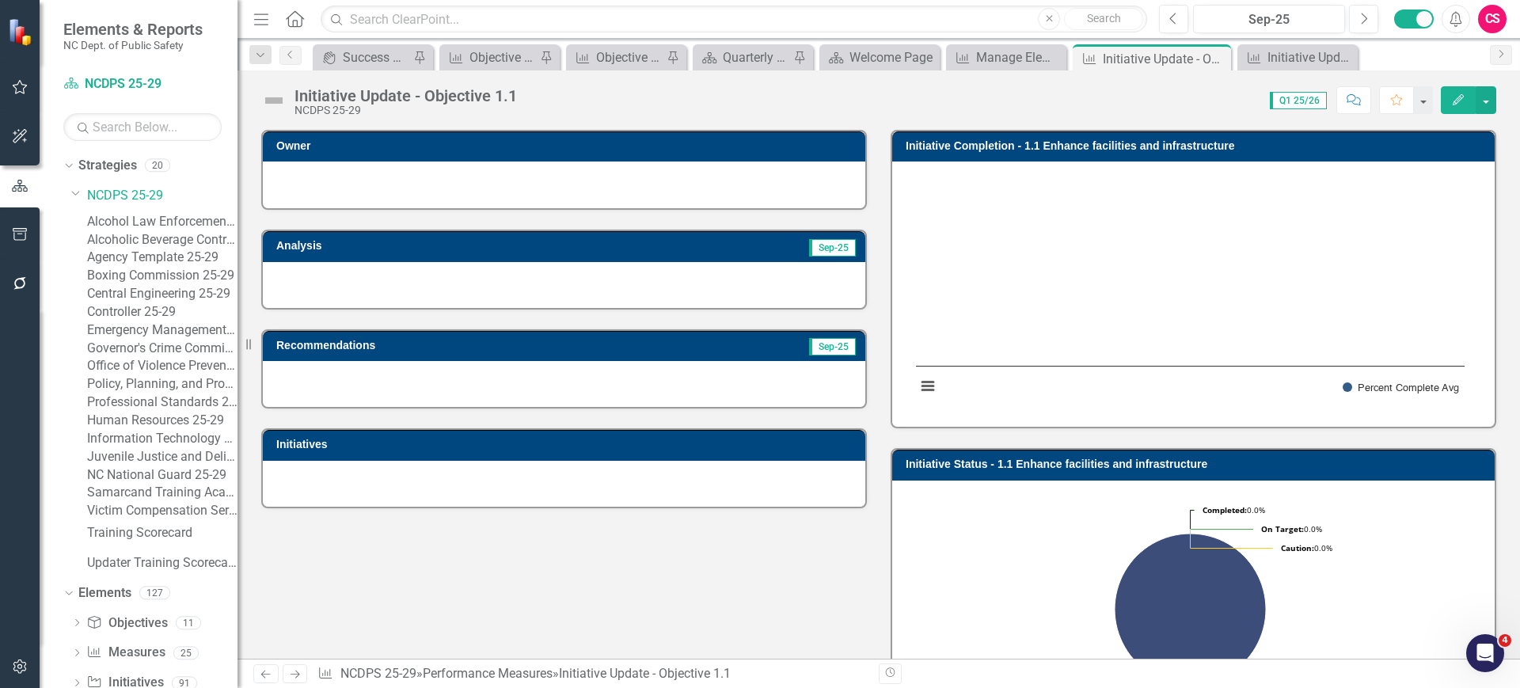
scroll to position [174, 0]
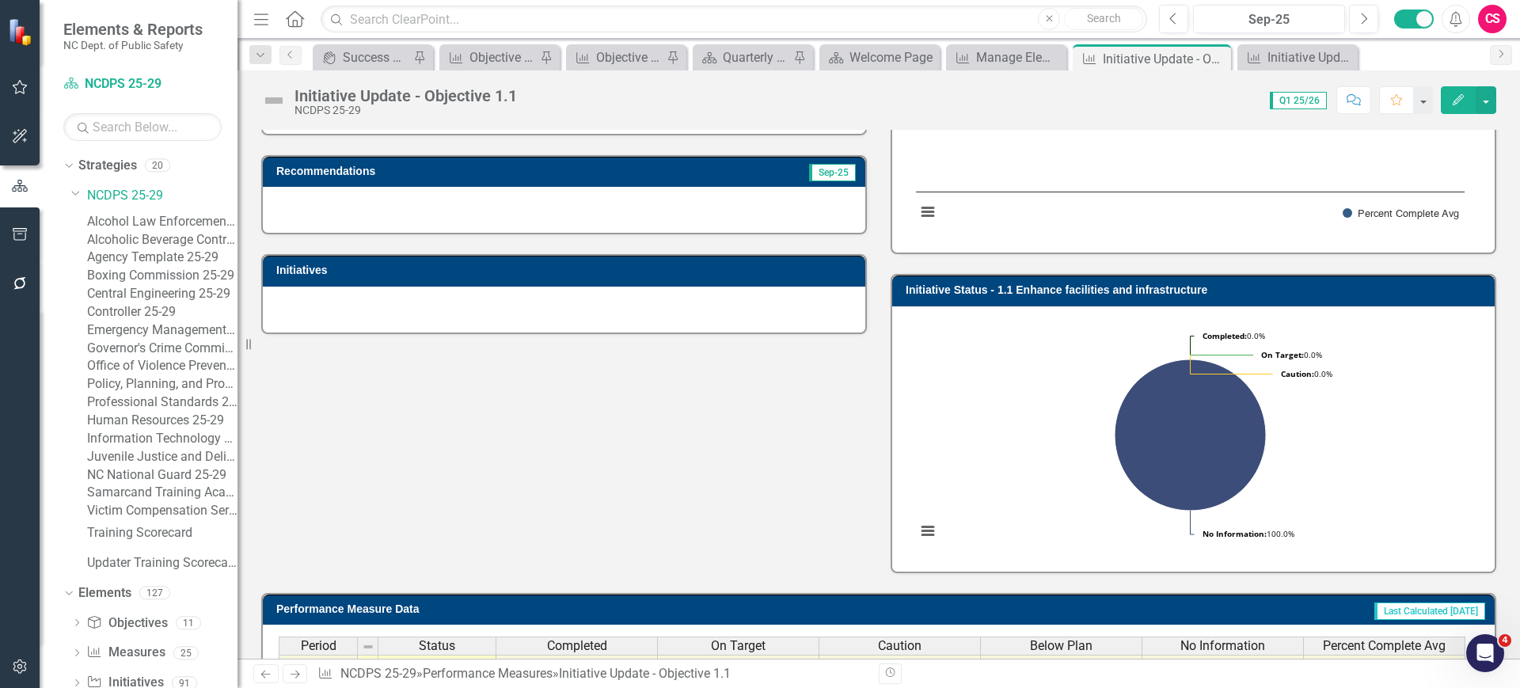
click at [991, 454] on rect "Interactive chart" at bounding box center [1190, 436] width 564 height 237
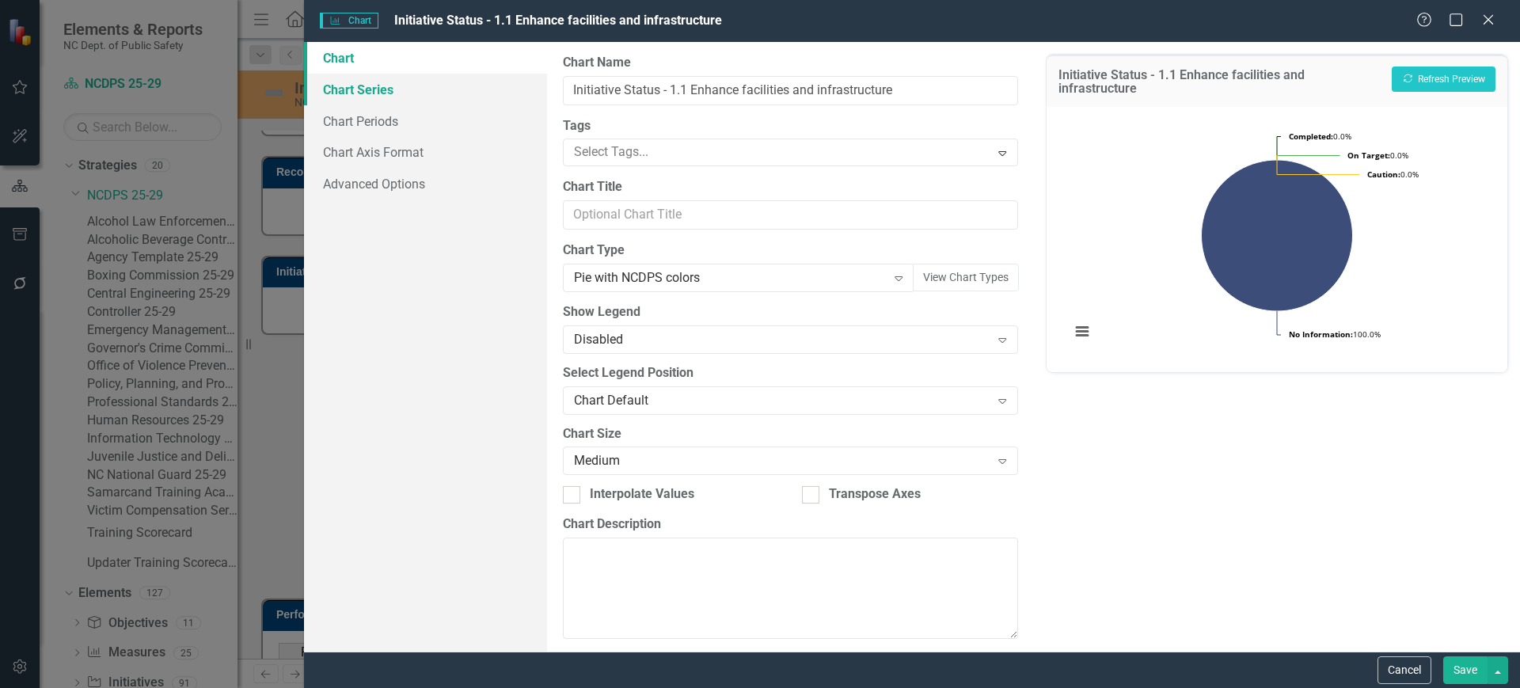
click at [402, 87] on link "Chart Series" at bounding box center [425, 90] width 243 height 32
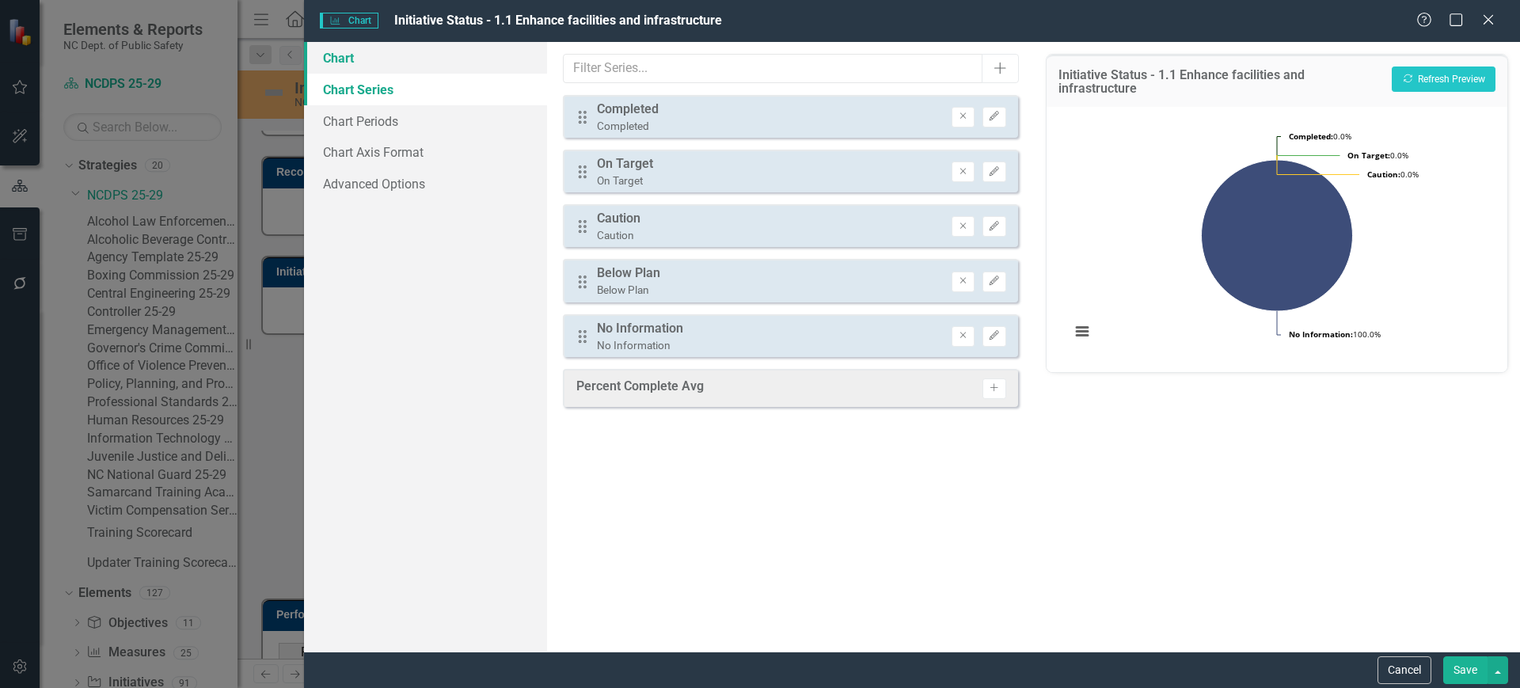
click at [340, 52] on link "Chart" at bounding box center [425, 58] width 243 height 32
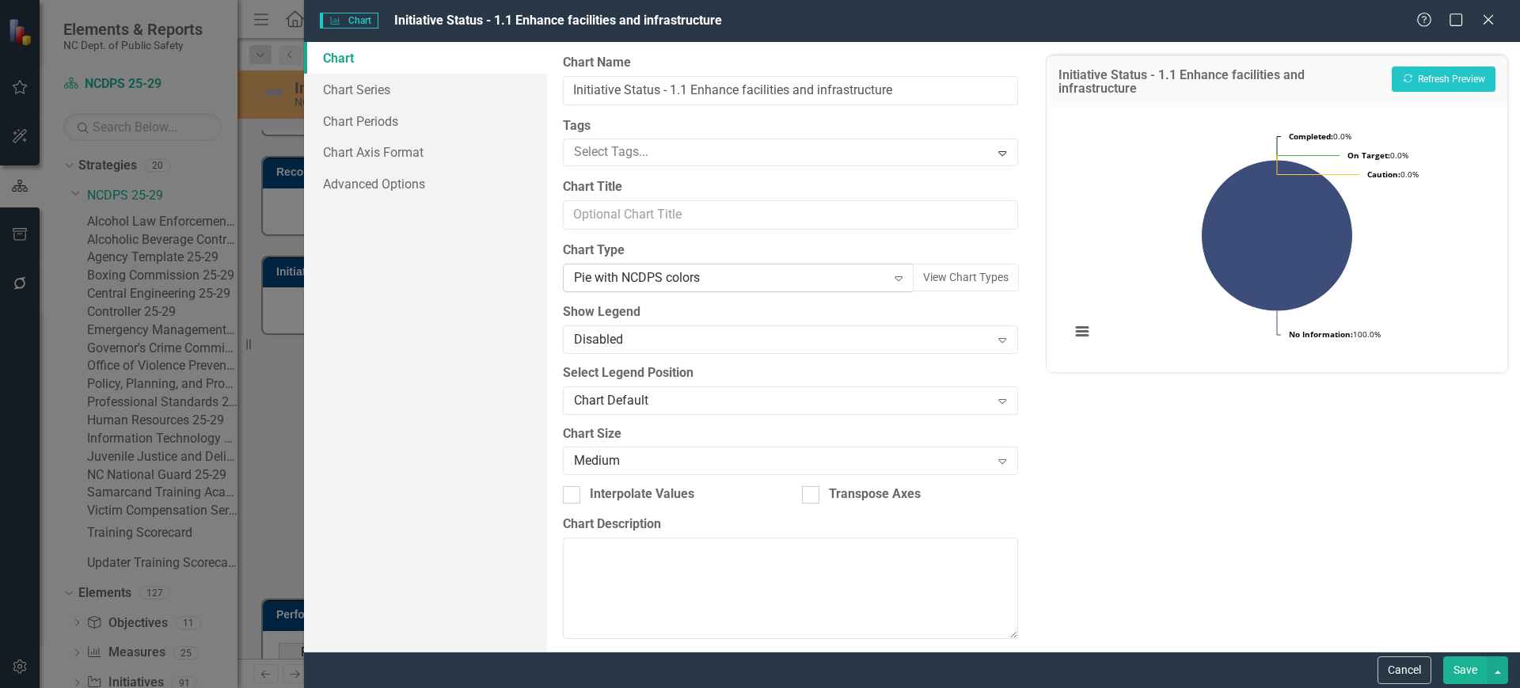
click at [711, 287] on div "Pie with NCDPS colors Expand" at bounding box center [738, 278] width 351 height 28
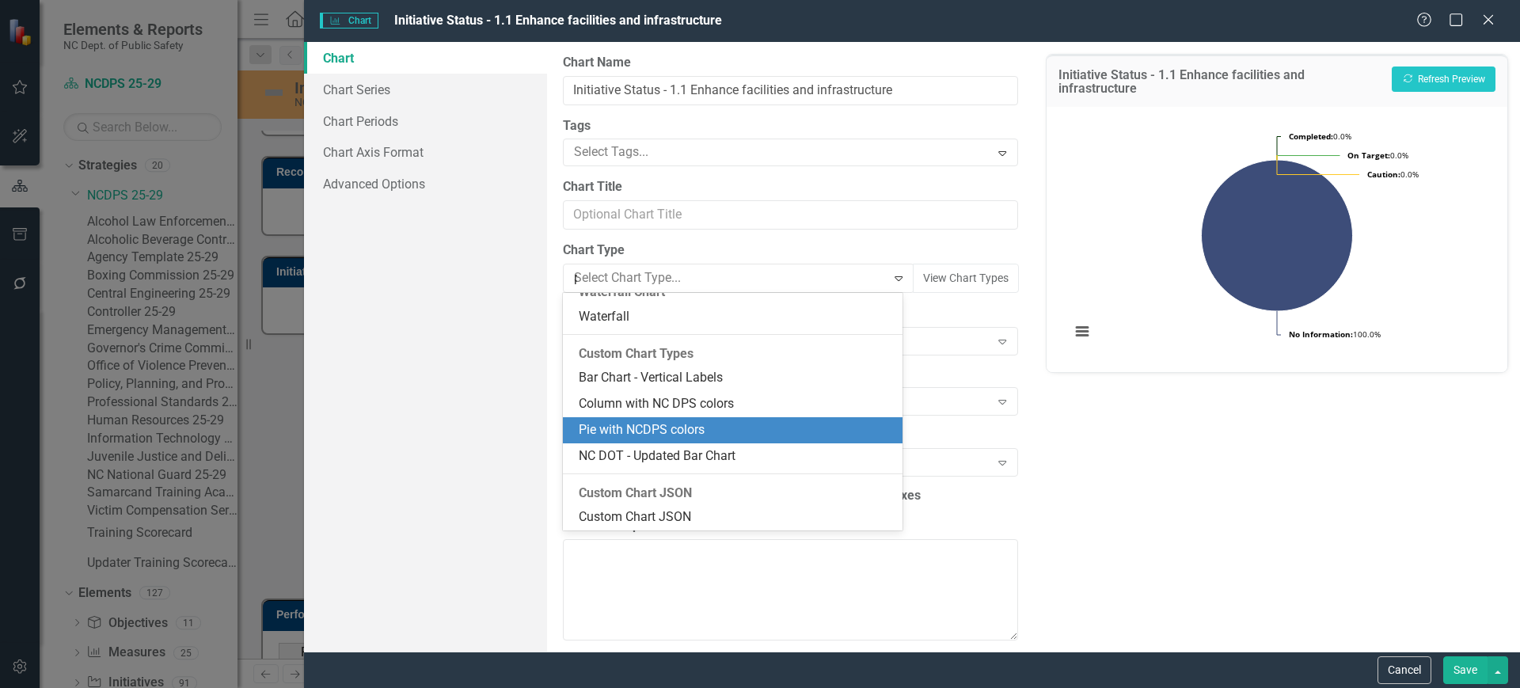
scroll to position [0, 0]
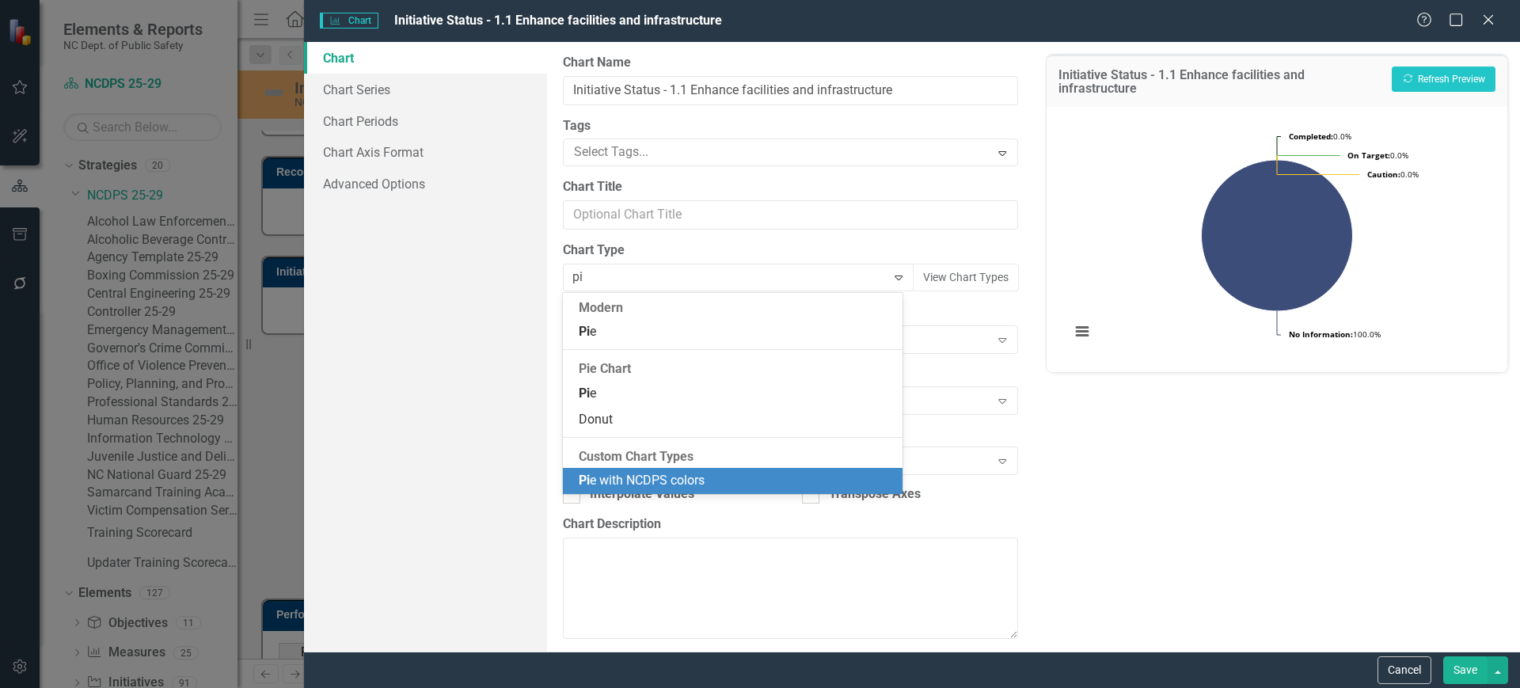
type input "pie"
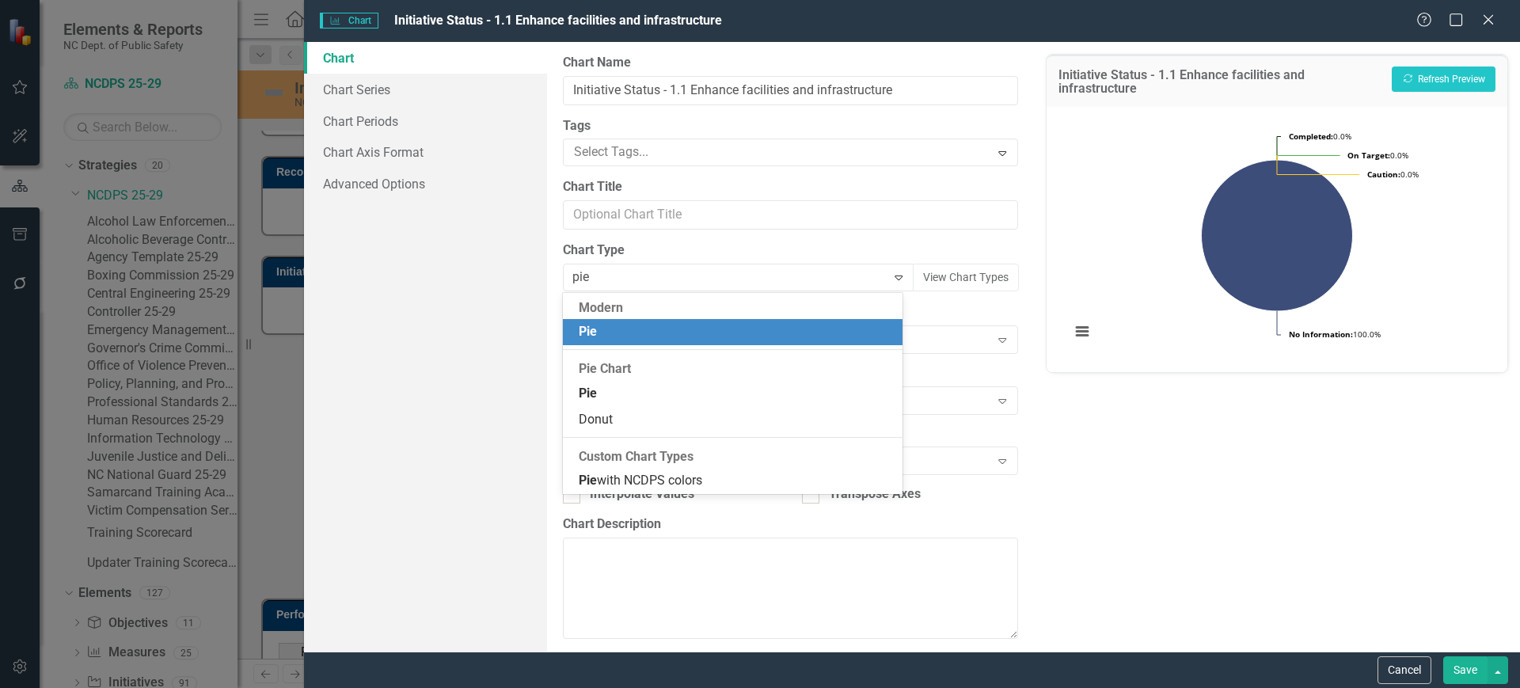
click at [670, 319] on div "Pie" at bounding box center [732, 332] width 339 height 26
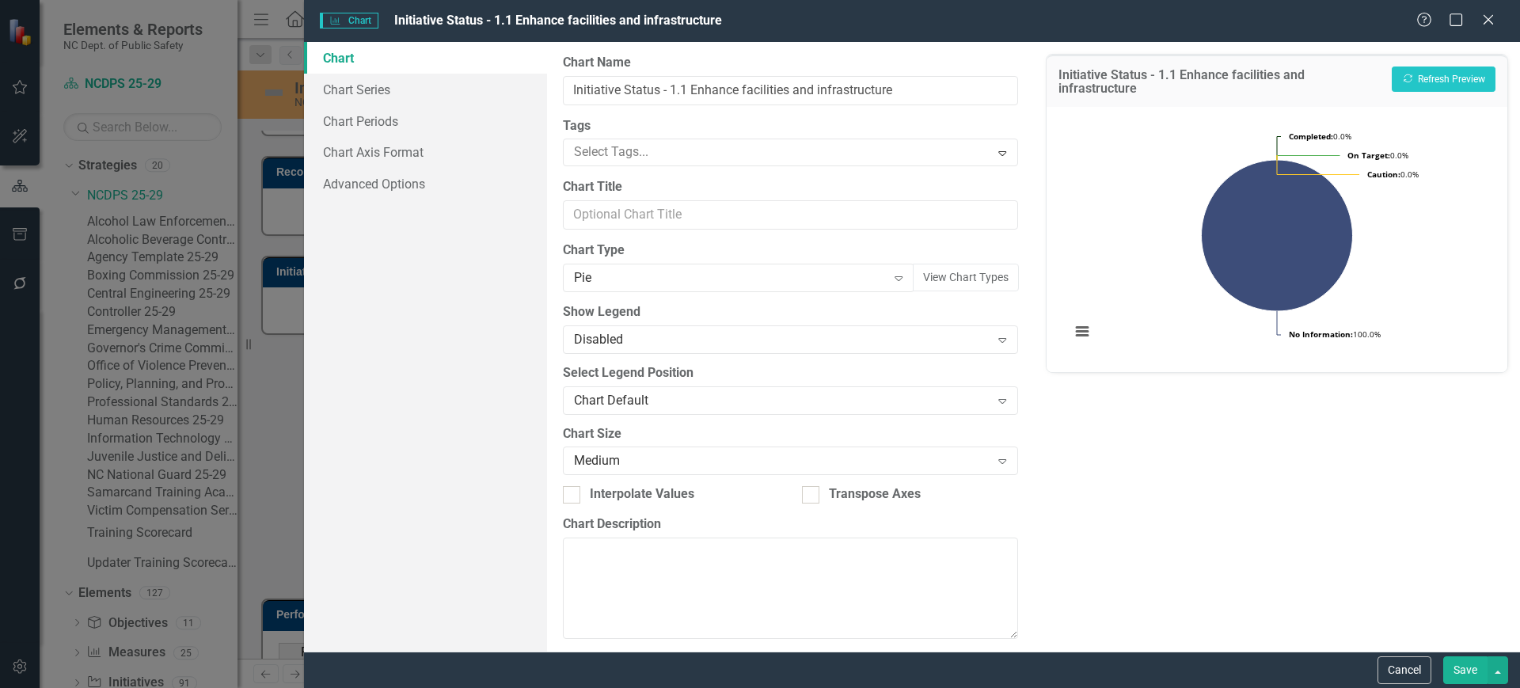
click at [670, 318] on label "Show Legend" at bounding box center [790, 312] width 454 height 18
click at [1438, 85] on button "Recalculate Refresh Preview" at bounding box center [1444, 78] width 104 height 25
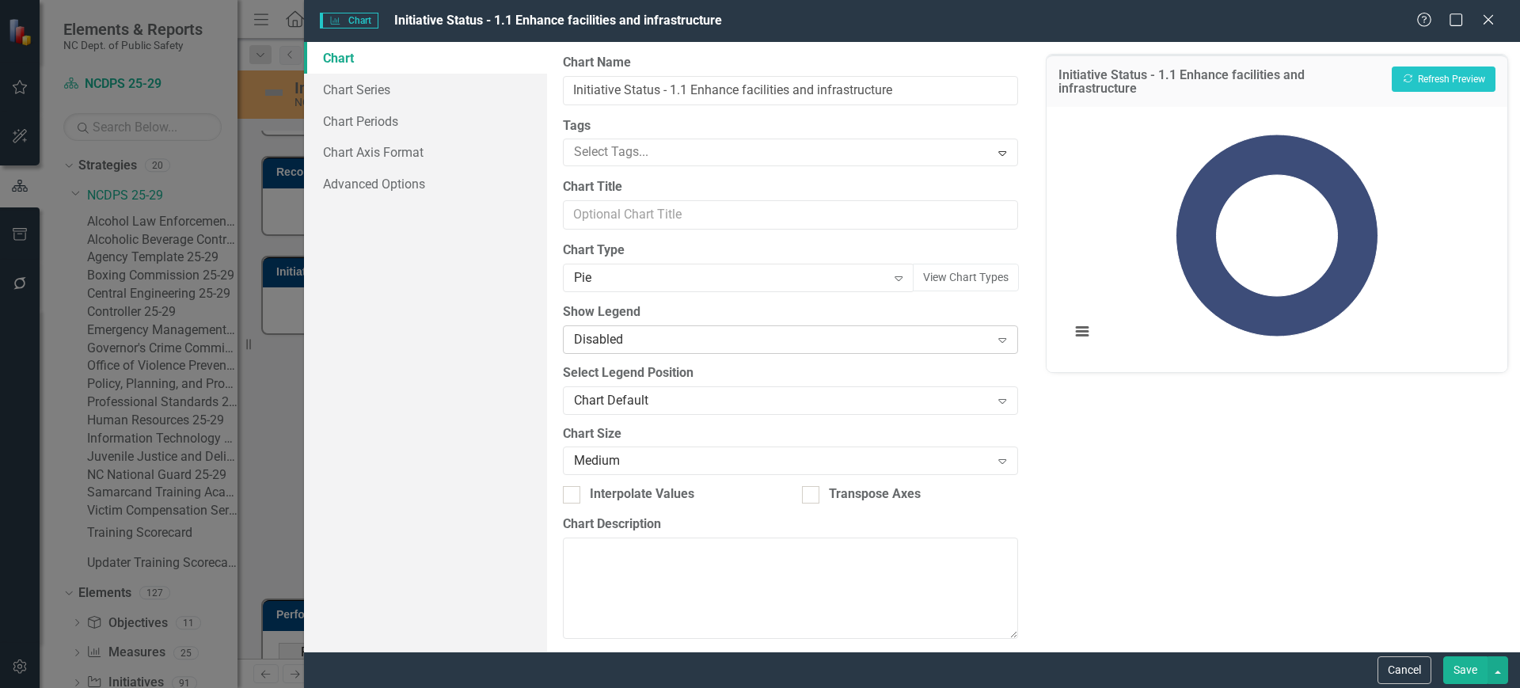
click at [798, 336] on div "Disabled" at bounding box center [782, 339] width 416 height 18
click at [703, 687] on div "Chart Default" at bounding box center [763, 701] width 1495 height 18
click at [1445, 74] on button "Recalculate Refresh Preview" at bounding box center [1444, 78] width 104 height 25
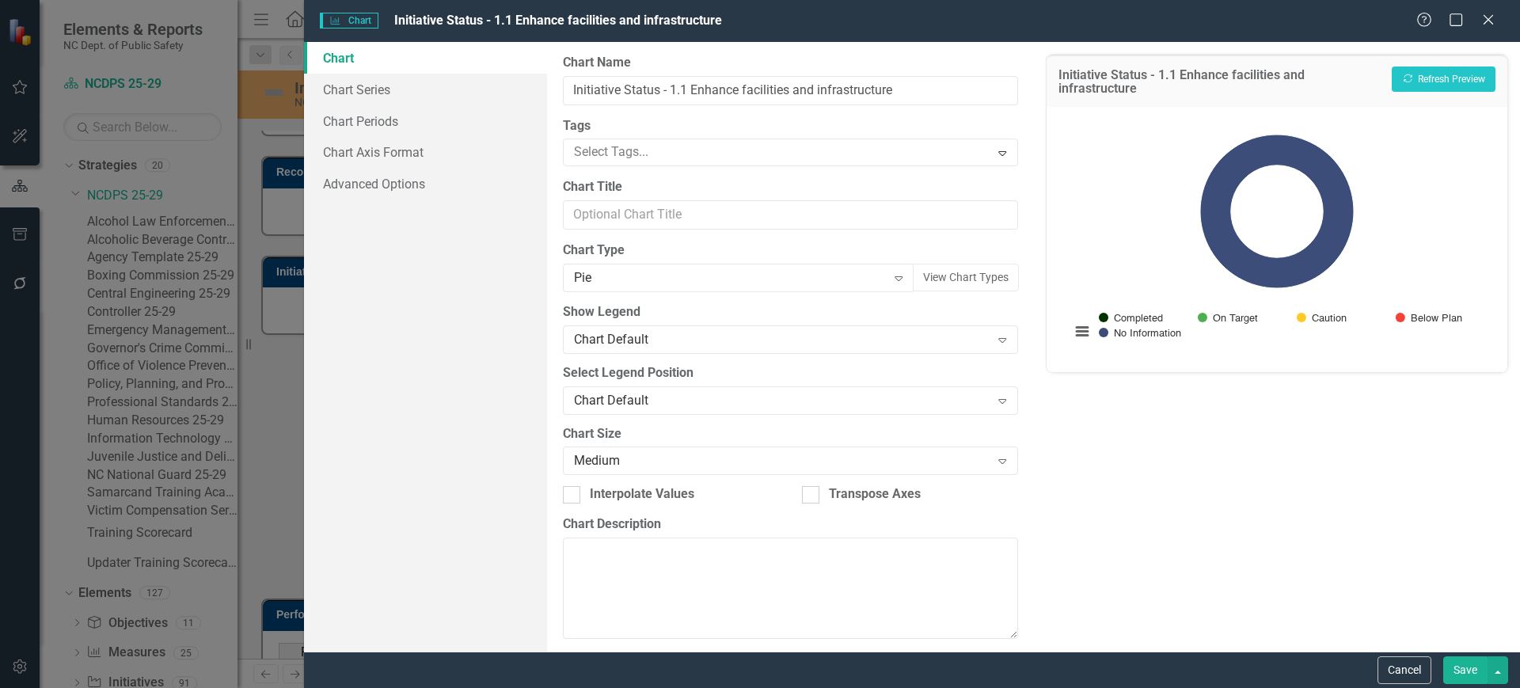
click at [1464, 661] on button "Save" at bounding box center [1465, 670] width 44 height 28
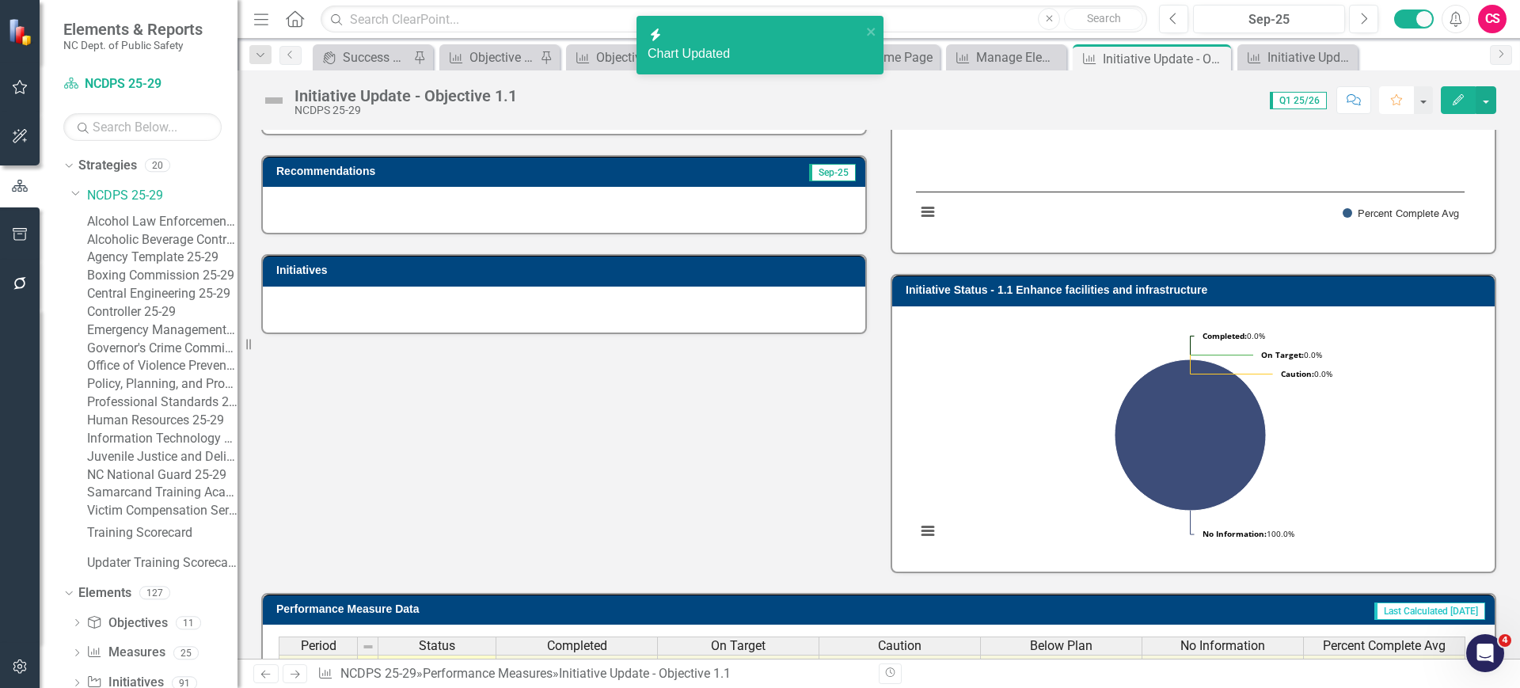
click at [1388, 101] on button "Favorite" at bounding box center [1396, 100] width 35 height 28
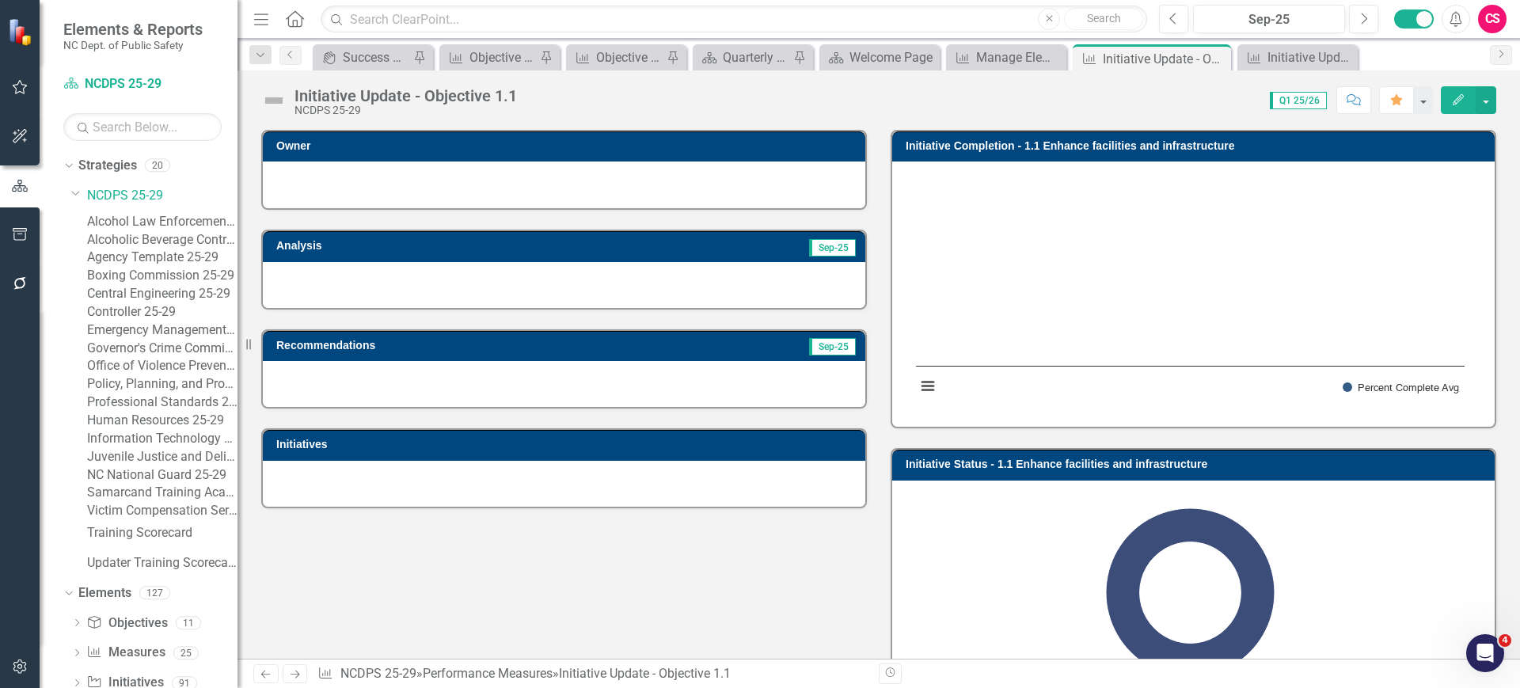
click at [159, 214] on div "Alcohol Law Enforcement 25-29" at bounding box center [162, 222] width 150 height 18
click at [164, 227] on link "Alcohol Law Enforcement 25-29" at bounding box center [162, 222] width 150 height 18
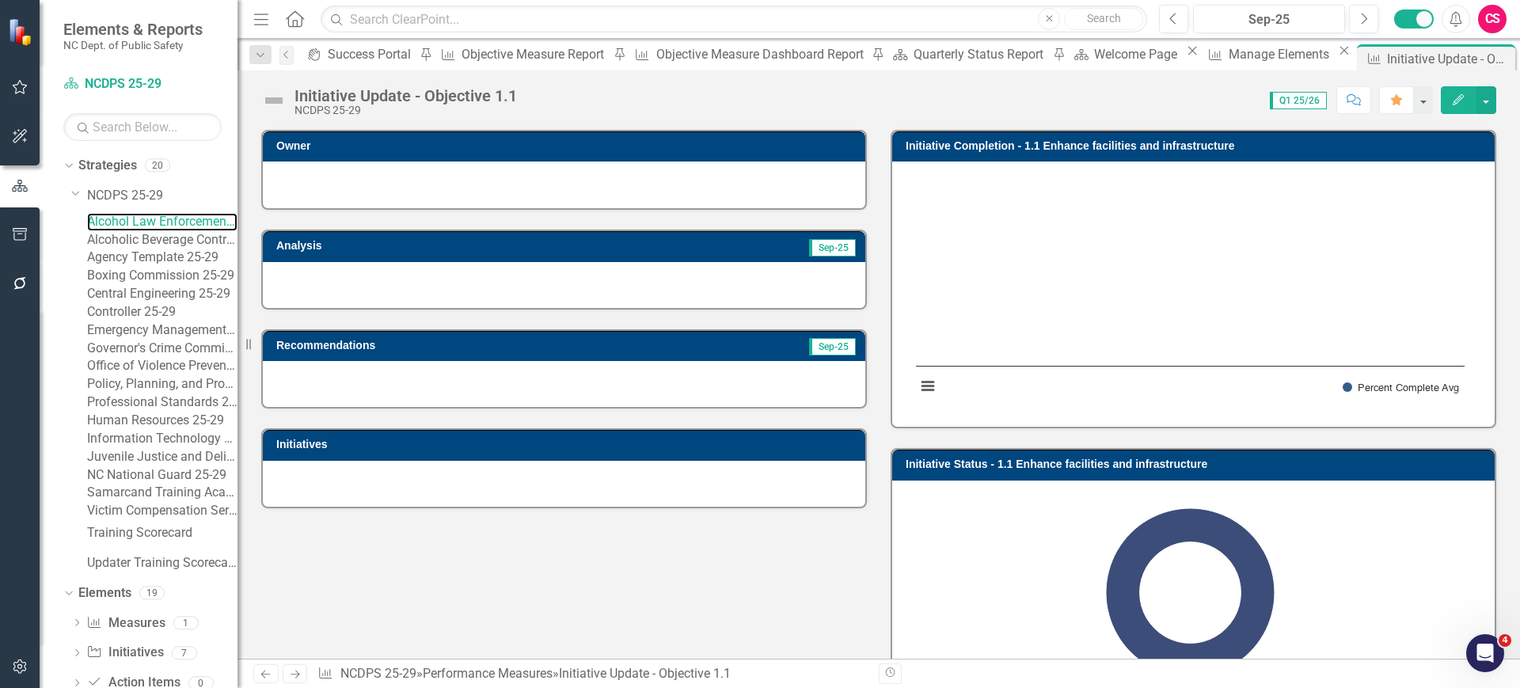
scroll to position [244, 0]
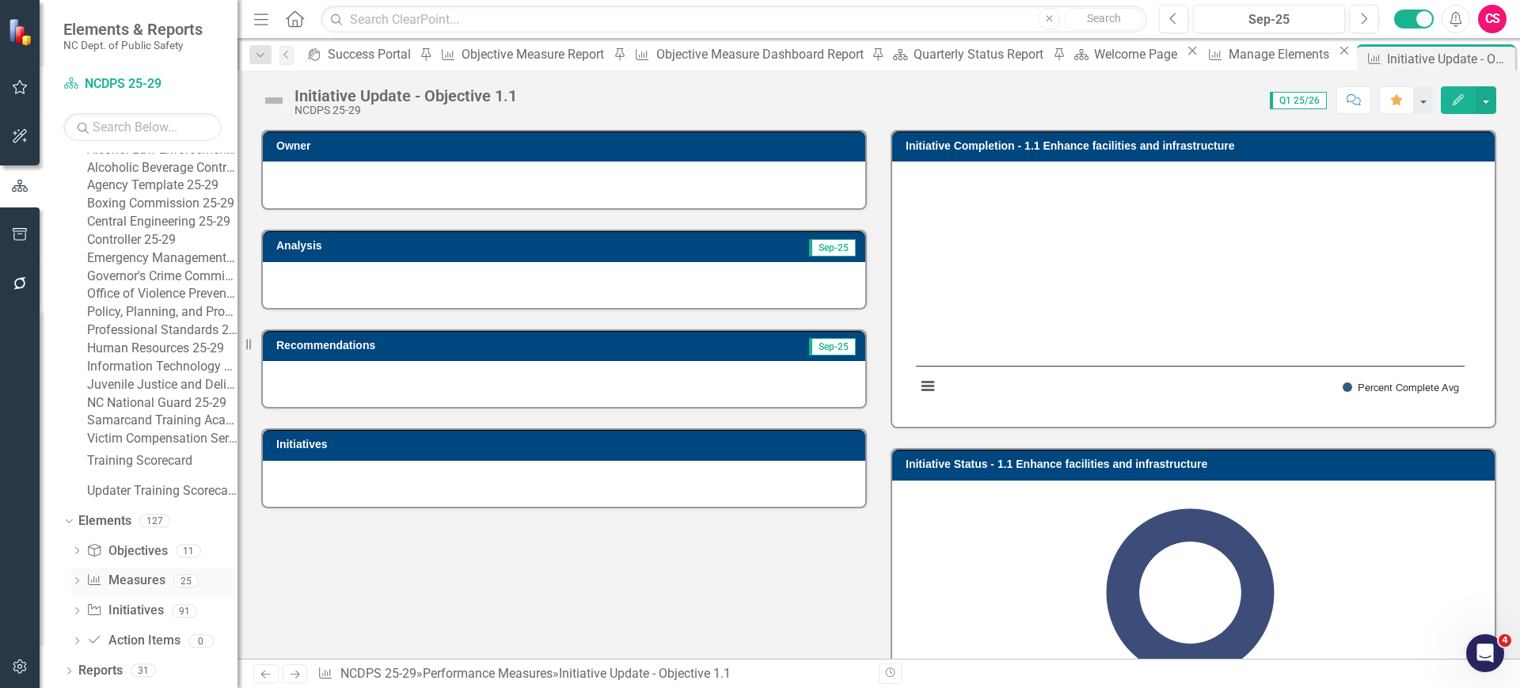
click at [131, 590] on link "Performance Measure Measures" at bounding box center [125, 581] width 78 height 18
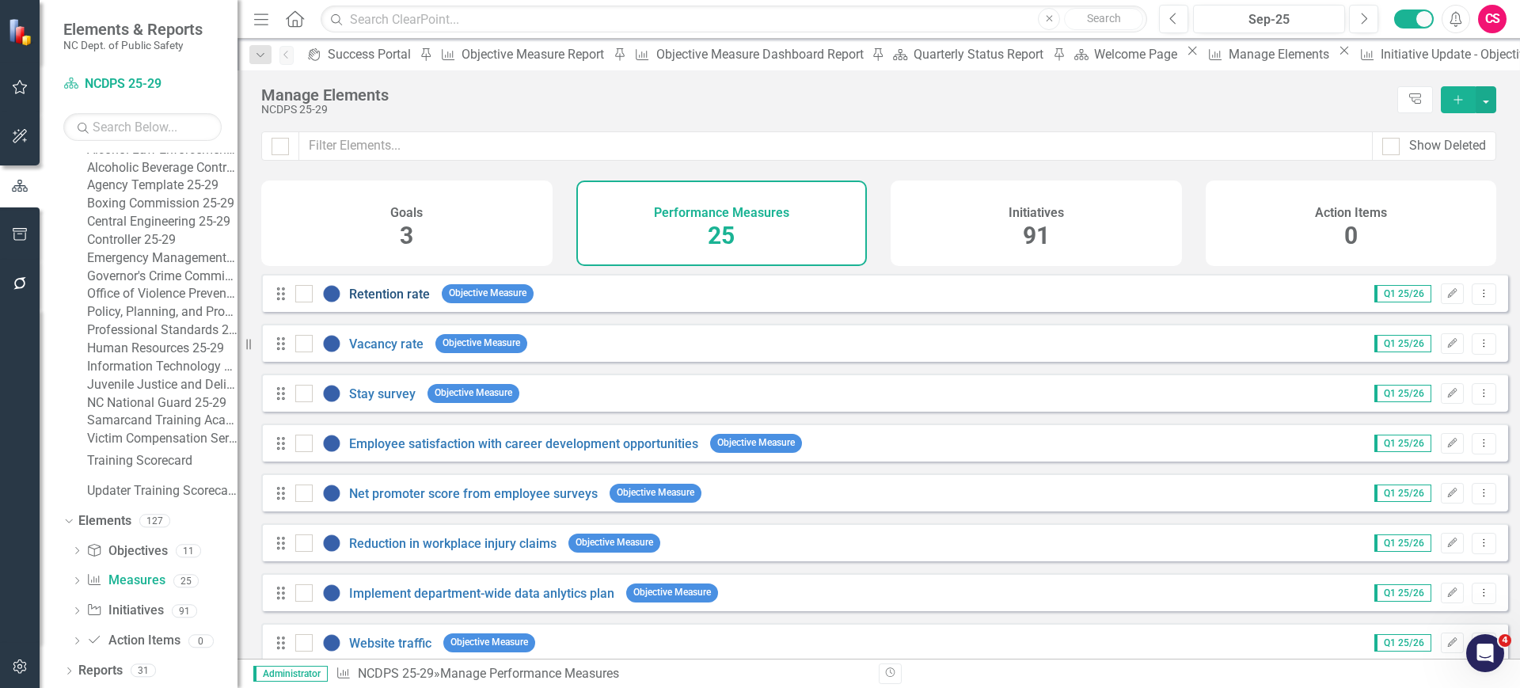
click at [413, 302] on link "Retention rate" at bounding box center [389, 294] width 81 height 15
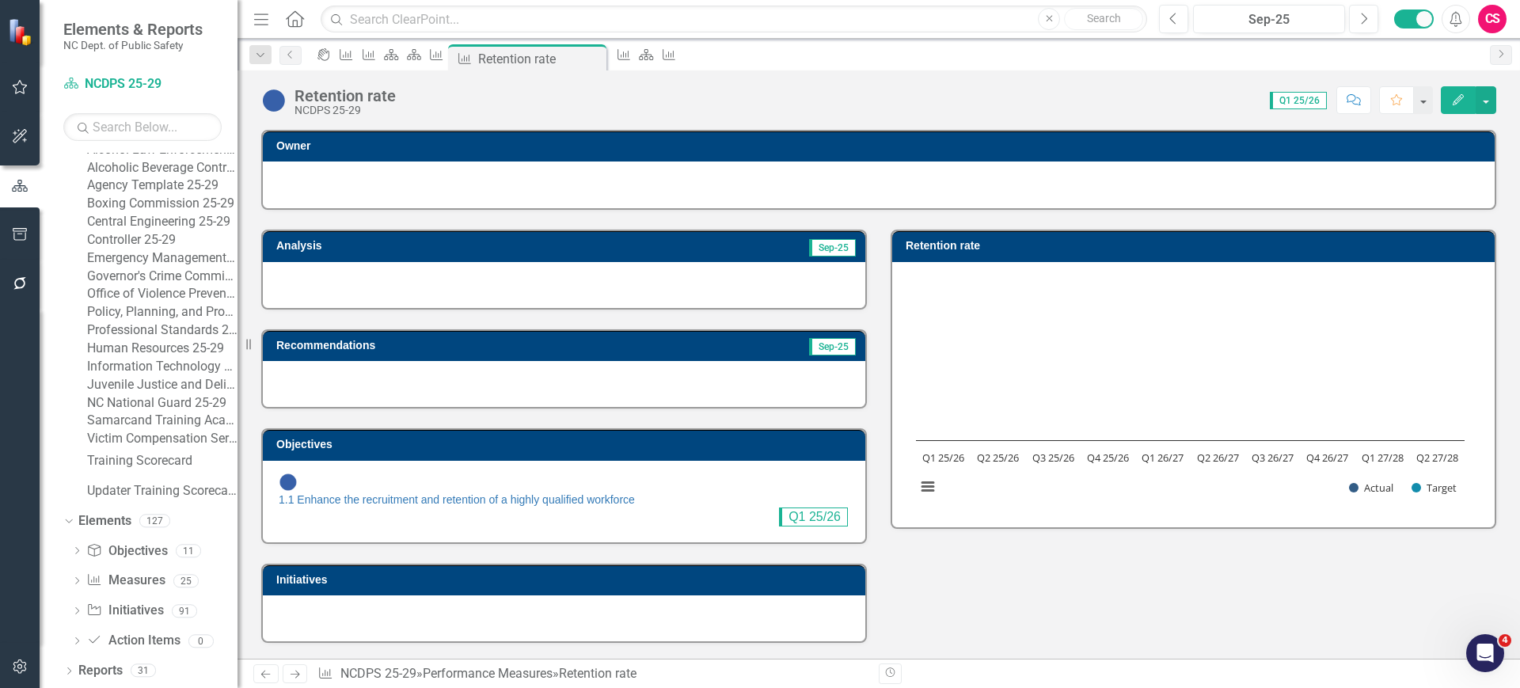
click at [1177, 508] on rect "Interactive chart" at bounding box center [1190, 392] width 564 height 237
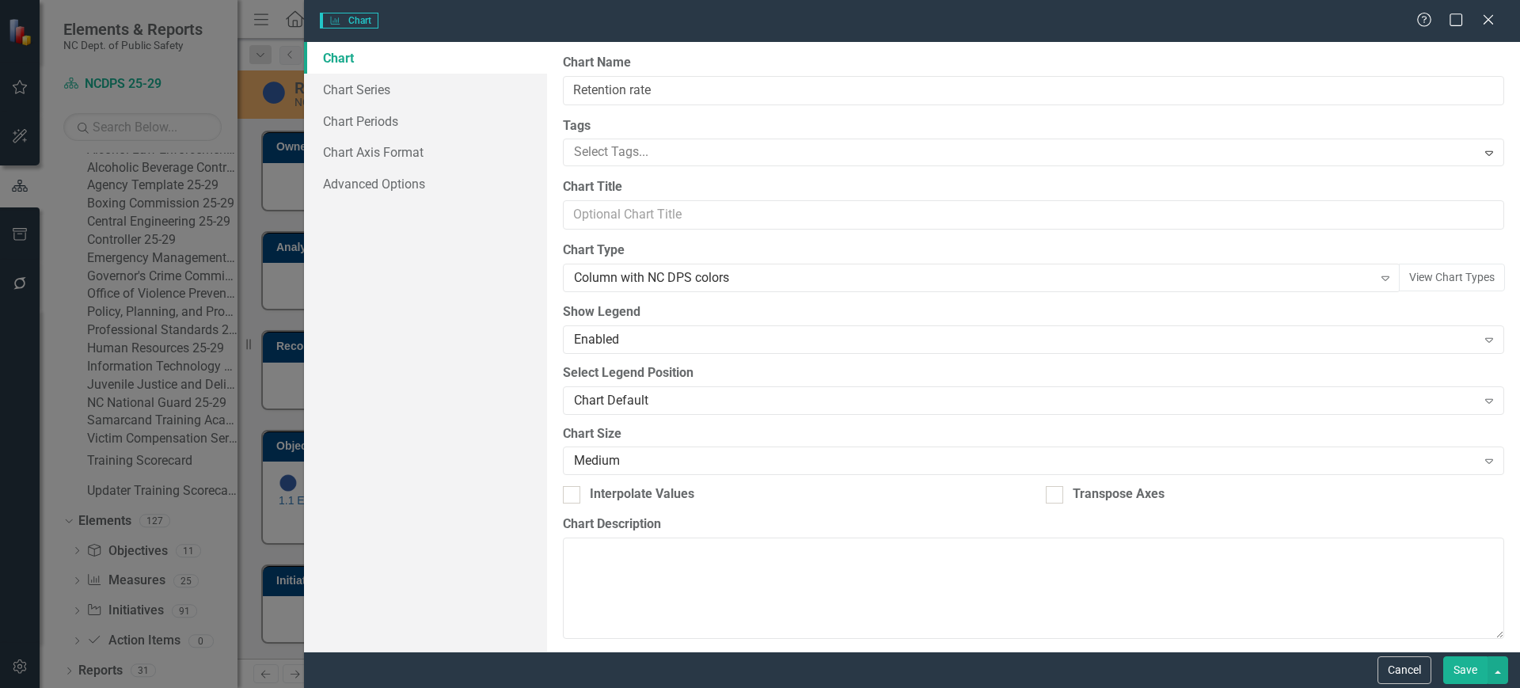
type input "Retention rate"
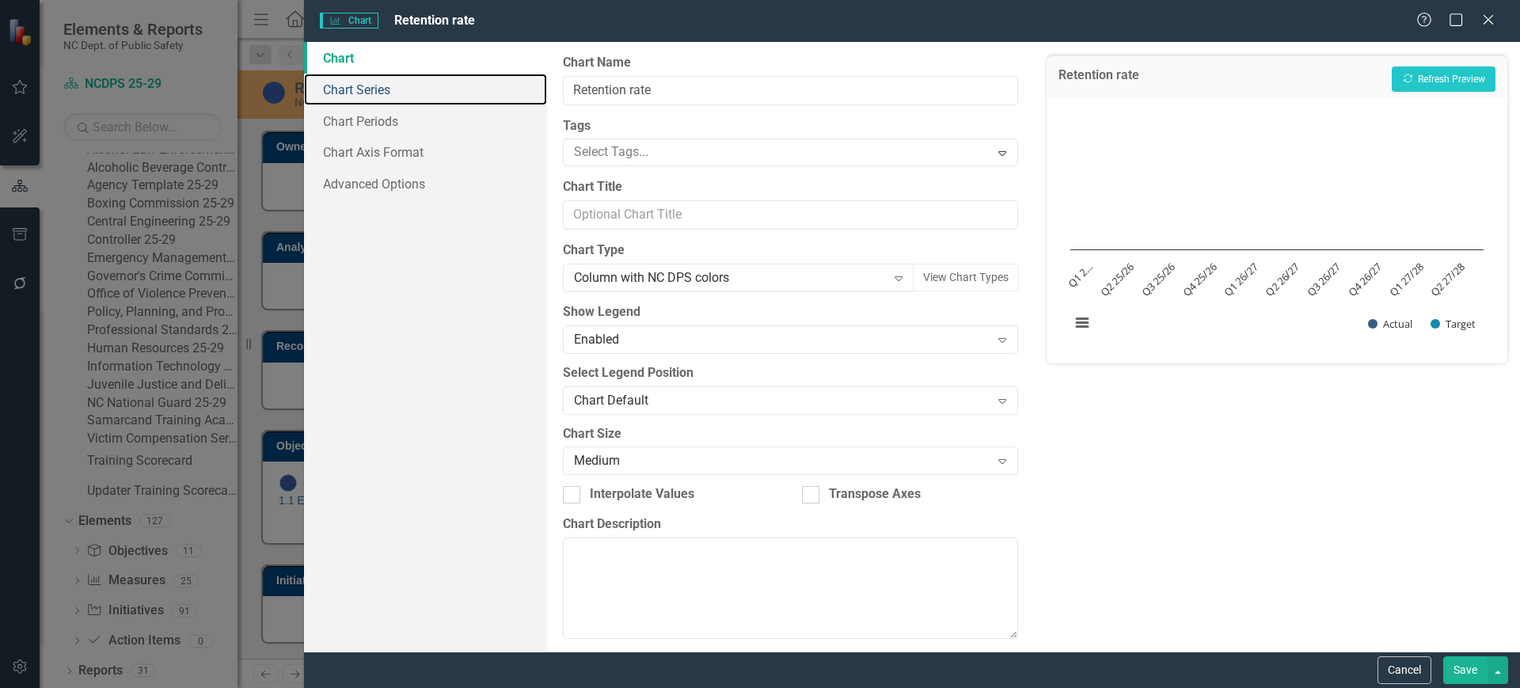
click at [442, 87] on link "Chart Series" at bounding box center [425, 90] width 243 height 32
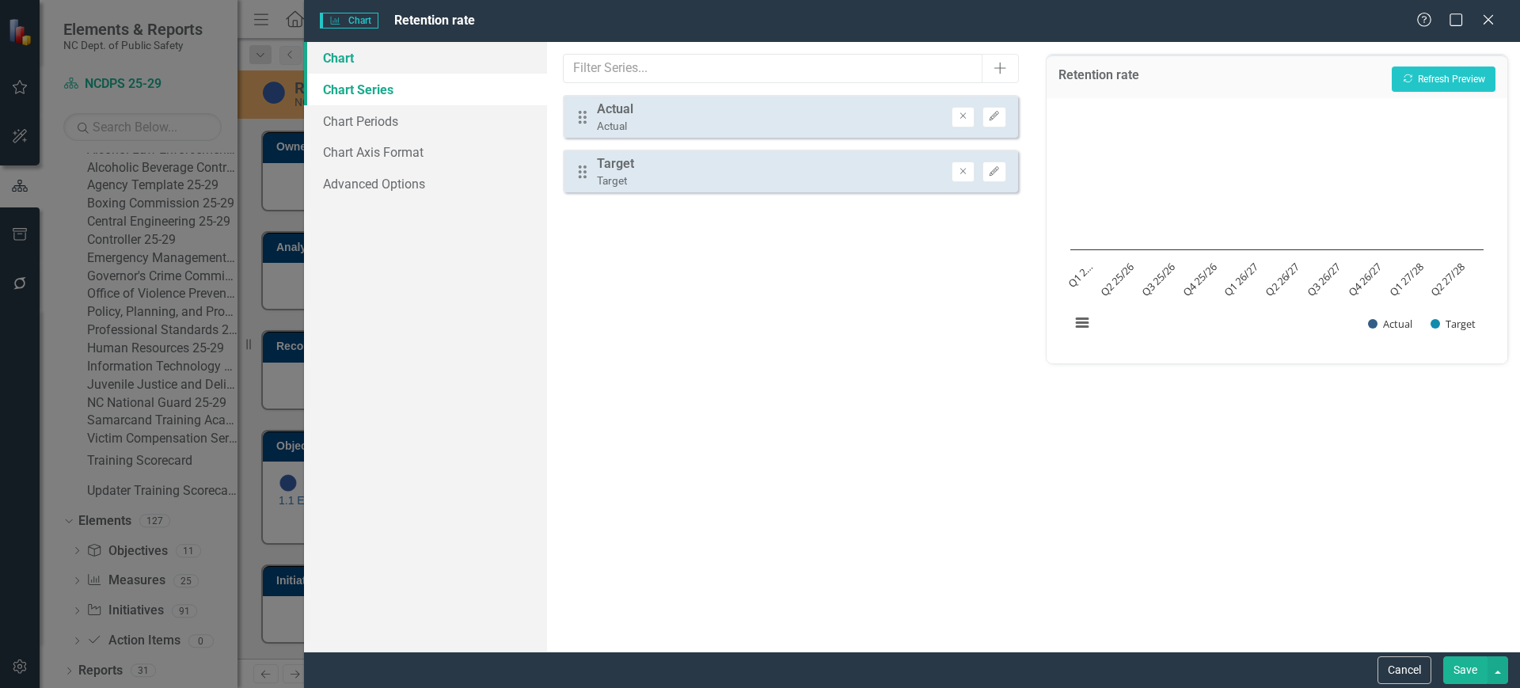
click at [439, 50] on link "Chart" at bounding box center [425, 58] width 243 height 32
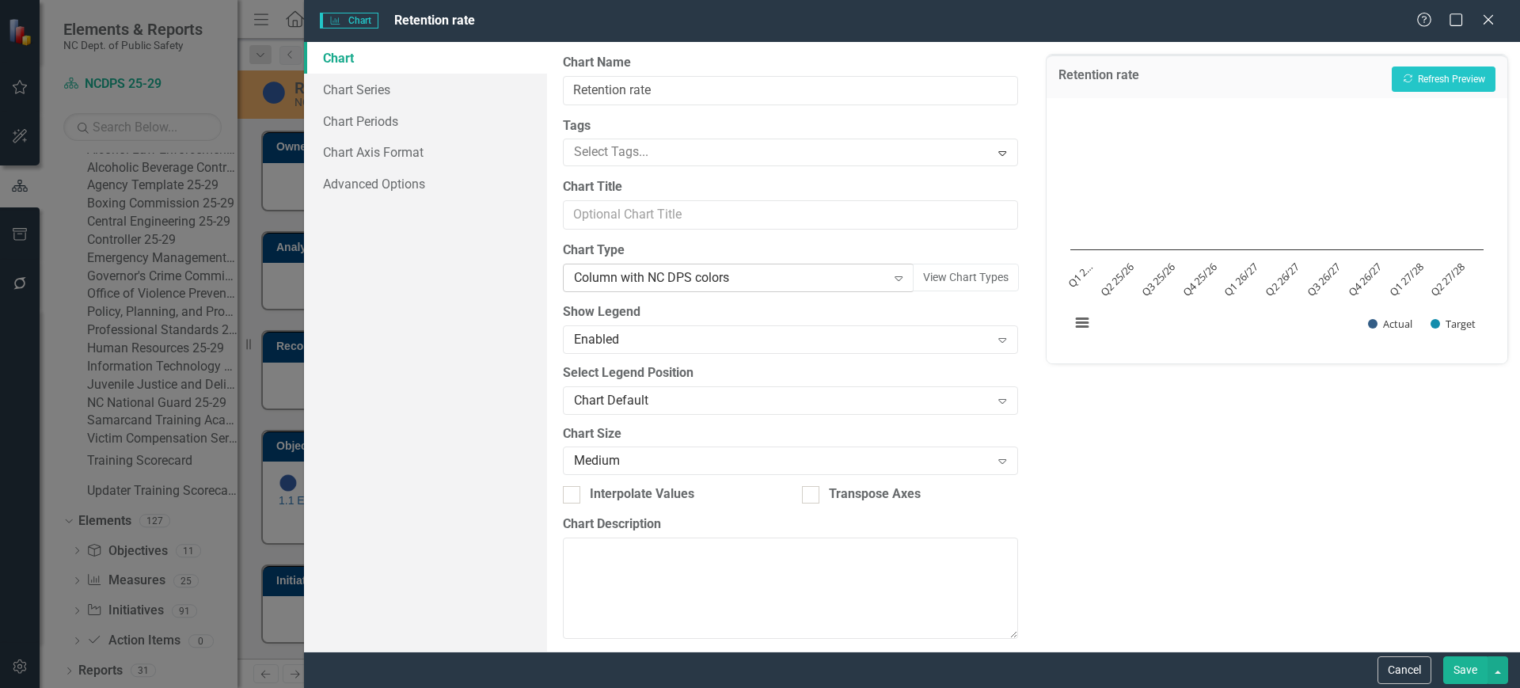
click at [697, 276] on div "Column with NC DPS colors" at bounding box center [730, 278] width 312 height 18
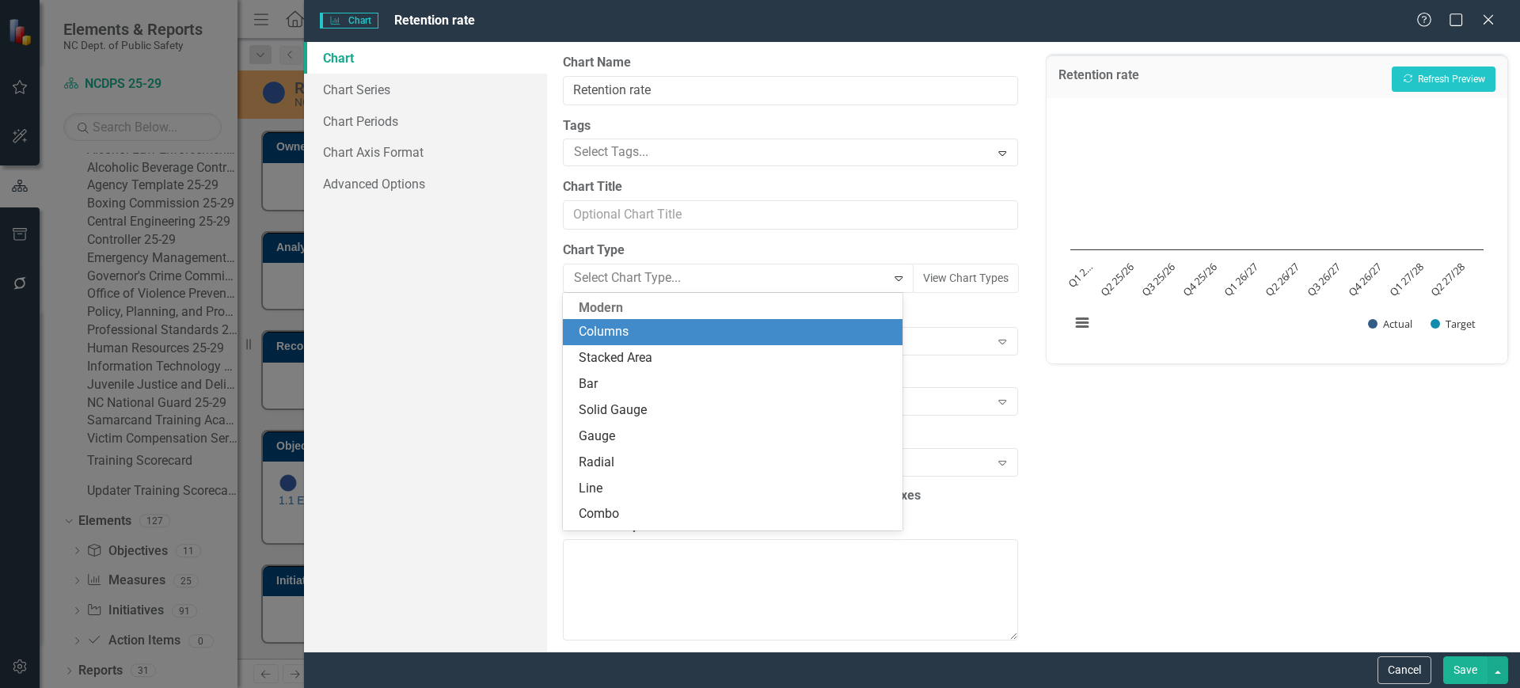
click at [802, 329] on div "Columns" at bounding box center [735, 332] width 313 height 18
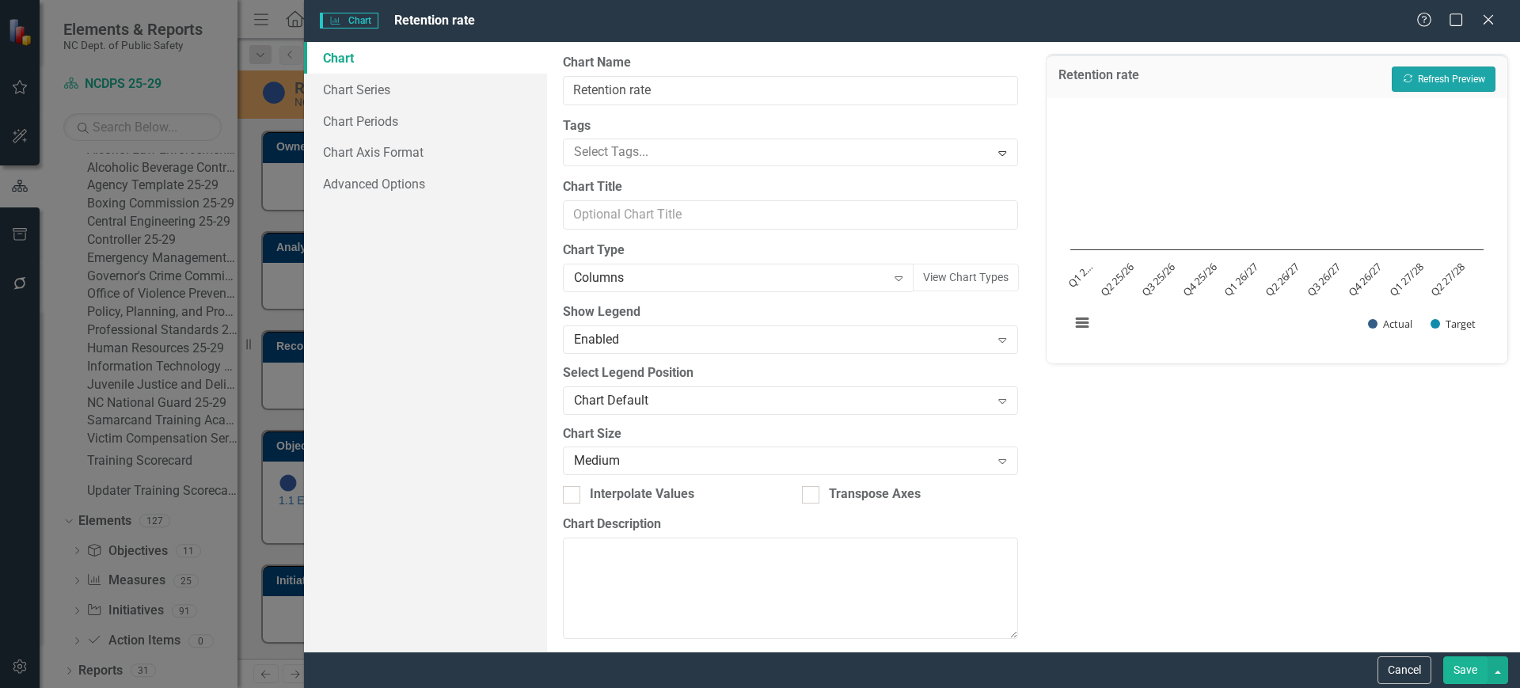
click at [1440, 84] on button "Recalculate Refresh Preview" at bounding box center [1444, 78] width 104 height 25
click at [417, 77] on link "Chart Series" at bounding box center [425, 90] width 243 height 32
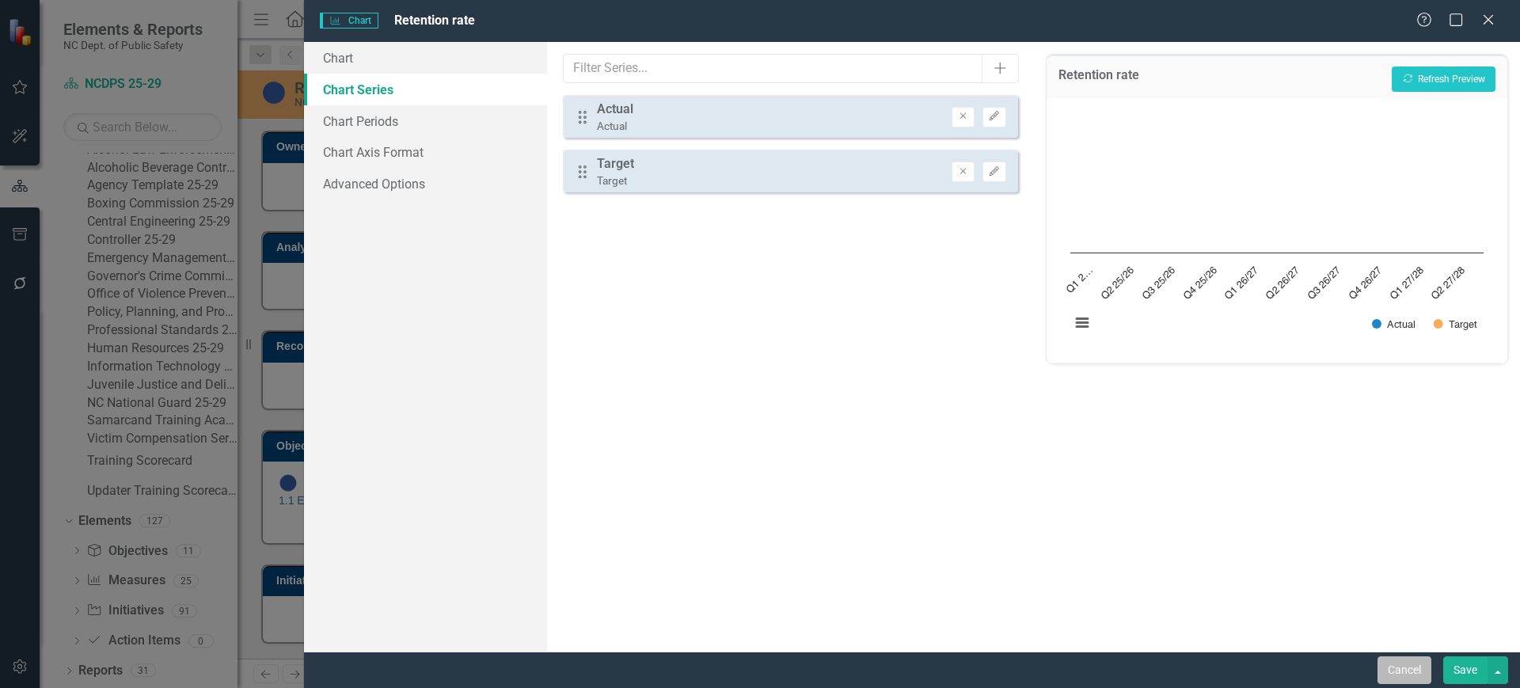
click at [1404, 668] on button "Cancel" at bounding box center [1404, 670] width 54 height 28
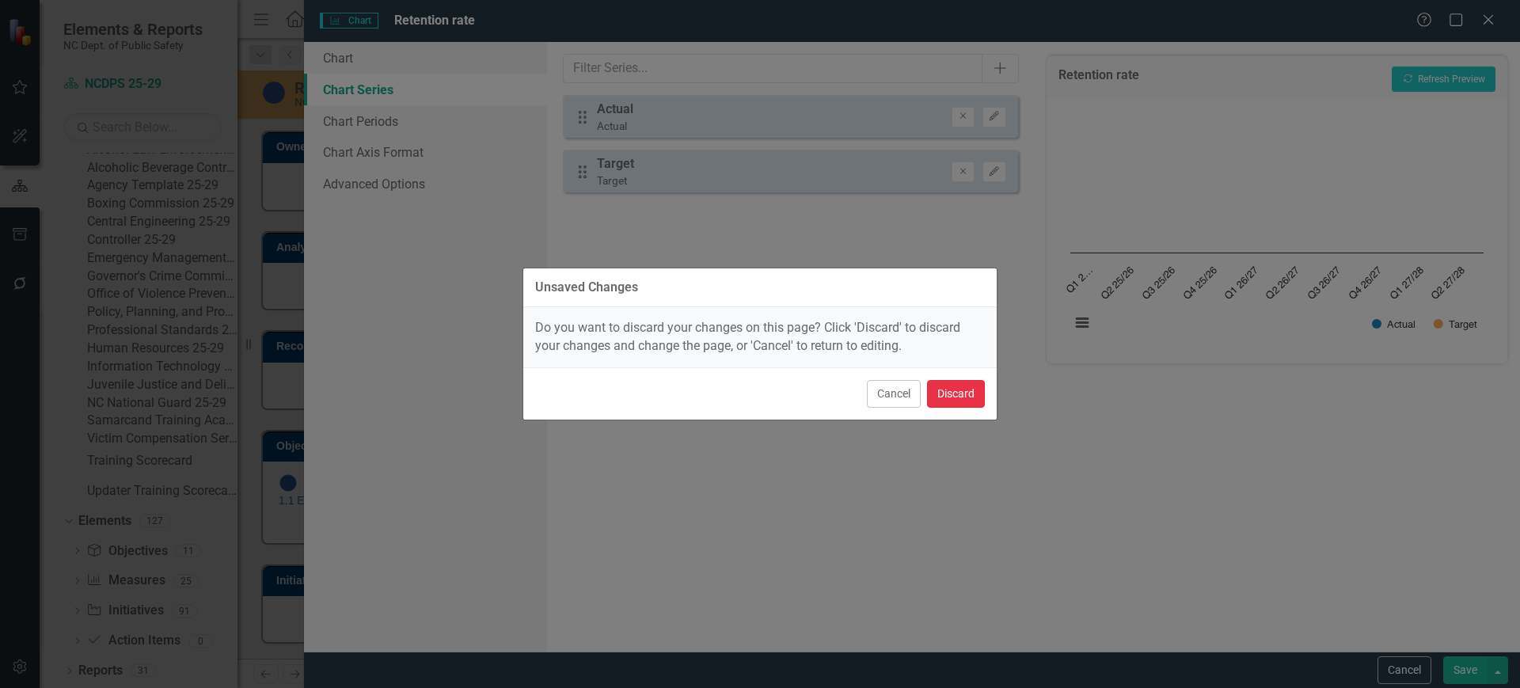
click at [959, 392] on button "Discard" at bounding box center [956, 394] width 58 height 28
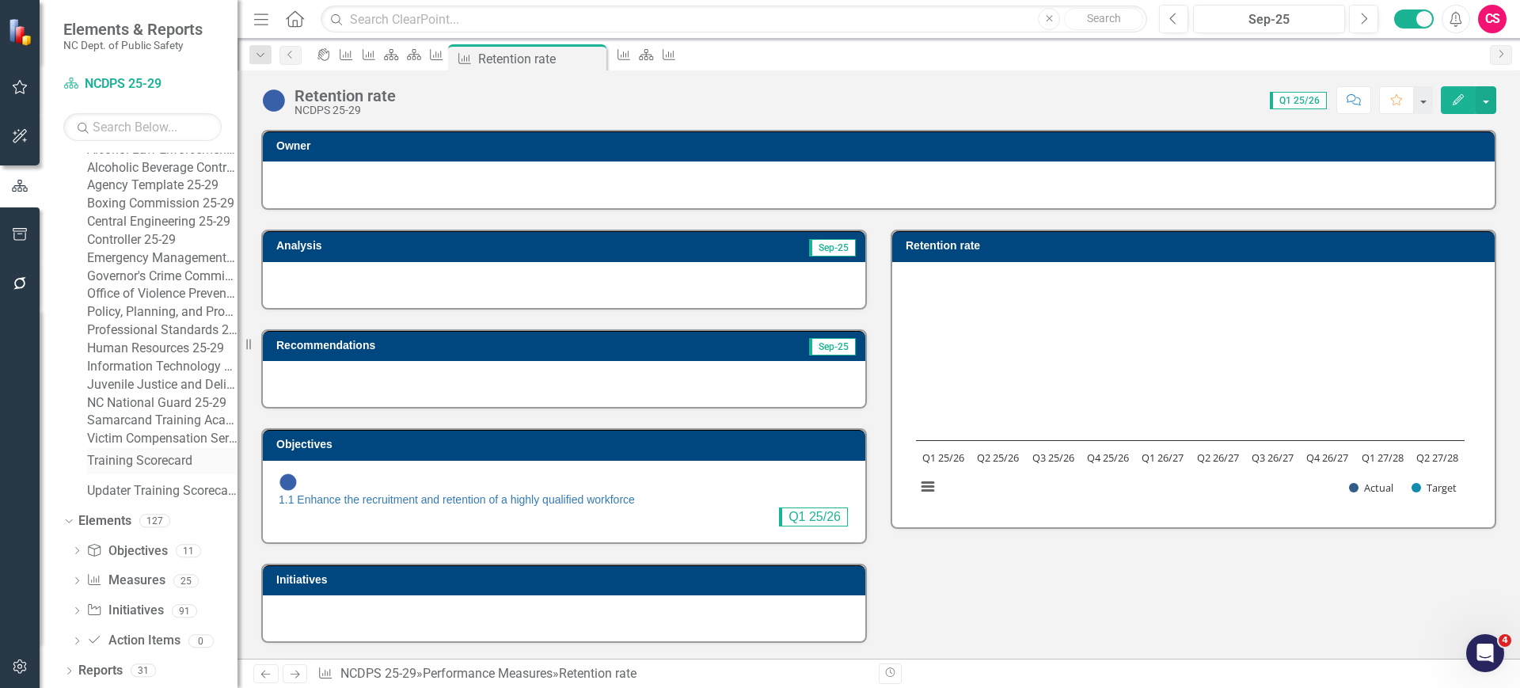
scroll to position [274, 0]
click at [632, 59] on icon "Performance Measure" at bounding box center [624, 54] width 16 height 13
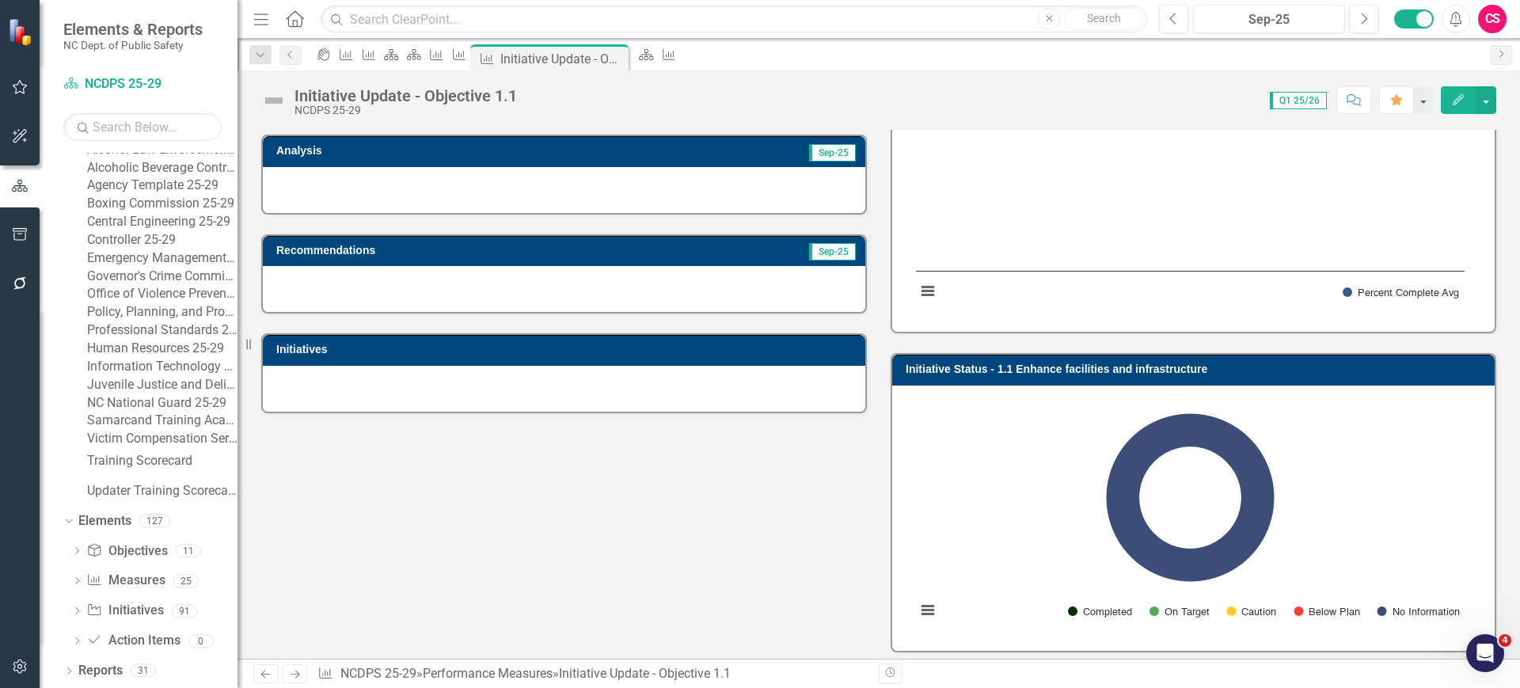
scroll to position [161, 0]
